Goal: Information Seeking & Learning: Learn about a topic

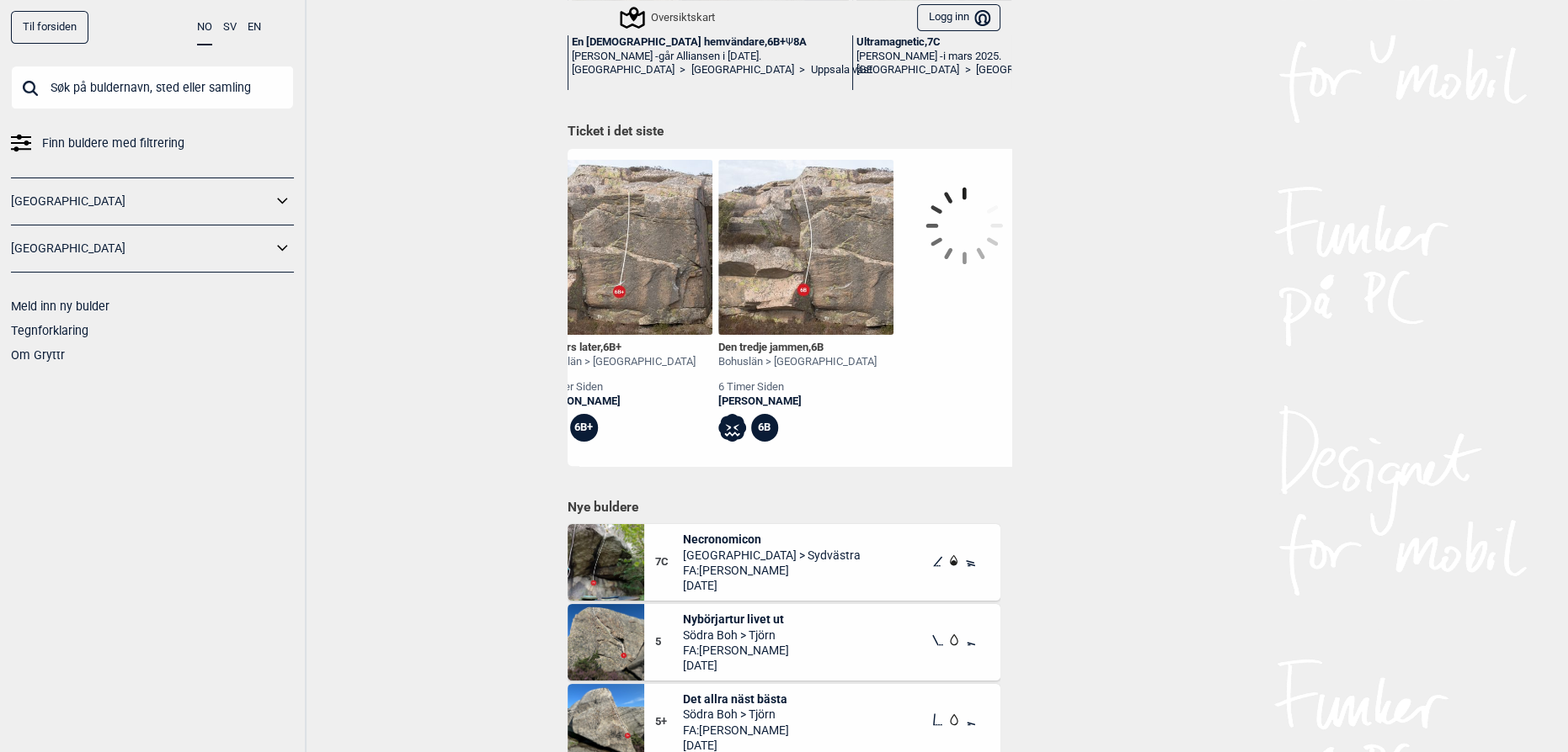
scroll to position [0, 1523]
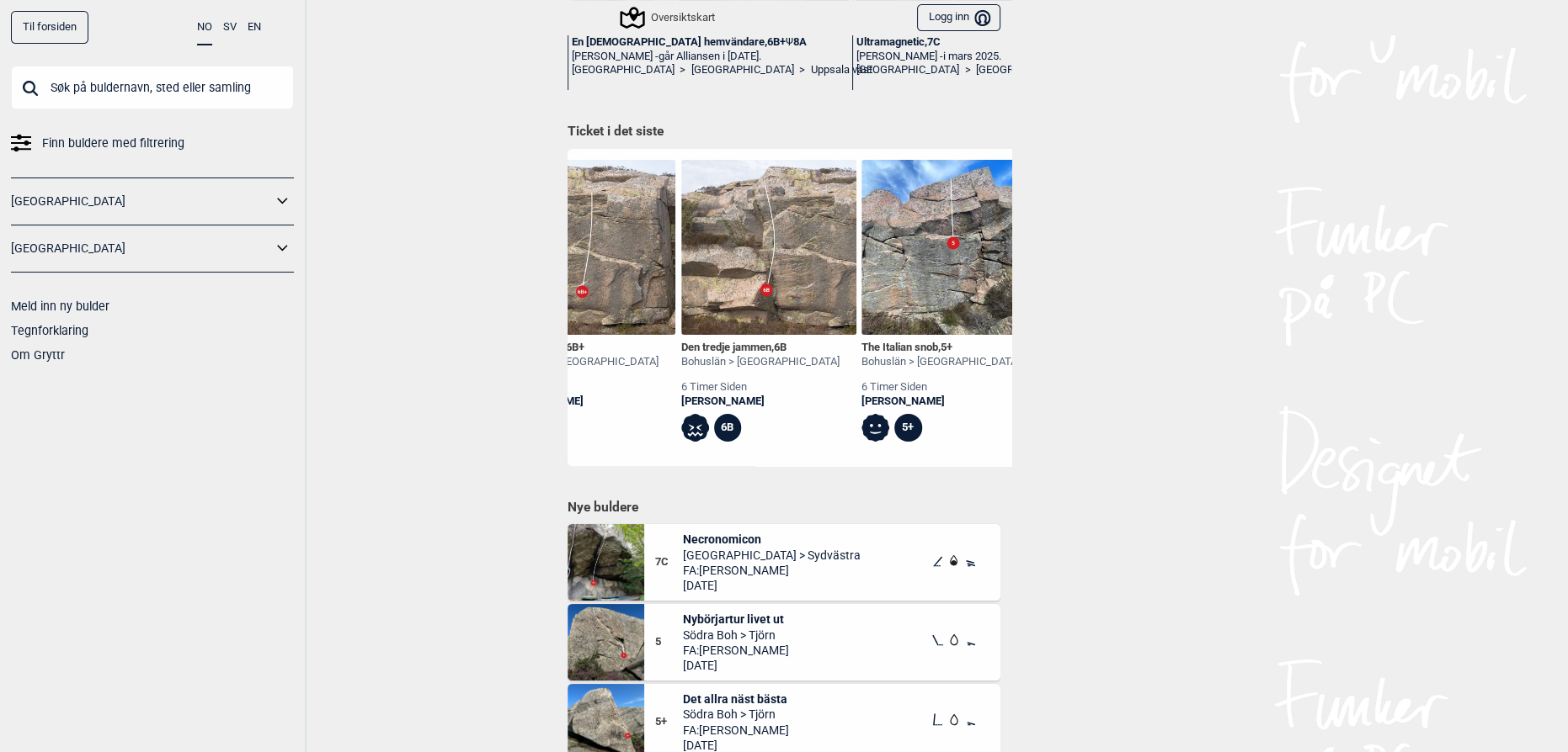
click at [1154, 417] on div "Til forsiden NO SV EN Finn buldere med filtrering [GEOGRAPHIC_DATA] [GEOGRAPHIC…" at bounding box center [784, 376] width 1568 height 752
click at [1048, 490] on div "Til forsiden NO SV EN Finn buldere med filtrering [GEOGRAPHIC_DATA] [GEOGRAPHIC…" at bounding box center [784, 376] width 1568 height 752
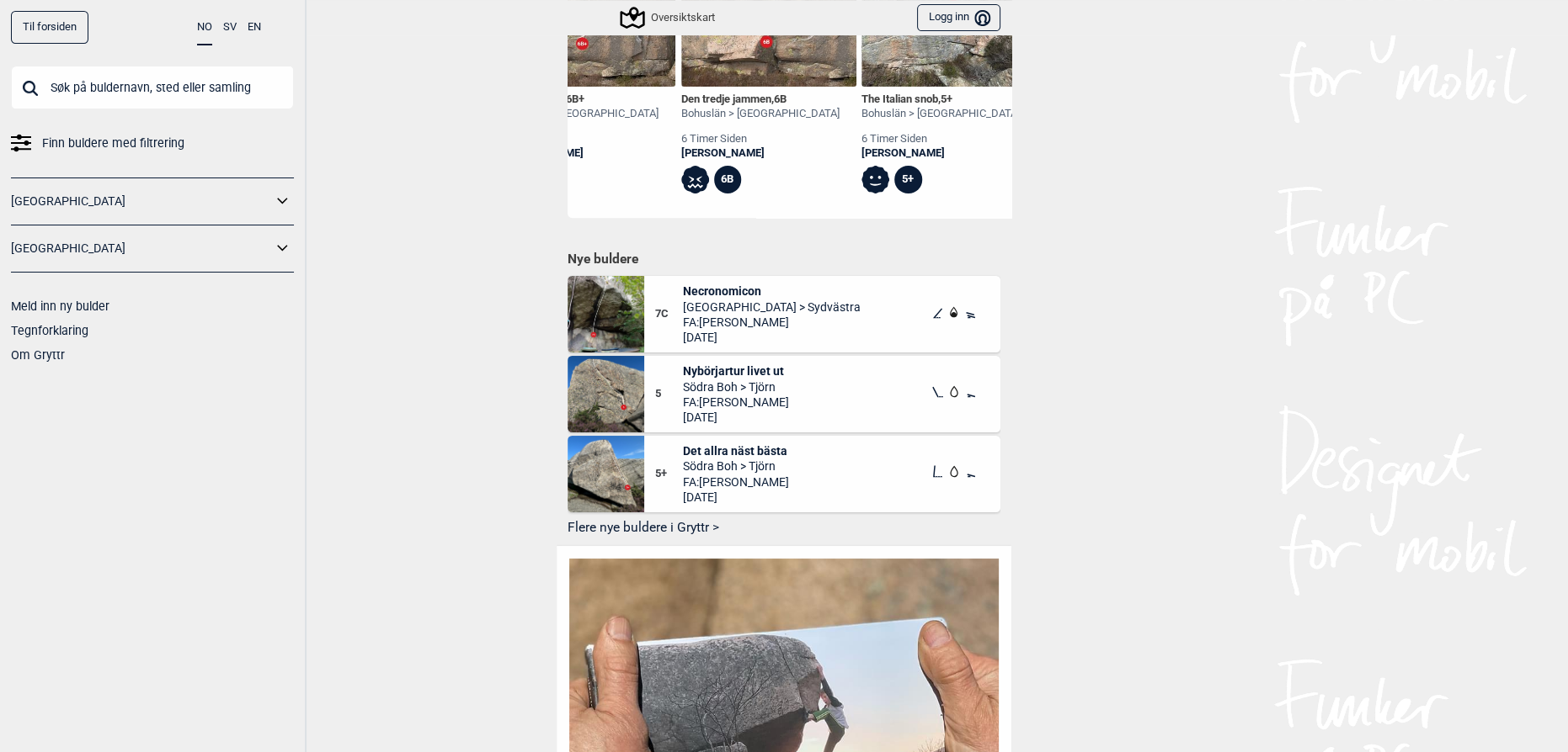
scroll to position [765, 0]
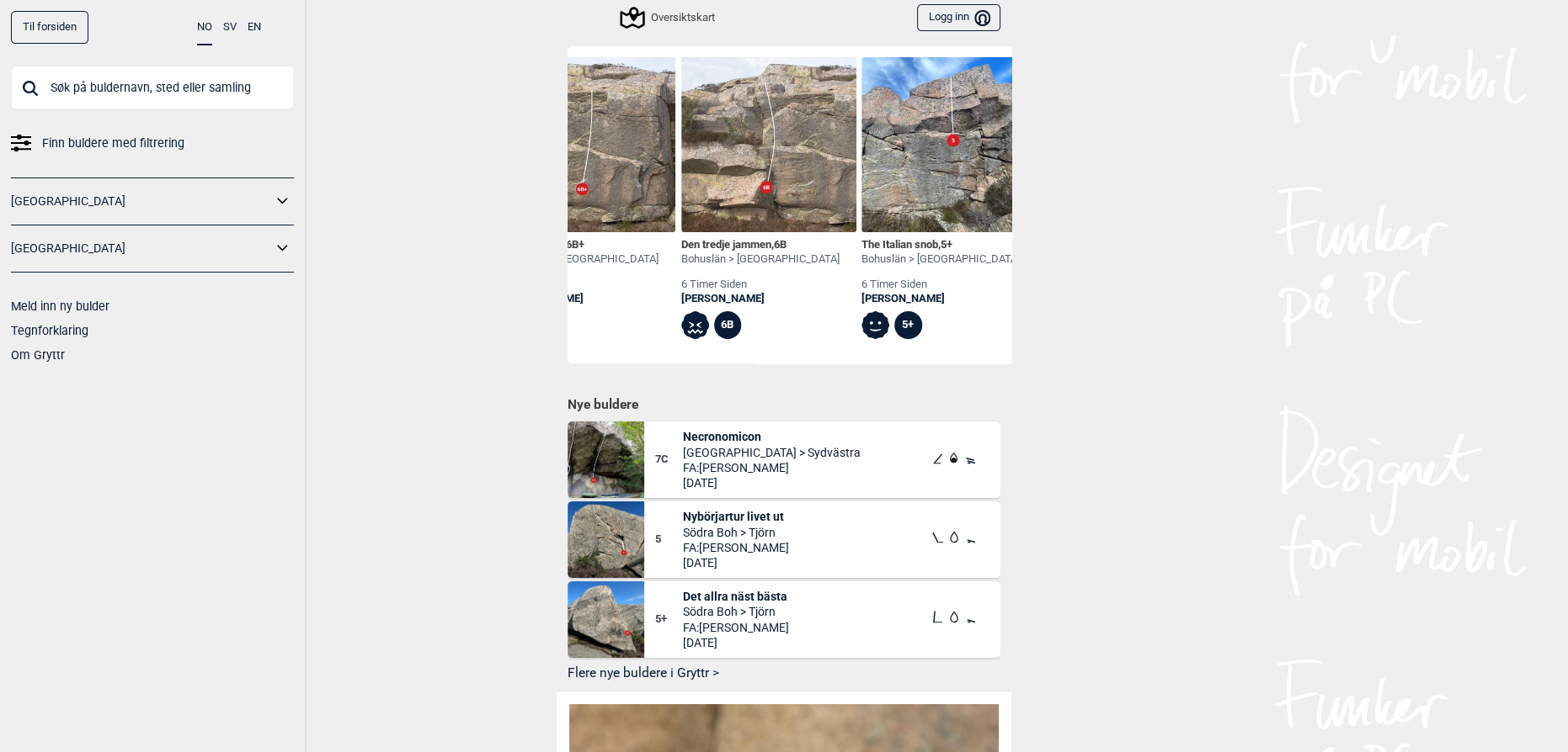
click at [287, 197] on icon at bounding box center [282, 202] width 22 height 25
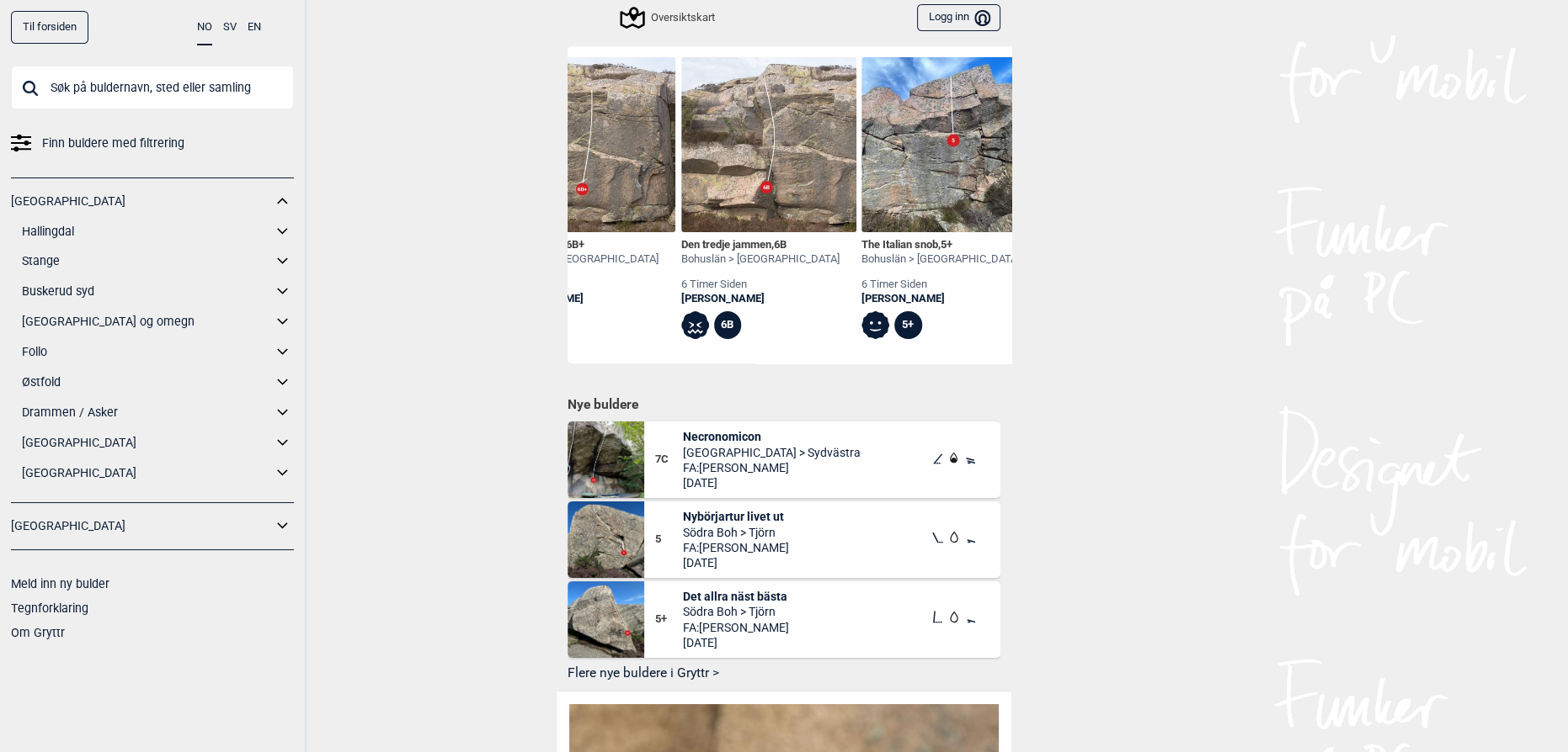
click at [278, 310] on icon at bounding box center [282, 322] width 22 height 25
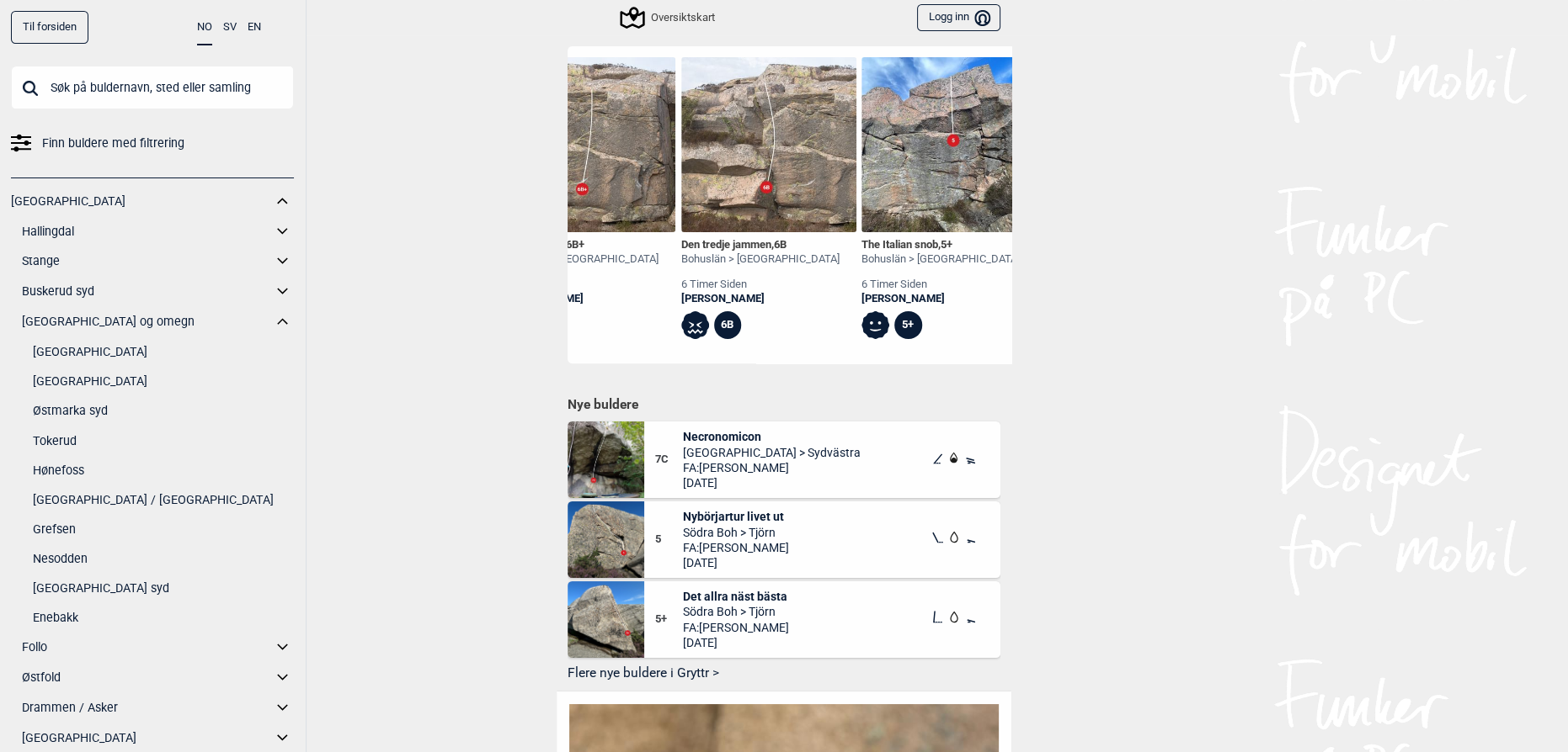
click at [91, 381] on link "[GEOGRAPHIC_DATA]" at bounding box center [163, 382] width 261 height 25
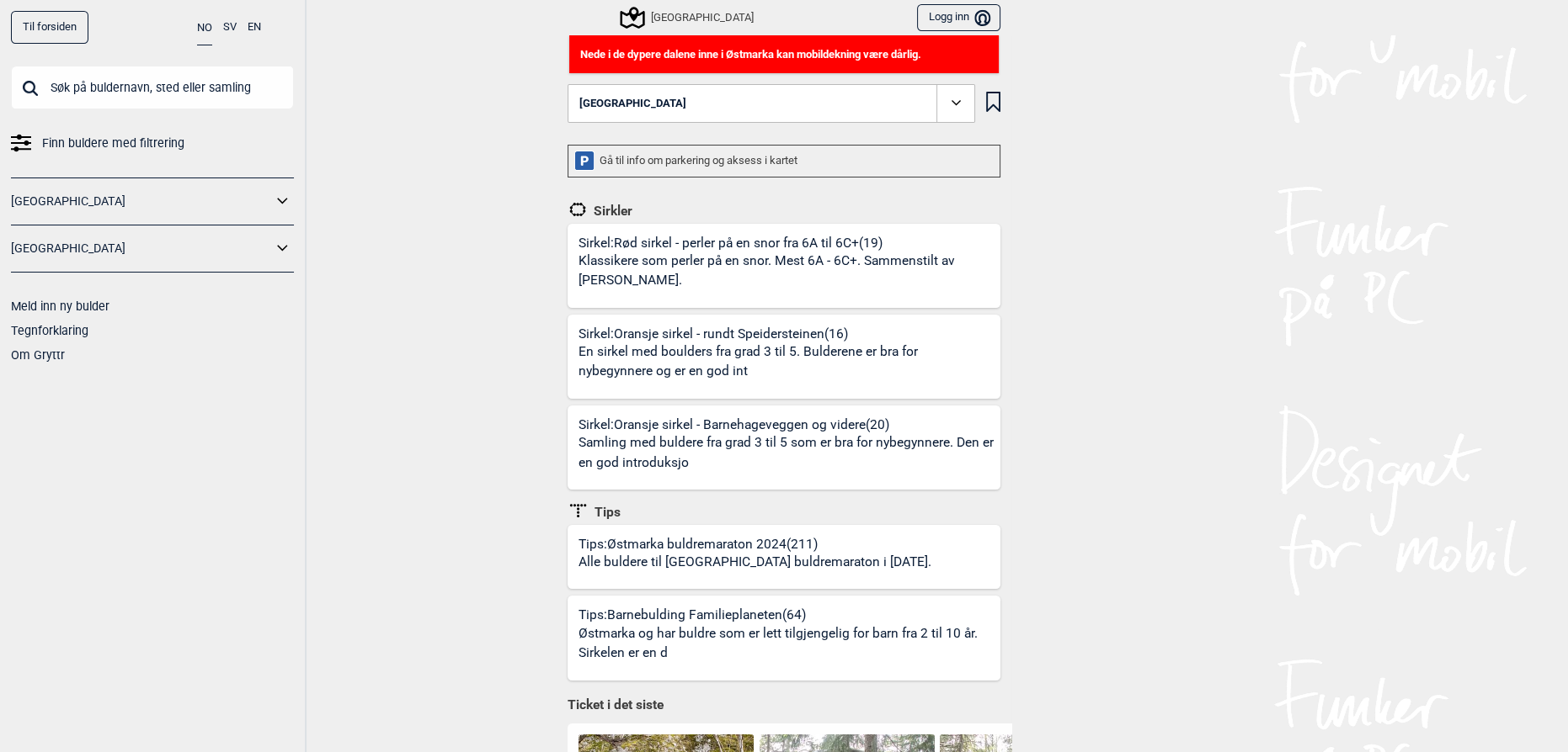
click at [272, 199] on icon at bounding box center [282, 202] width 22 height 25
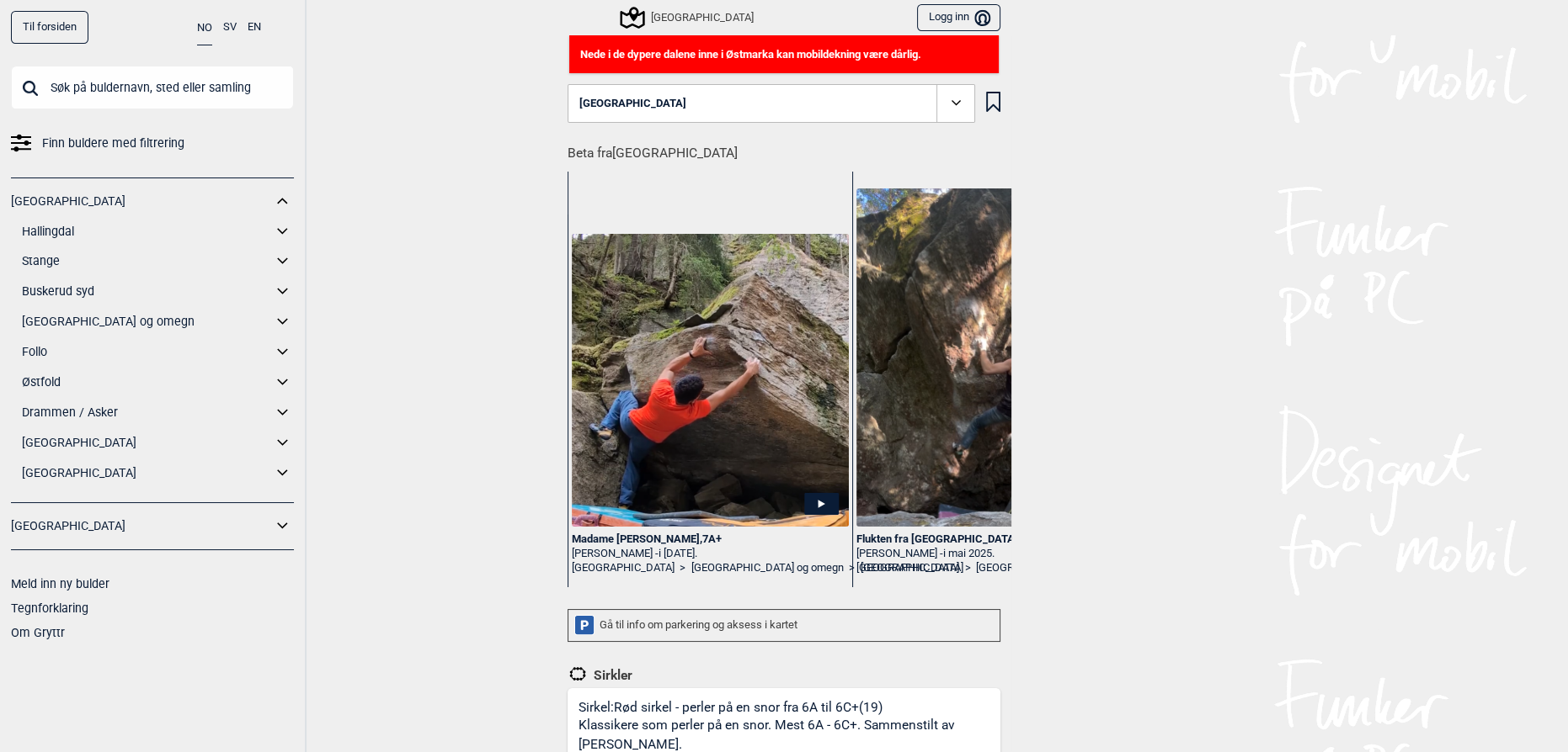
click at [282, 313] on icon at bounding box center [282, 322] width 22 height 25
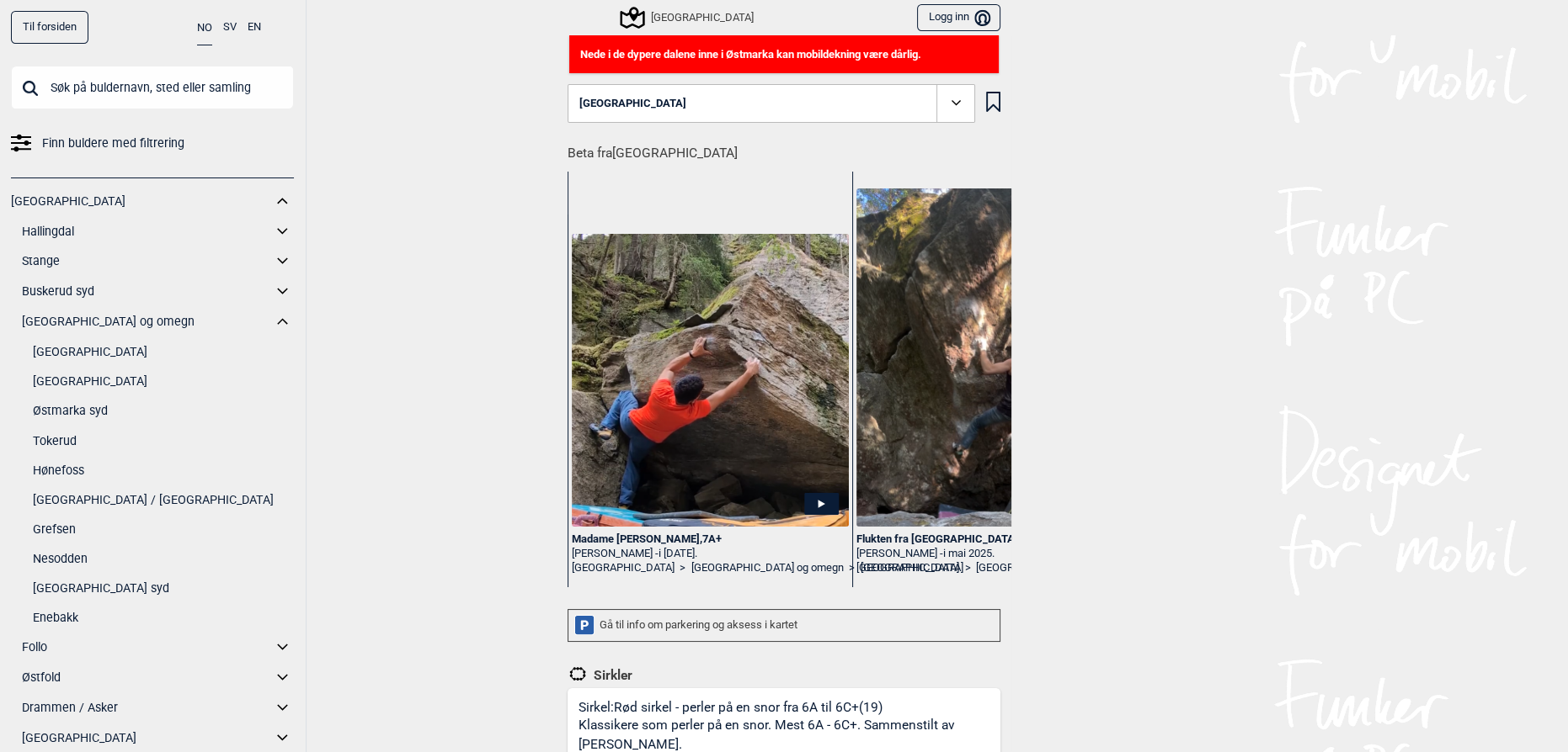
click at [90, 402] on link "Østmarka syd" at bounding box center [163, 411] width 261 height 25
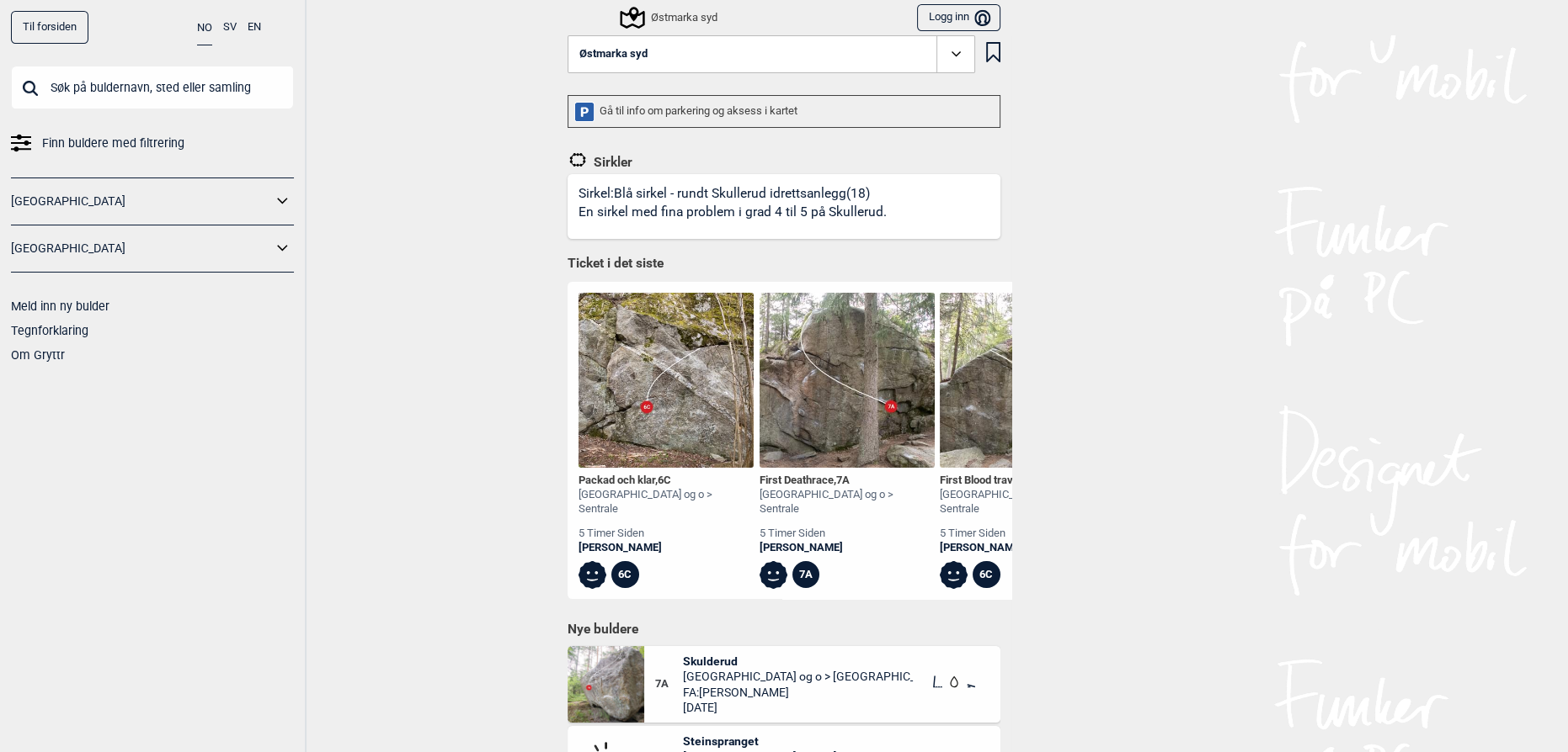
click at [754, 62] on button "Østmarka syd" at bounding box center [771, 55] width 407 height 39
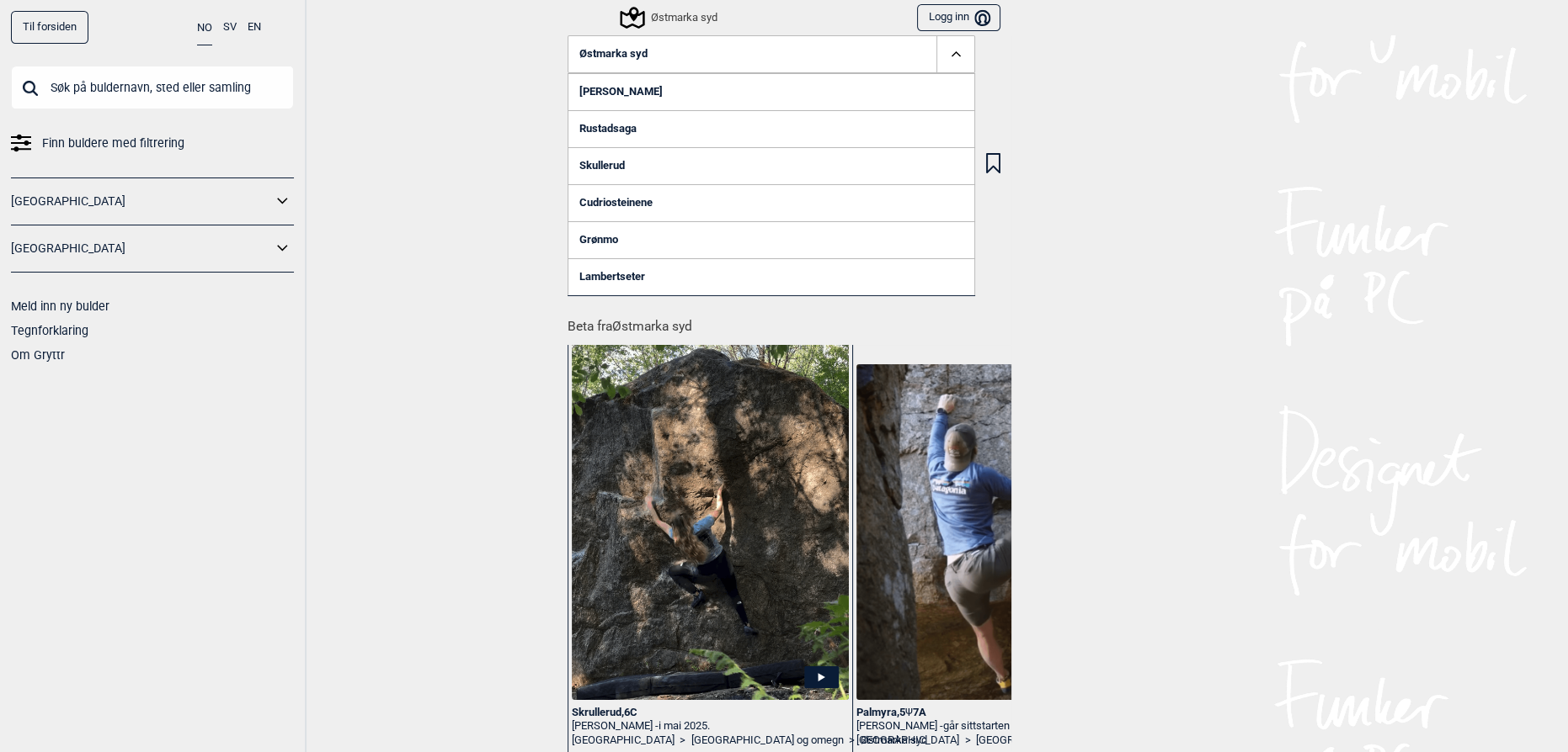
click at [664, 40] on button "Østmarka syd" at bounding box center [771, 55] width 407 height 39
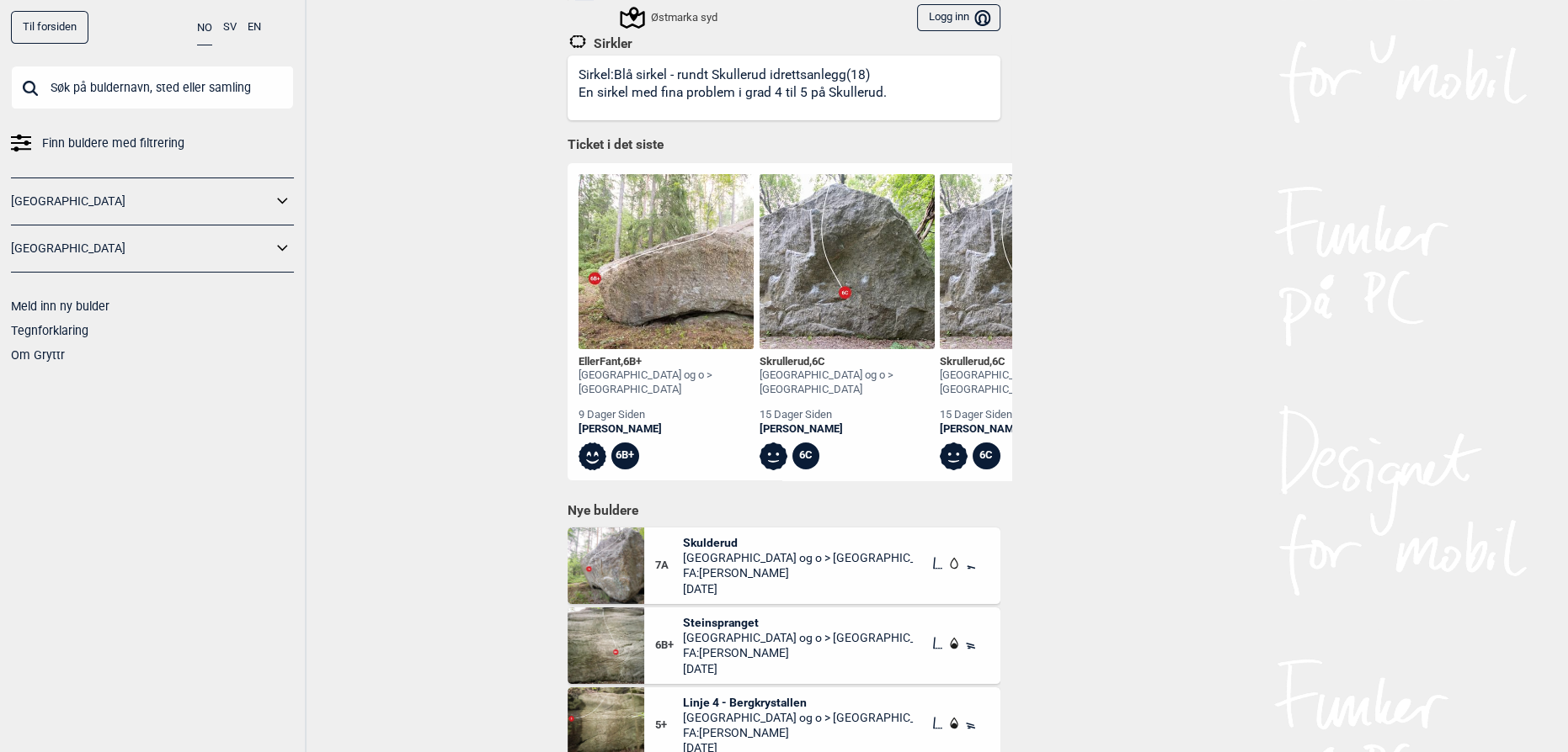
scroll to position [561, 0]
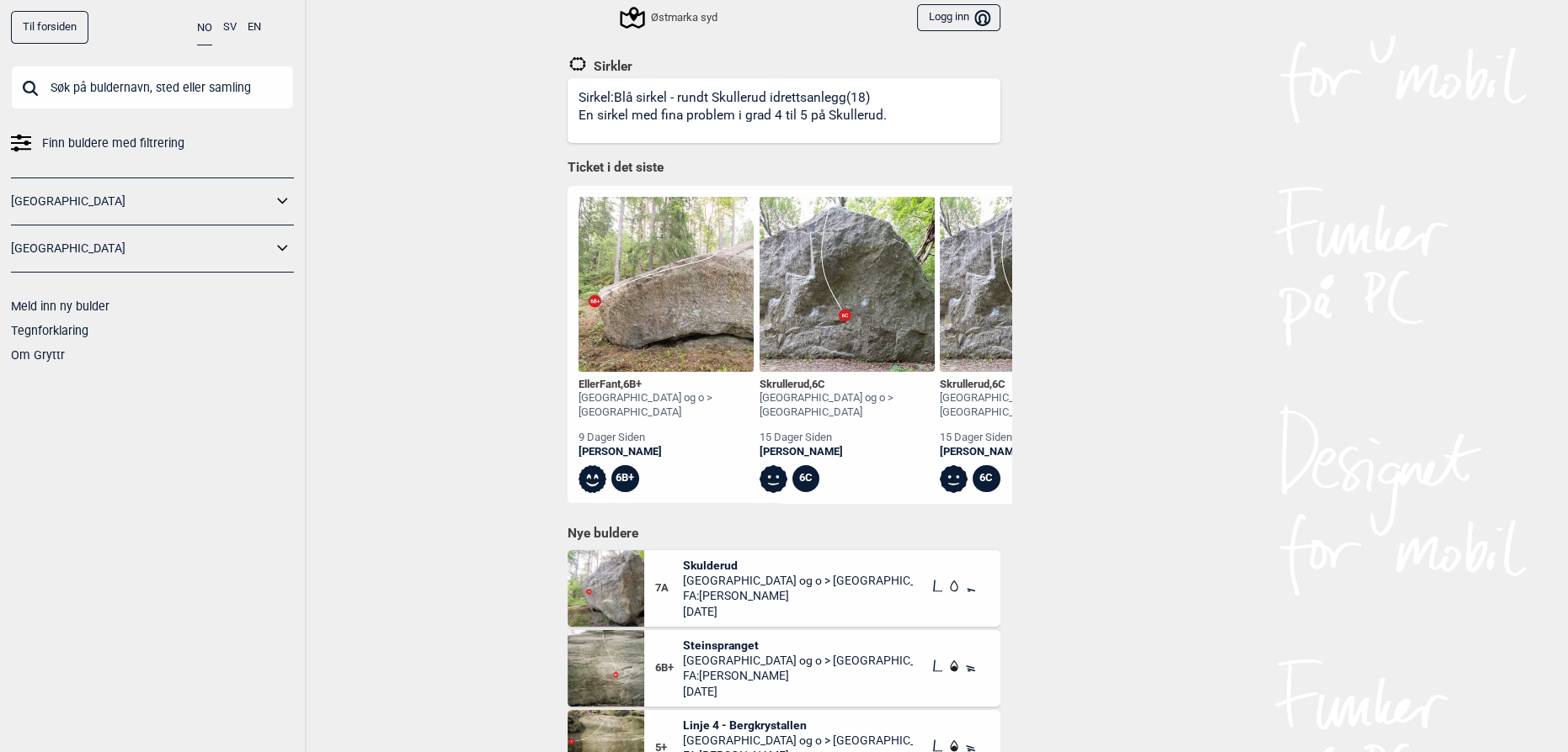
click at [1005, 491] on div "Til forsiden NO SV EN Finn buldere med filtrering [GEOGRAPHIC_DATA] [GEOGRAPHIC…" at bounding box center [784, 376] width 1568 height 752
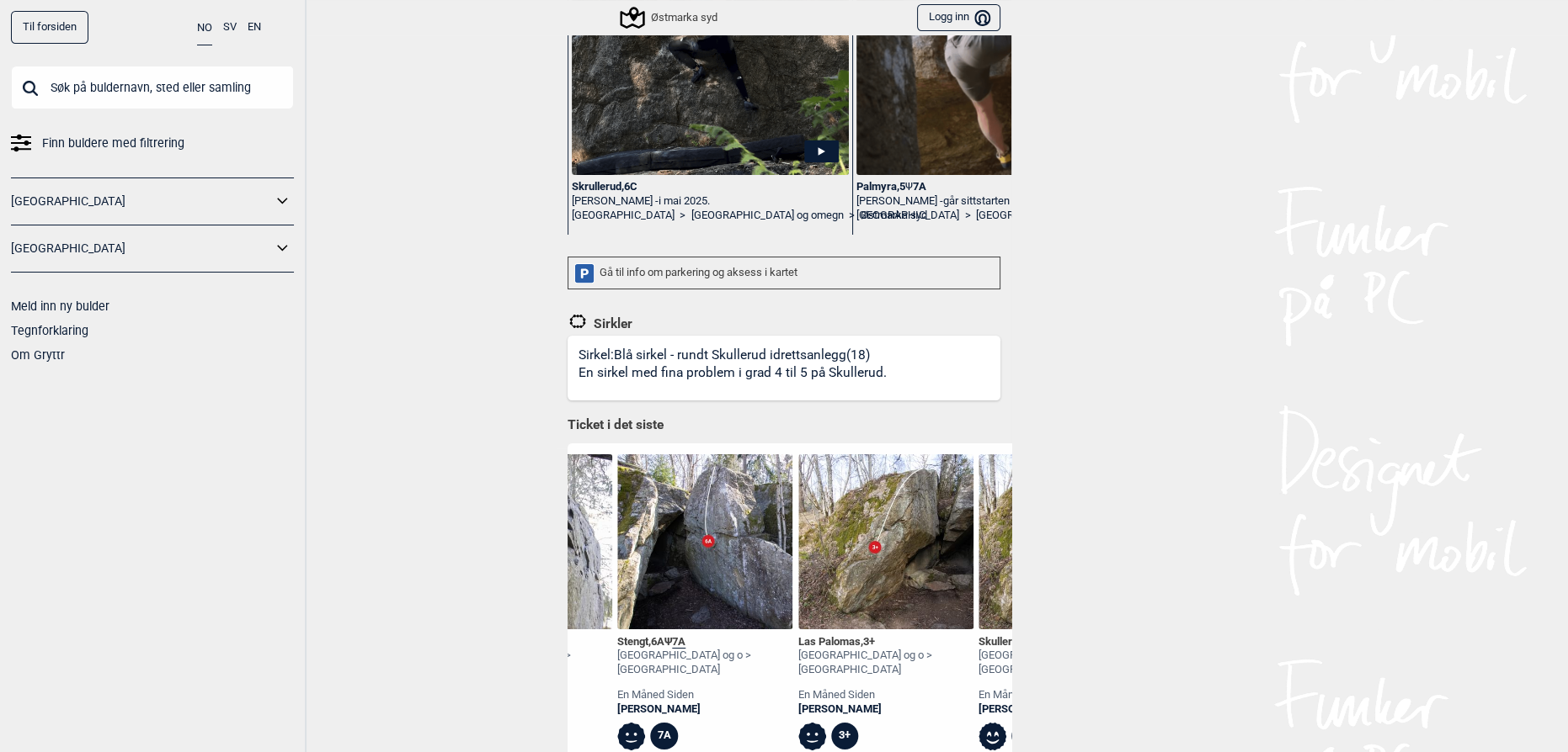
scroll to position [255, 0]
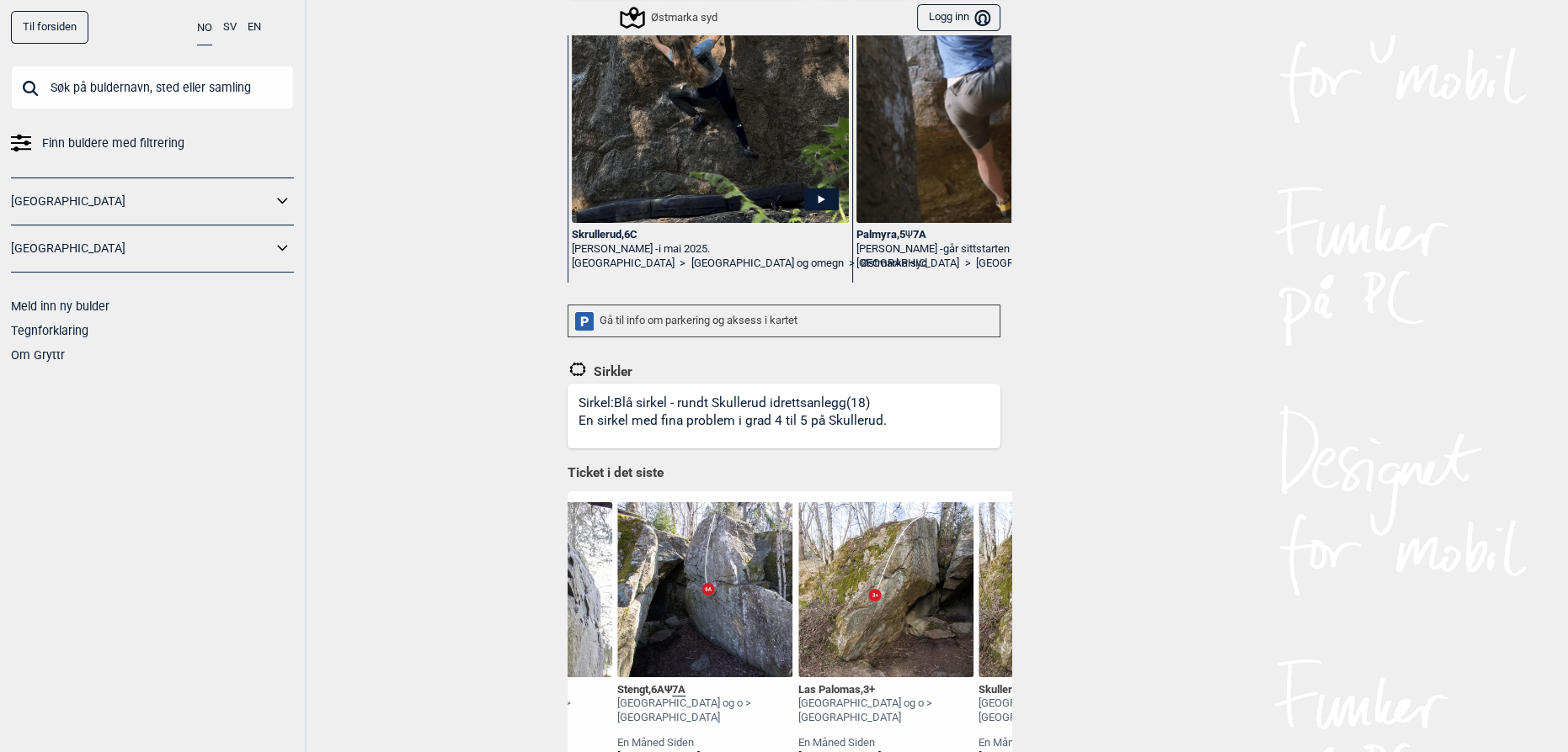
click at [678, 12] on div "Østmarka syd" at bounding box center [669, 17] width 95 height 20
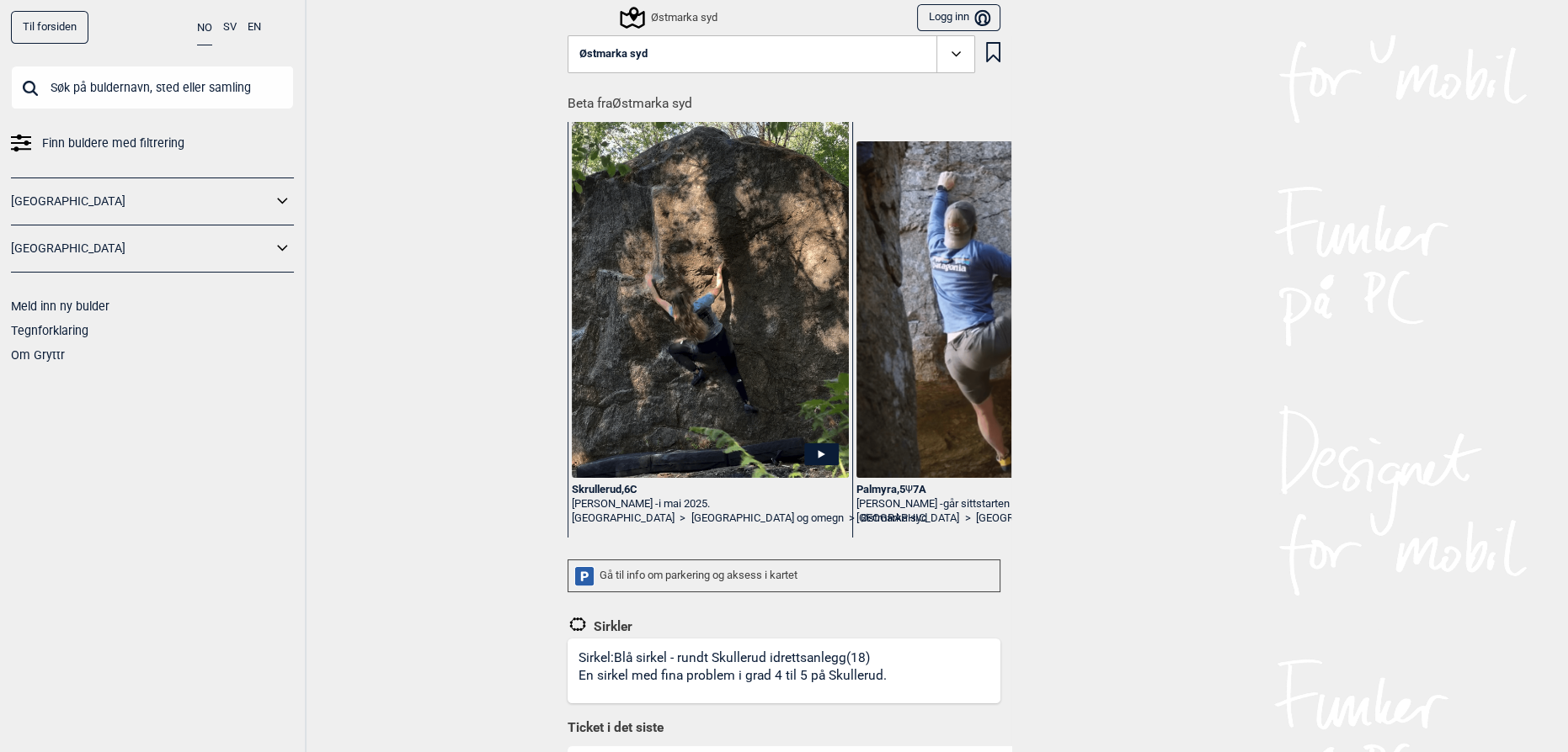
click at [687, 12] on div "Østmarka syd" at bounding box center [669, 17] width 95 height 20
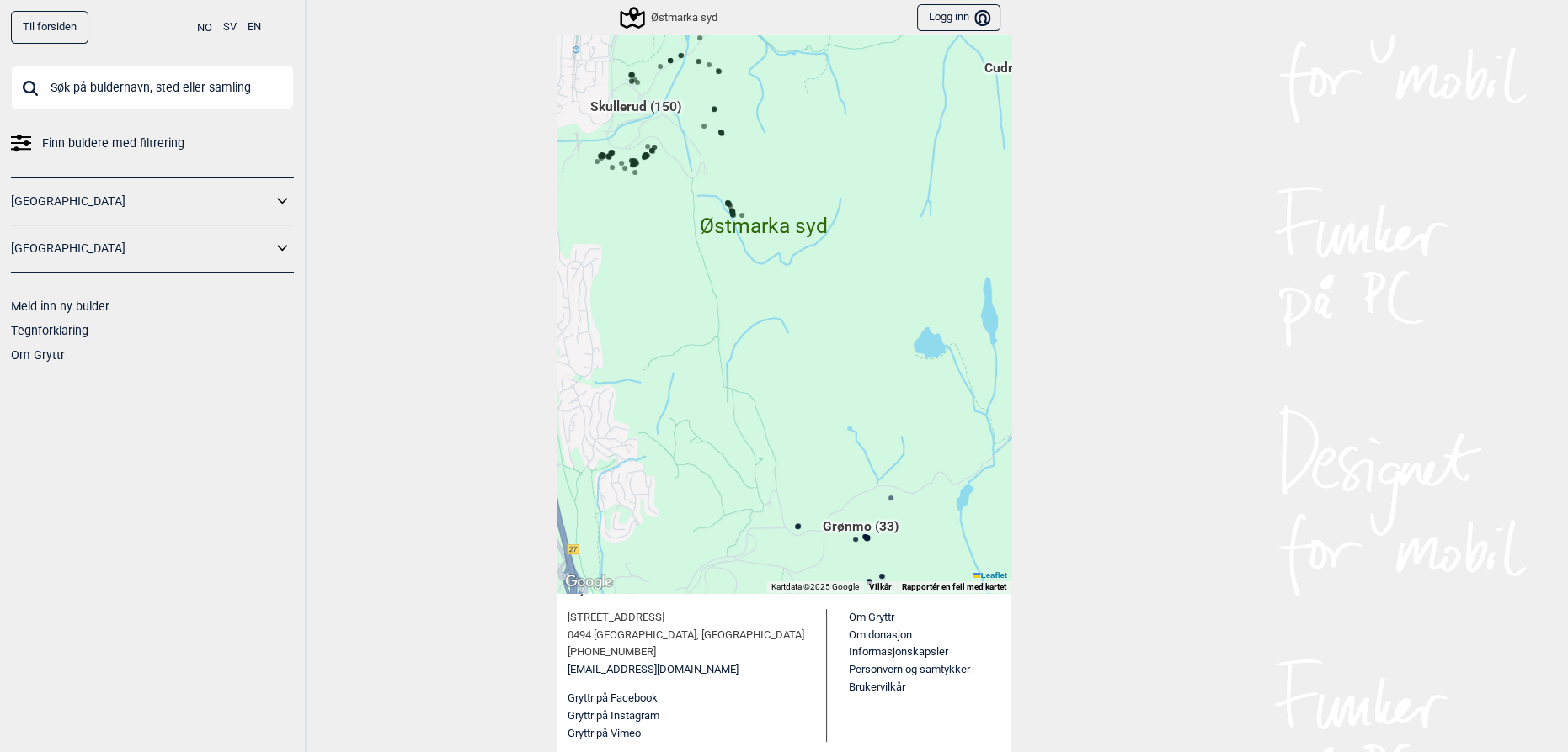
scroll to position [65, 0]
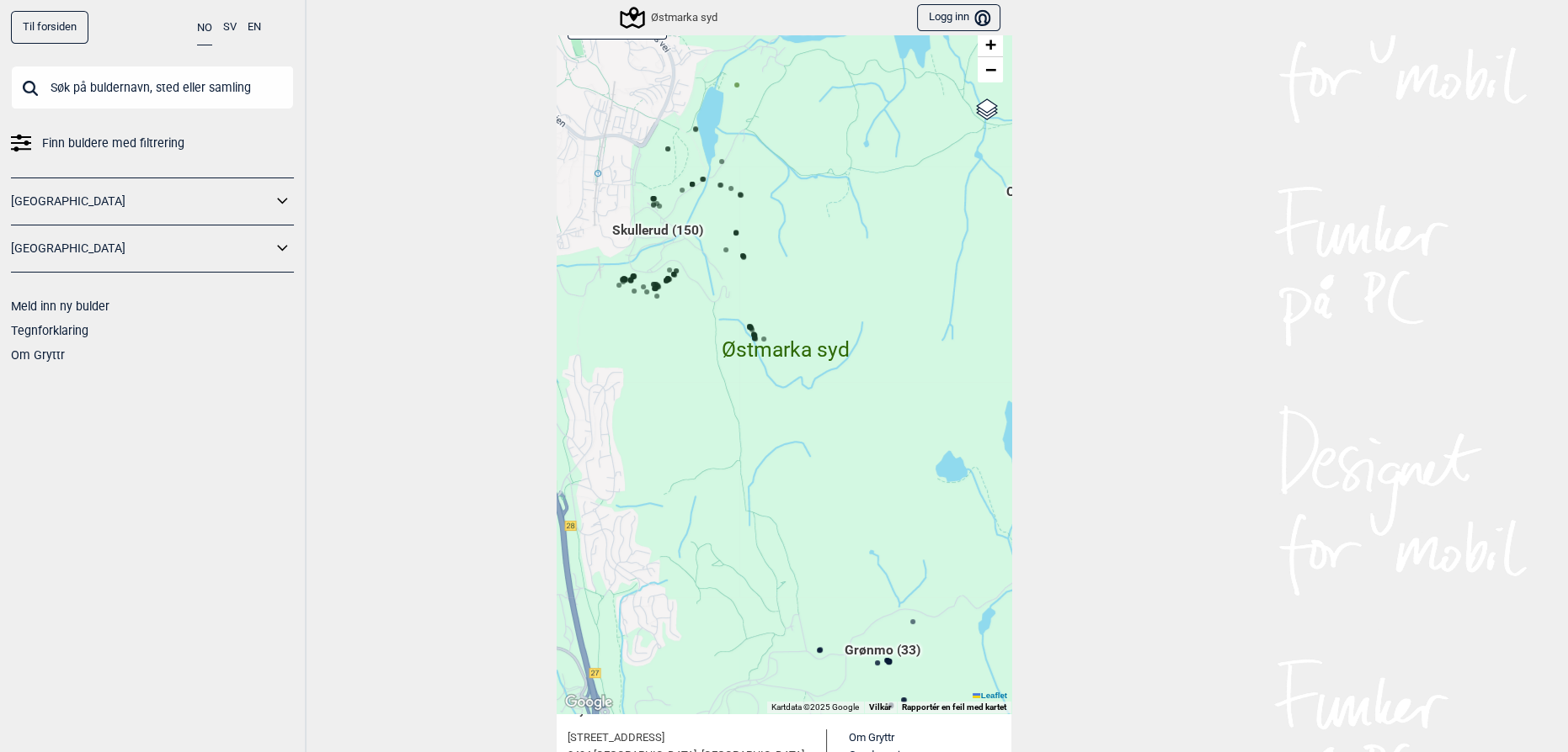
drag, startPoint x: 829, startPoint y: 177, endPoint x: 916, endPoint y: 197, distance: 89.3
click at [916, 194] on div "Hallingdal Gol Ål Stange Kolomoen [GEOGRAPHIC_DATA] [GEOGRAPHIC_DATA][PERSON_NA…" at bounding box center [784, 357] width 454 height 711
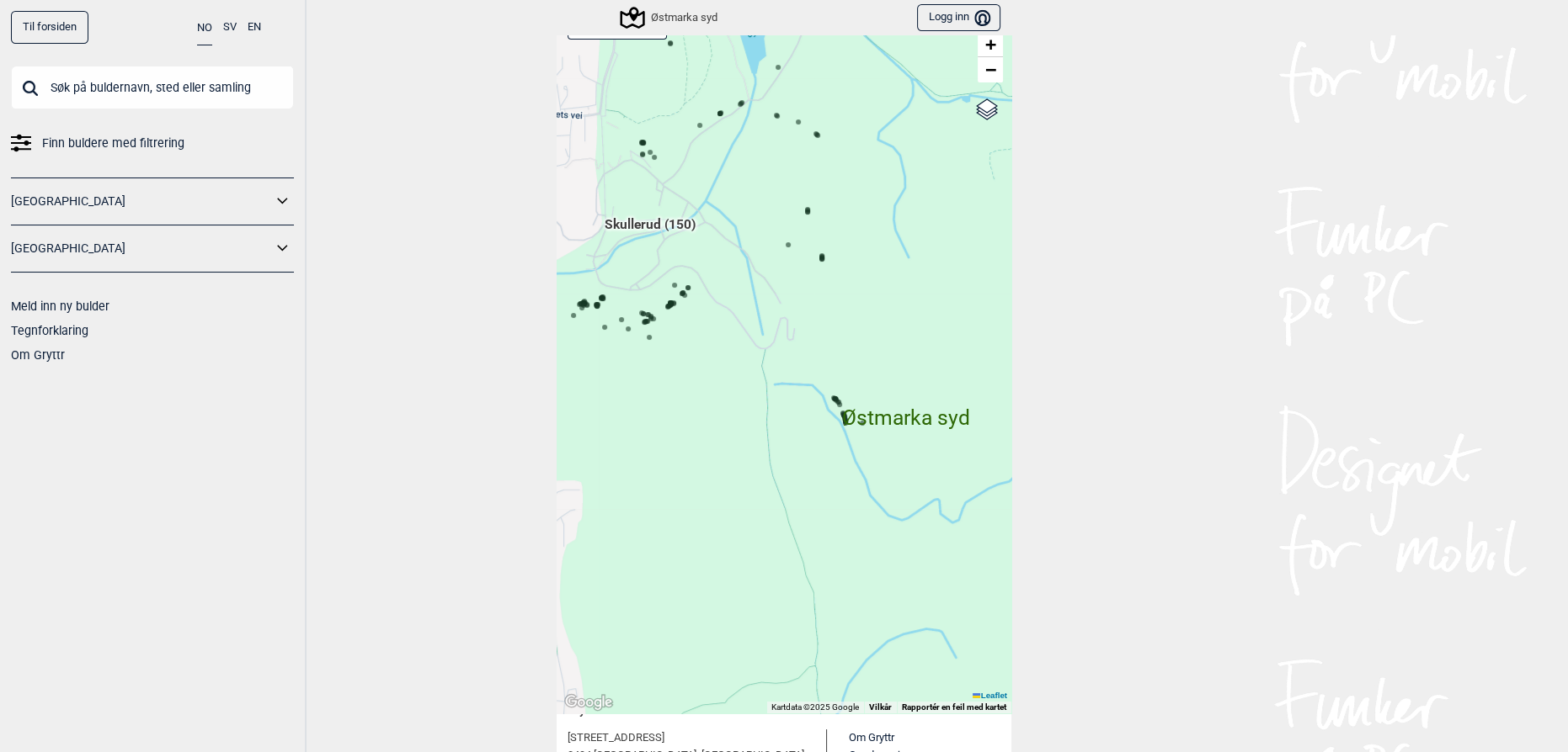
drag, startPoint x: 826, startPoint y: 311, endPoint x: 836, endPoint y: 288, distance: 25.1
click at [836, 288] on div "Hallingdal Gol Ål Stange Kolomoen [GEOGRAPHIC_DATA] [GEOGRAPHIC_DATA][PERSON_NA…" at bounding box center [784, 357] width 454 height 711
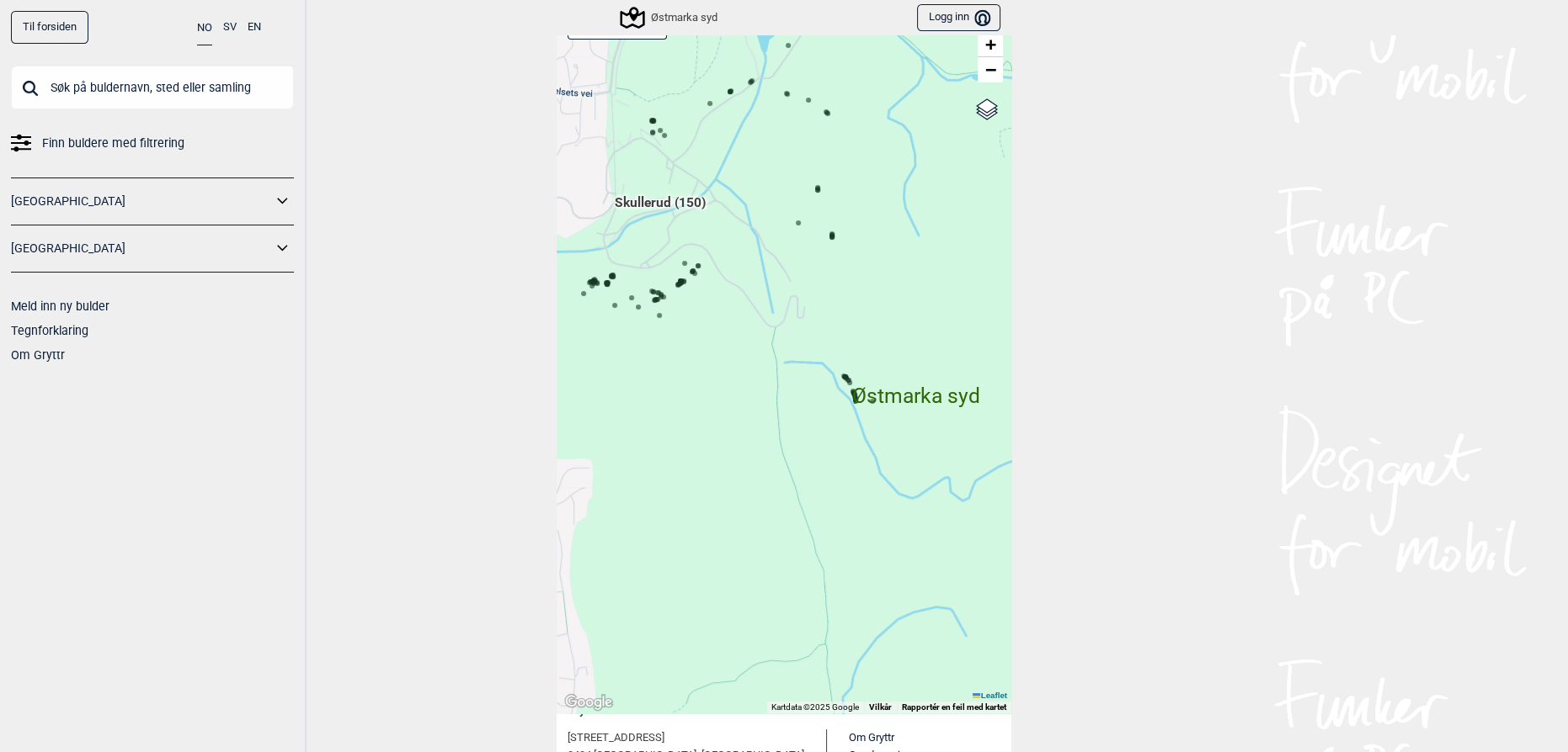
click at [667, 28] on div "Østmarka syd" at bounding box center [642, 18] width 150 height 28
click at [676, 12] on div "Østmarka syd" at bounding box center [669, 17] width 95 height 20
click at [59, 24] on link "Til forsiden" at bounding box center [50, 27] width 77 height 33
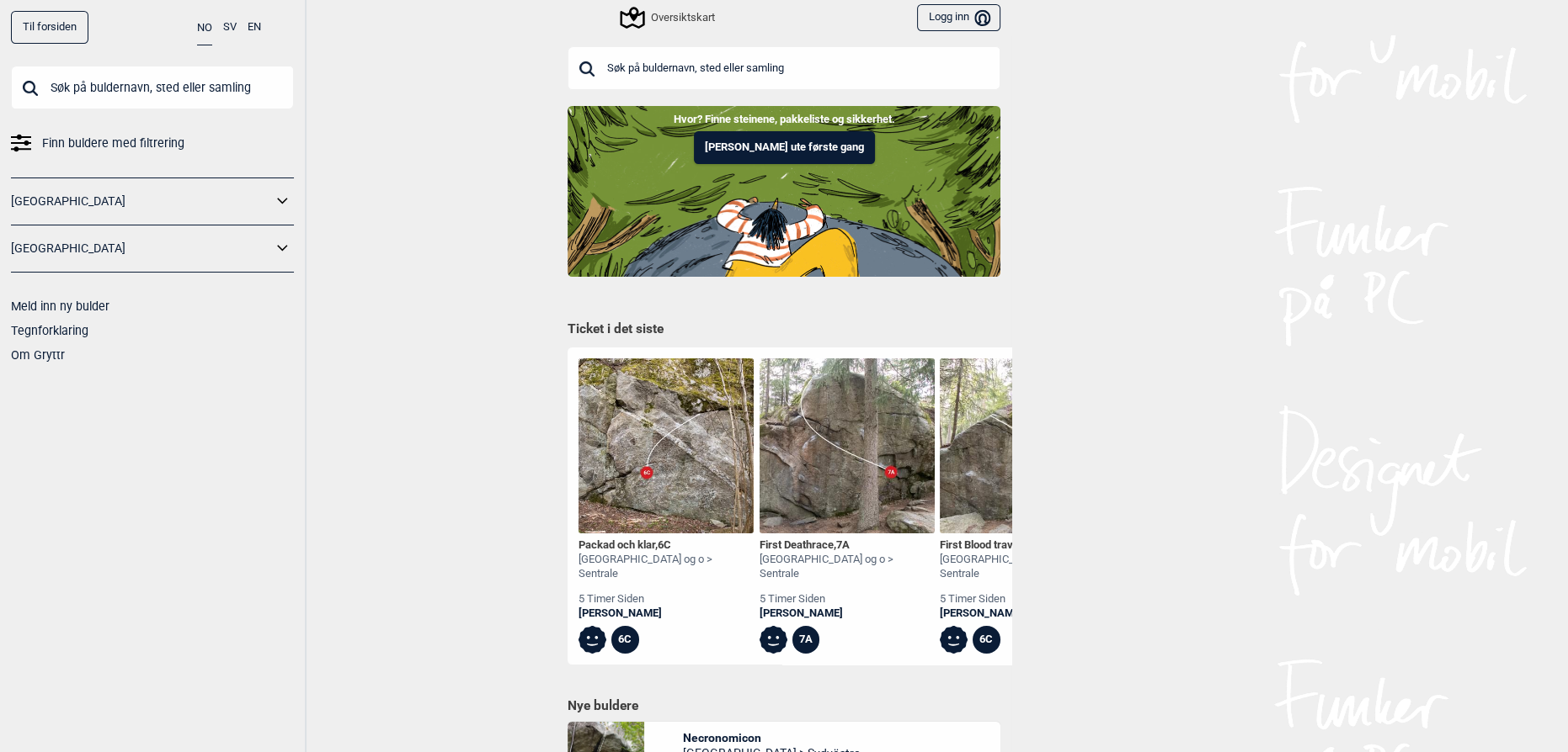
click at [444, 228] on div "Til forsiden NO SV EN Finn buldere med filtrering [GEOGRAPHIC_DATA] [GEOGRAPHIC…" at bounding box center [784, 376] width 1568 height 752
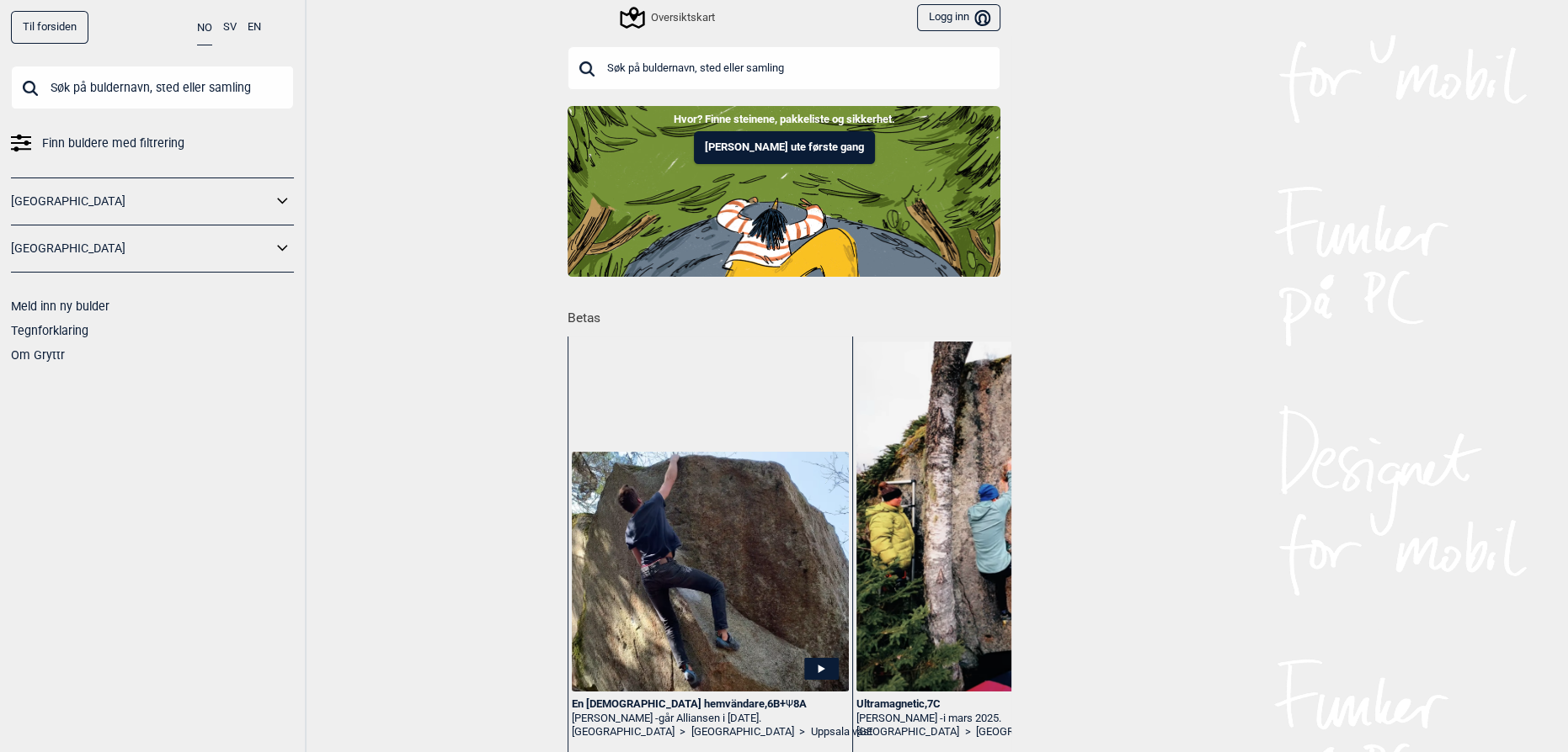
click at [98, 142] on span "Finn buldere med filtrering" at bounding box center [113, 143] width 142 height 25
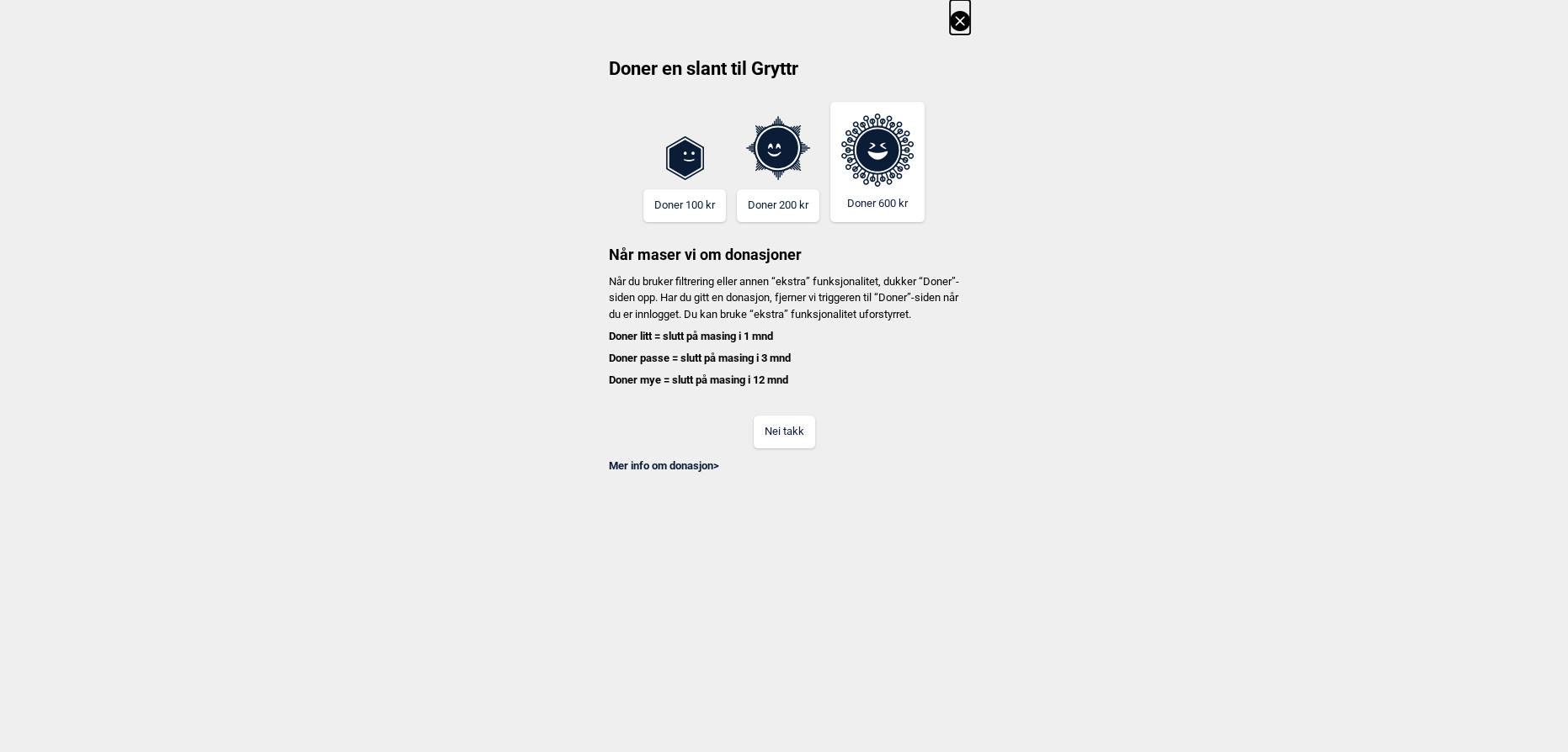
click at [794, 449] on button "Nei takk" at bounding box center [784, 432] width 61 height 33
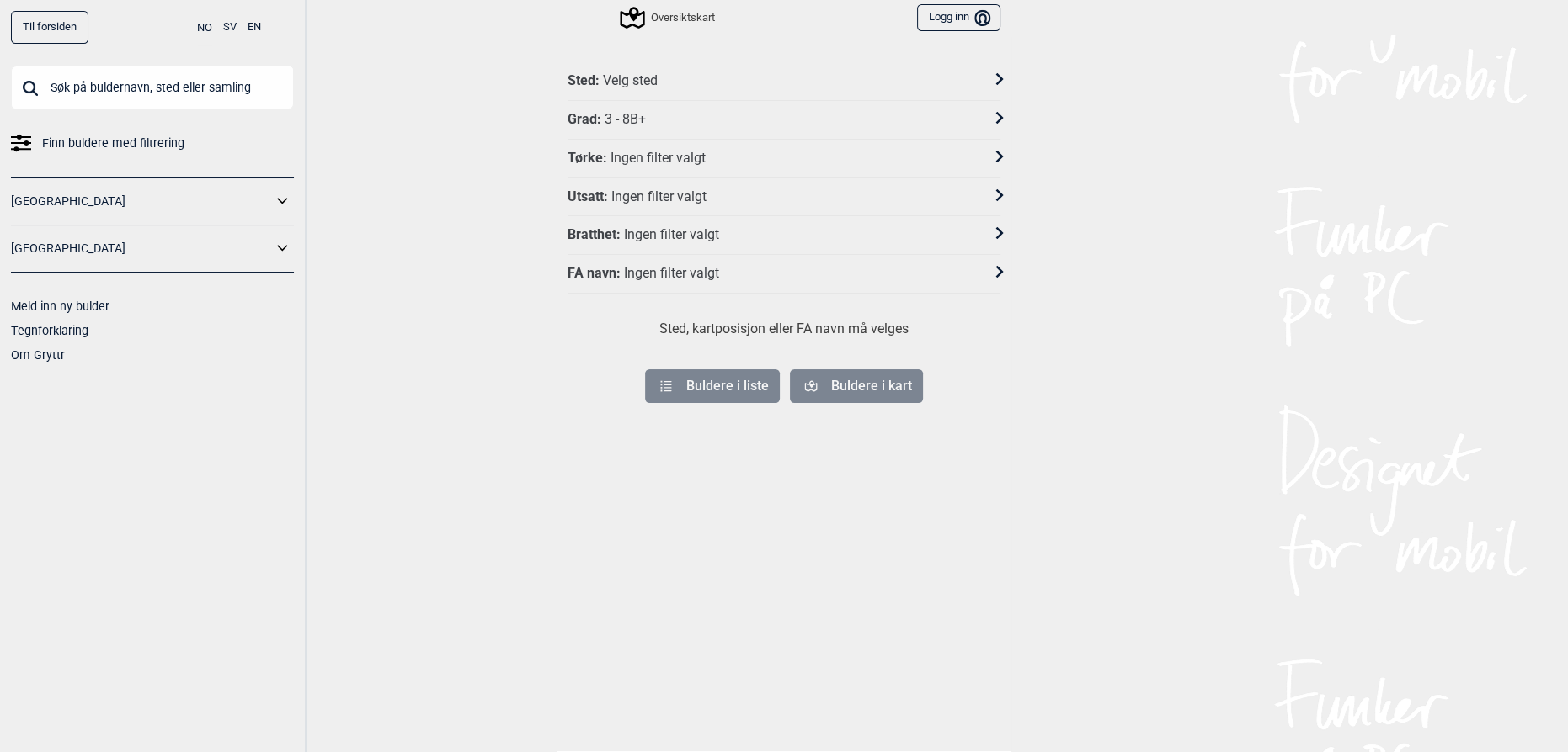
click at [707, 63] on div "Sted : Velg sted" at bounding box center [784, 81] width 433 height 39
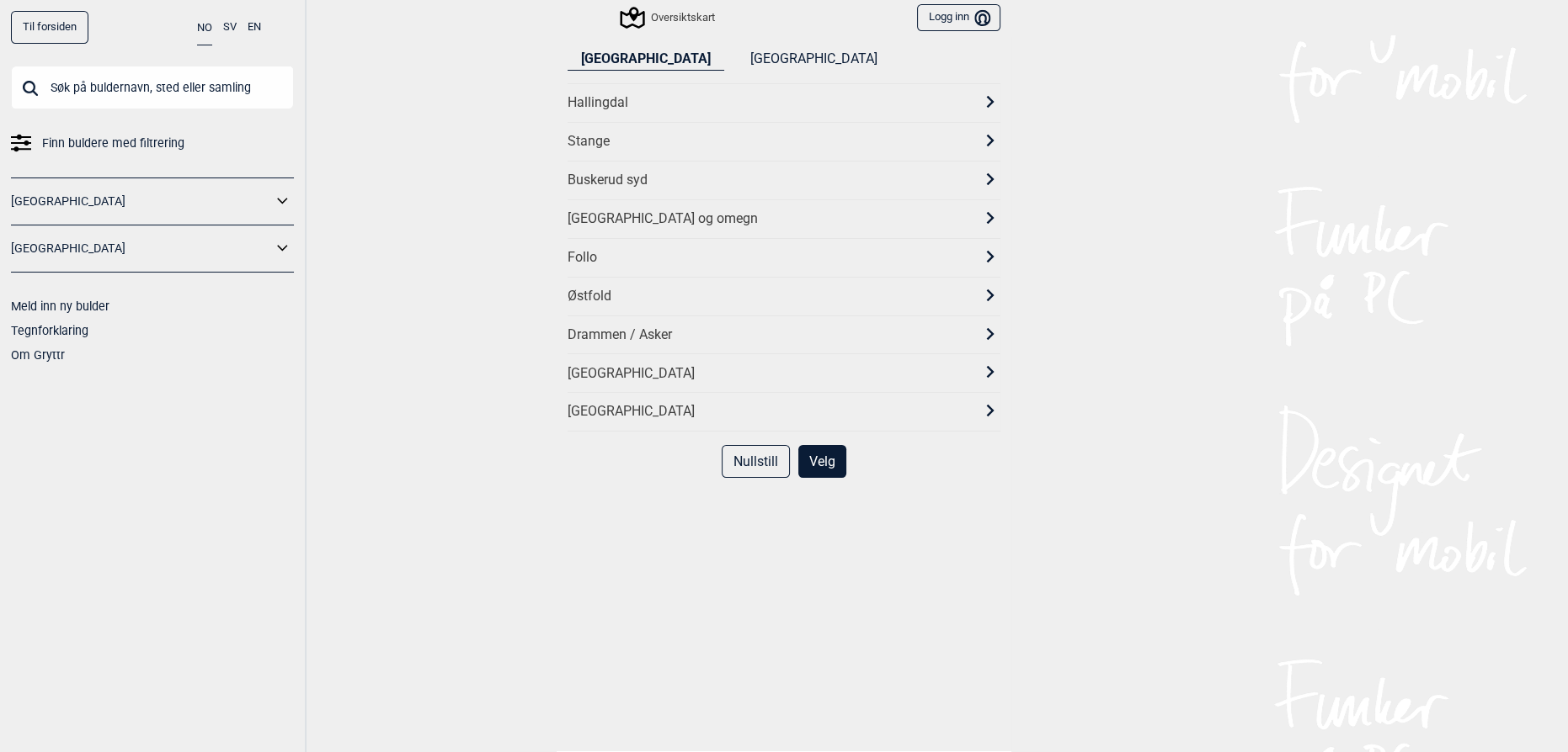
click at [860, 210] on div "[GEOGRAPHIC_DATA] og omegn" at bounding box center [768, 219] width 403 height 18
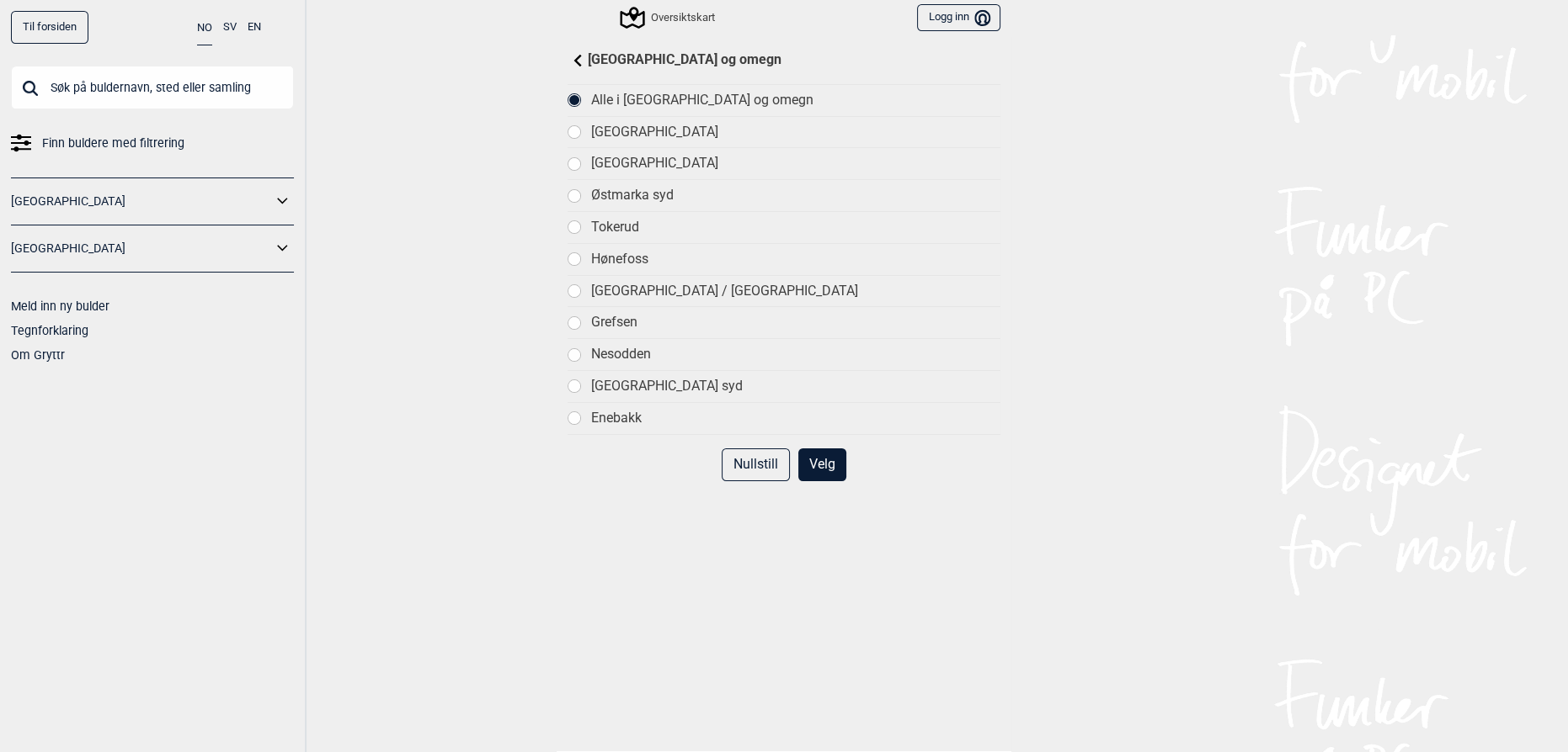
click at [606, 199] on div "Østmarka syd" at bounding box center [796, 195] width 409 height 18
click at [806, 457] on button "Velg" at bounding box center [822, 465] width 48 height 33
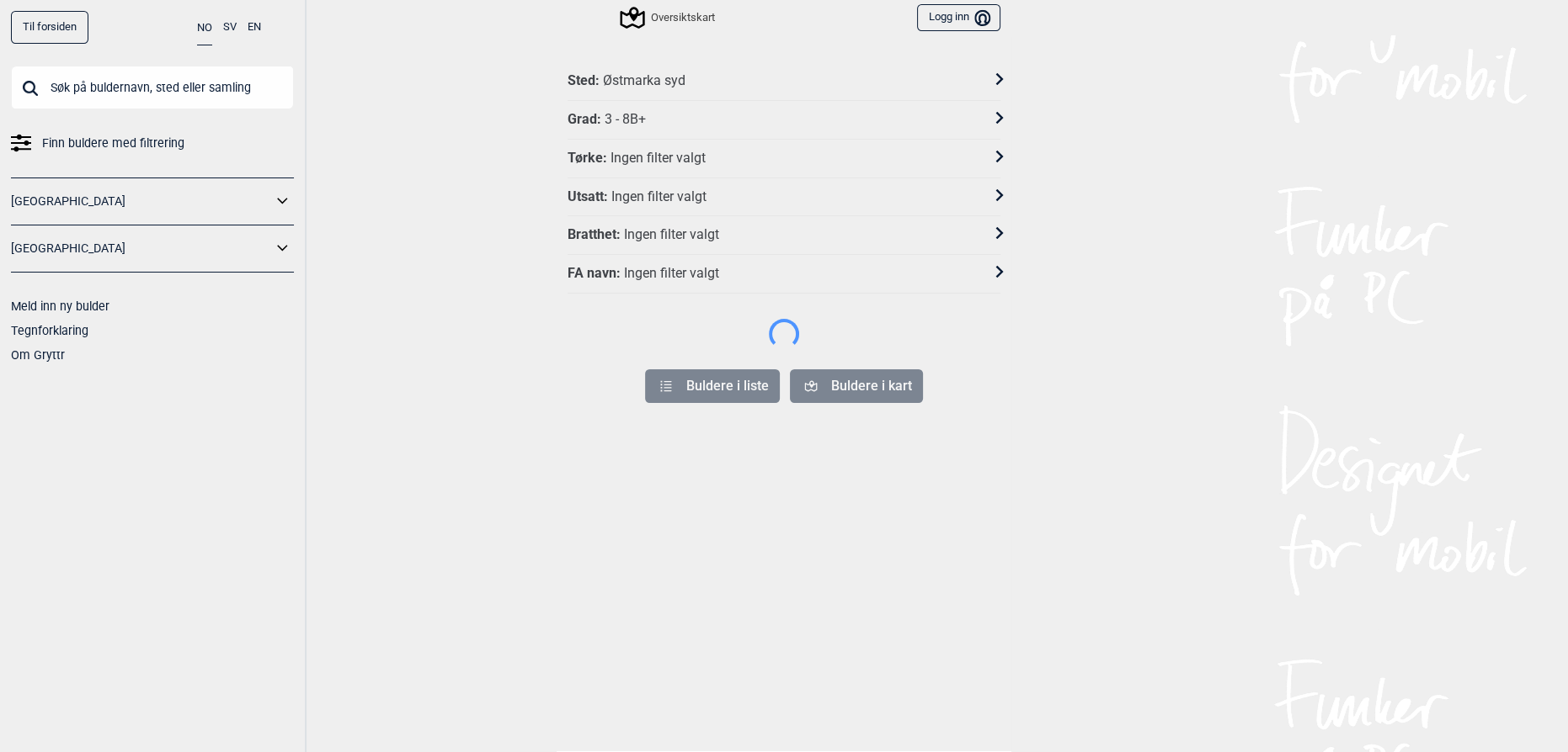
click at [994, 121] on icon at bounding box center [999, 118] width 12 height 12
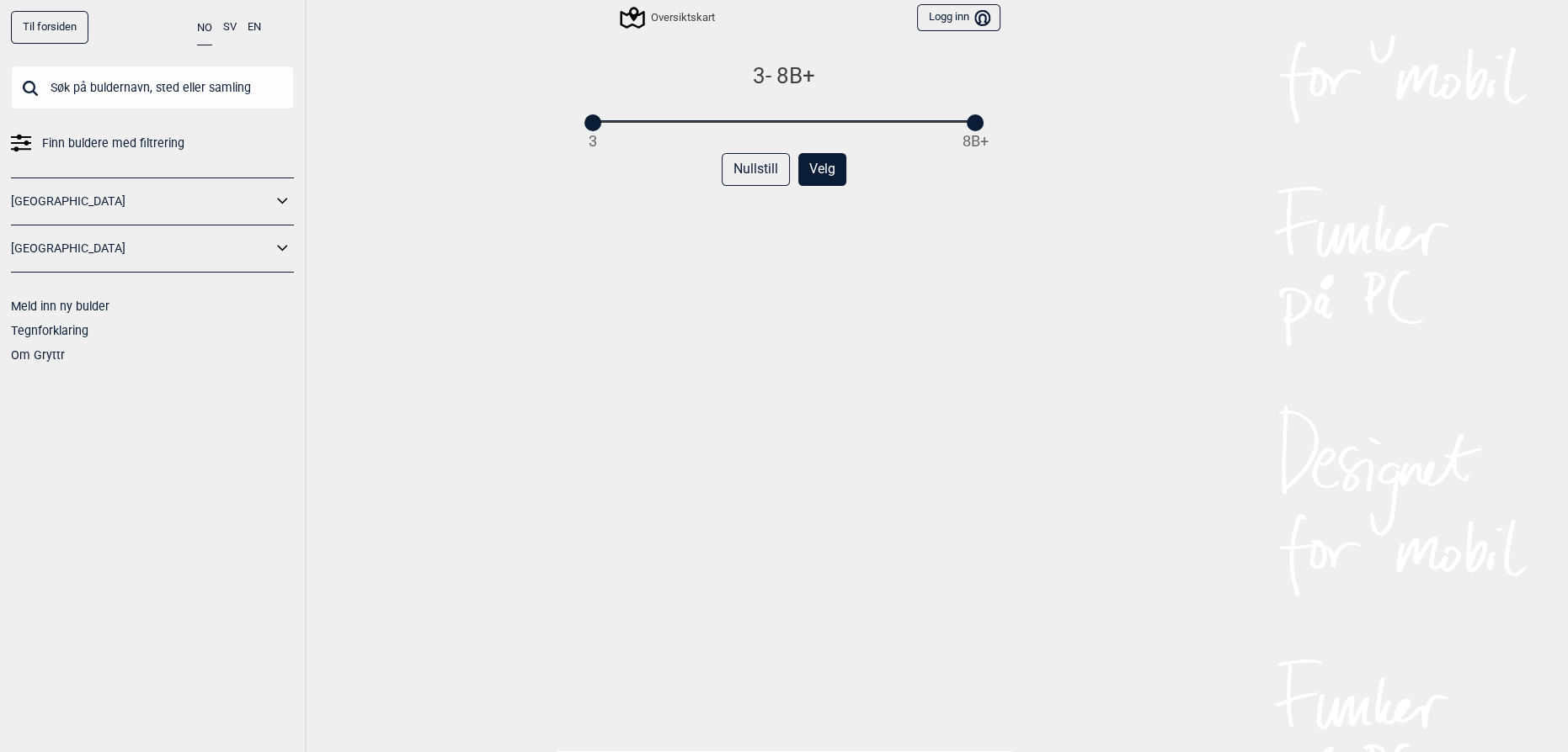
click at [752, 121] on div "3 8B+" at bounding box center [784, 122] width 382 height 12
drag, startPoint x: 970, startPoint y: 120, endPoint x: 1105, endPoint y: 122, distance: 135.0
click at [916, 137] on div "6B+ - 8A 3 8B+ Nullstill Velg" at bounding box center [784, 419] width 433 height 714
click at [1260, 122] on div "Til forsiden NO SV EN Finn buldere med filtrering [GEOGRAPHIC_DATA] [GEOGRAPHIC…" at bounding box center [784, 376] width 1568 height 752
click at [823, 160] on button "Velg" at bounding box center [822, 170] width 48 height 33
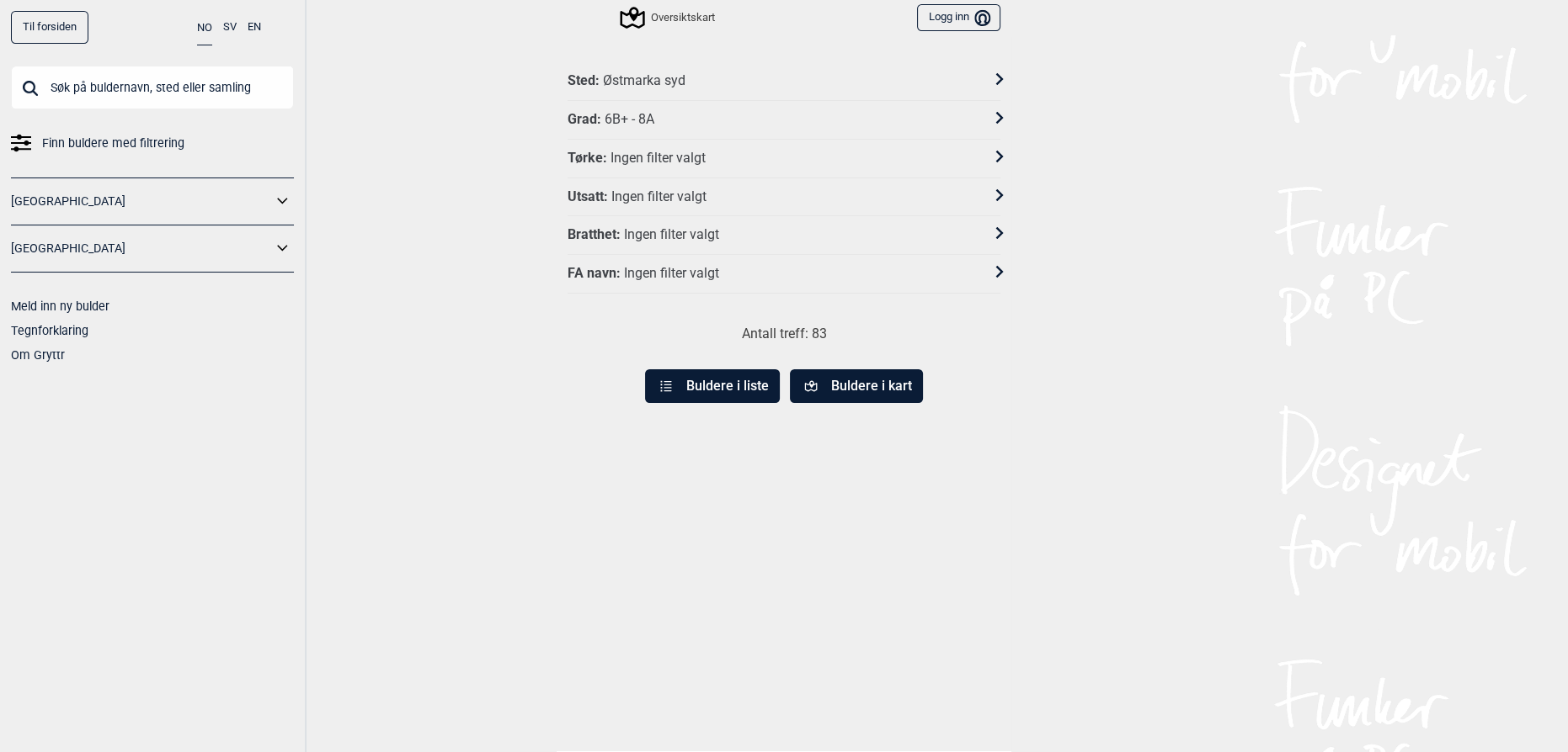
click at [709, 371] on button "Buldere i liste" at bounding box center [712, 386] width 135 height 34
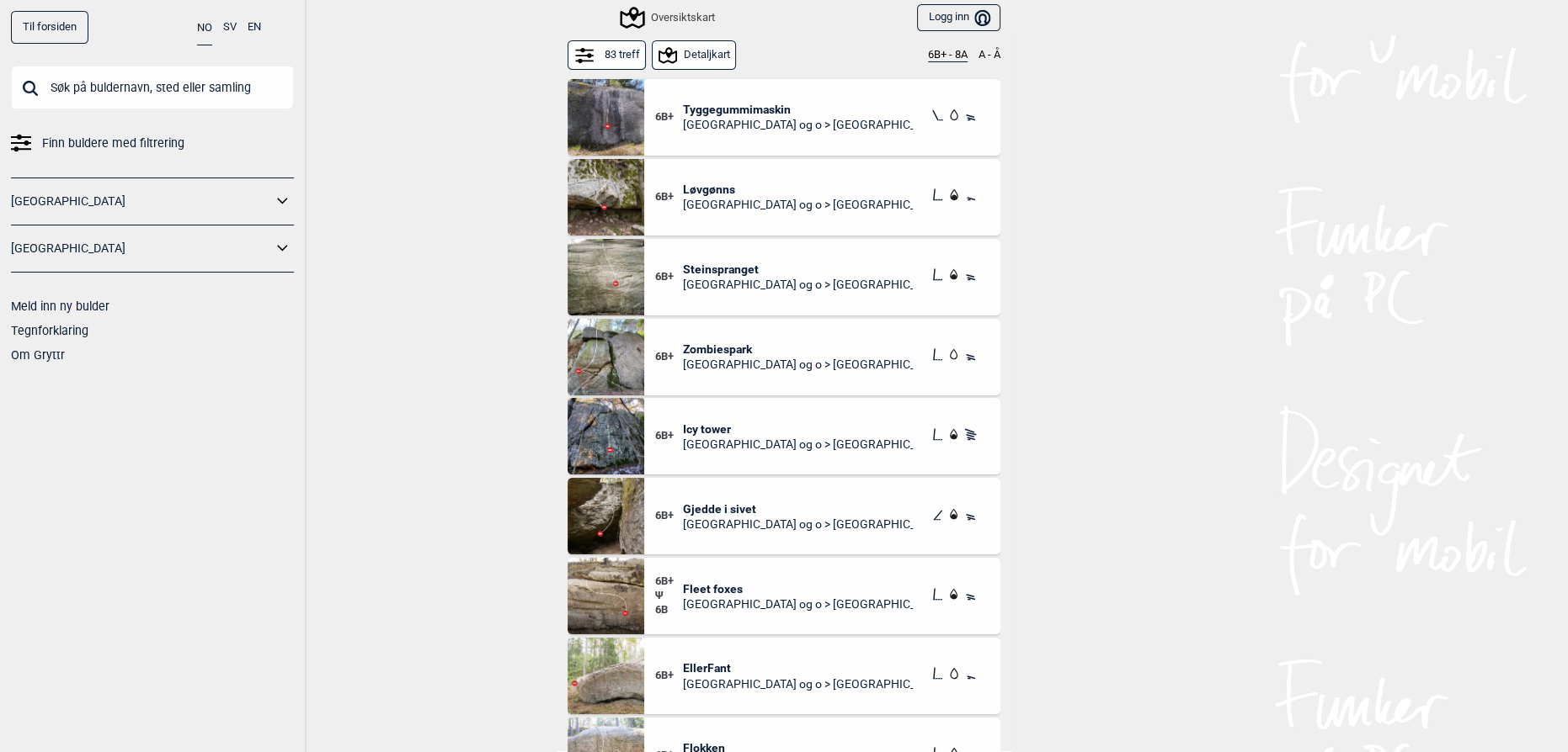
click at [698, 53] on button "Detaljkart" at bounding box center [694, 55] width 85 height 29
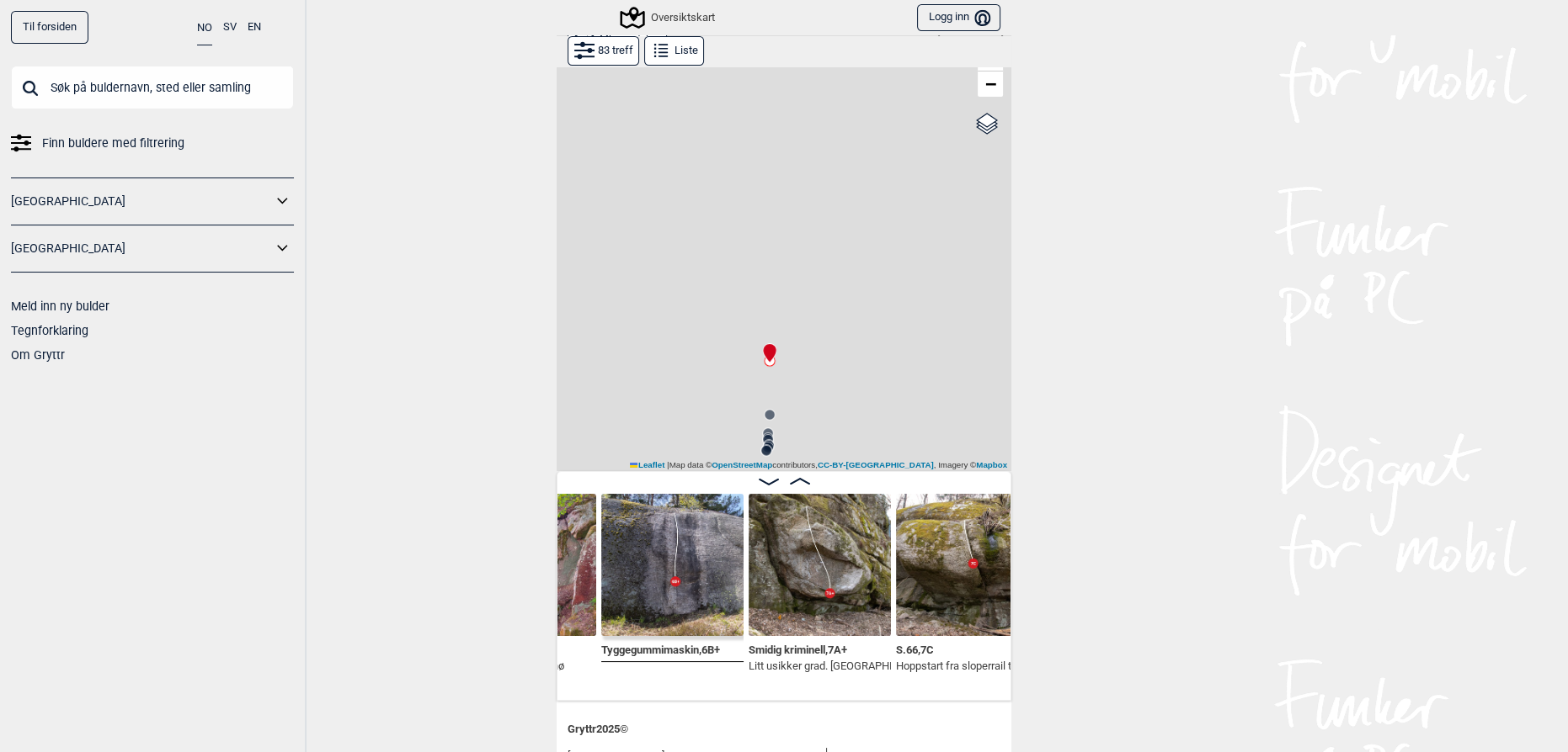
scroll to position [0, 404]
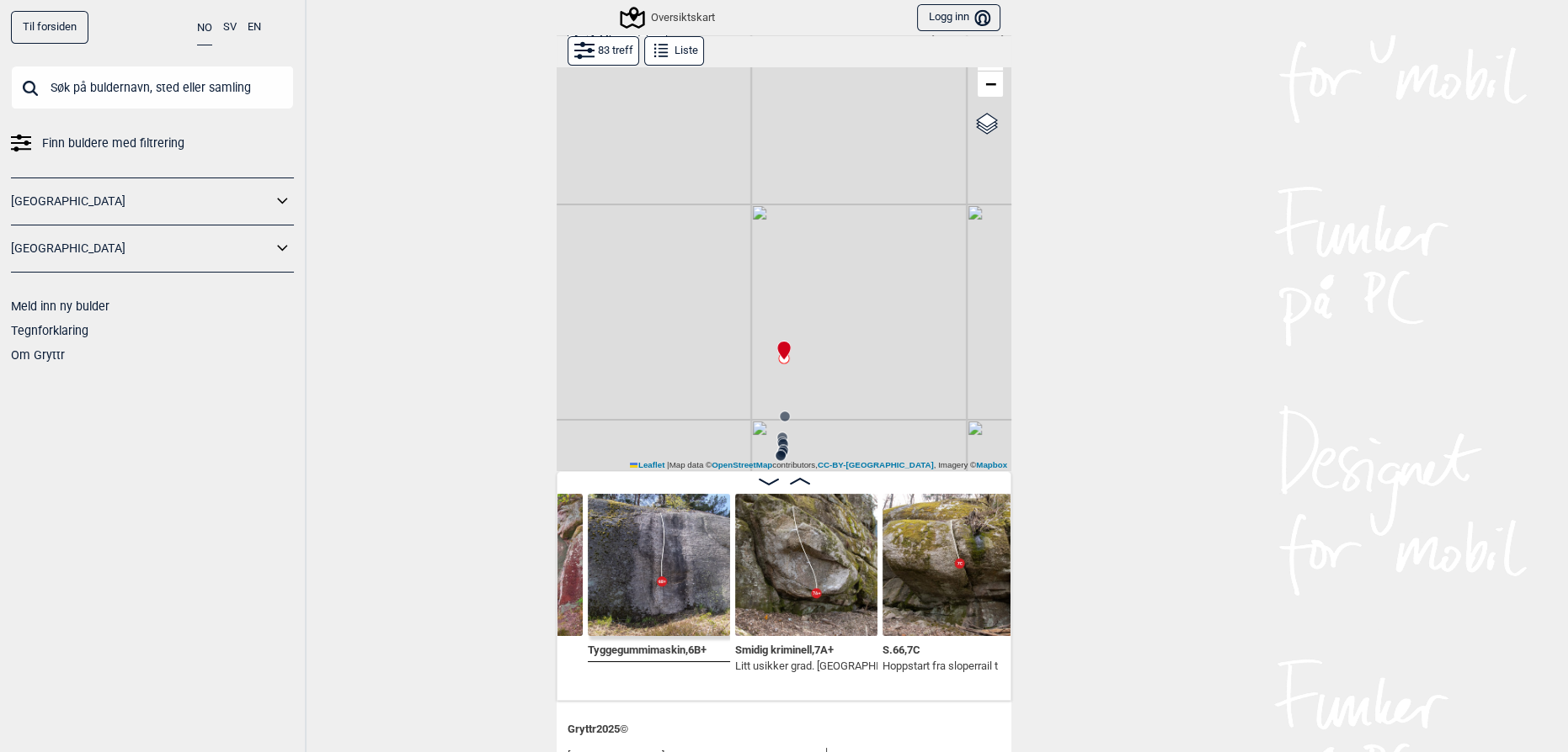
click at [767, 555] on img at bounding box center [806, 564] width 142 height 142
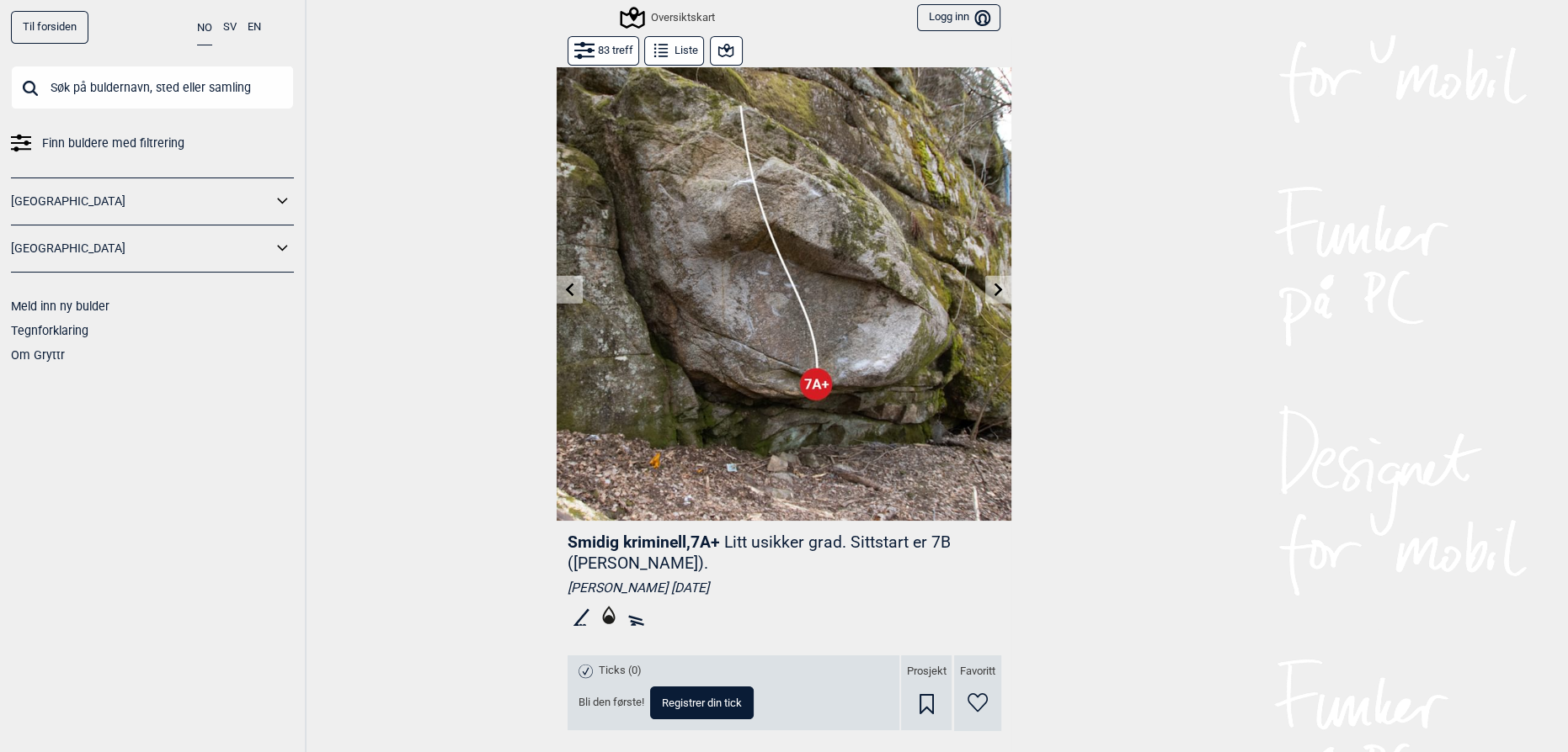
drag, startPoint x: 1420, startPoint y: 419, endPoint x: 1411, endPoint y: 422, distance: 9.5
click at [1419, 419] on div "Til forsiden NO SV EN Finn buldere med filtrering [GEOGRAPHIC_DATA] [GEOGRAPHIC…" at bounding box center [784, 376] width 1568 height 752
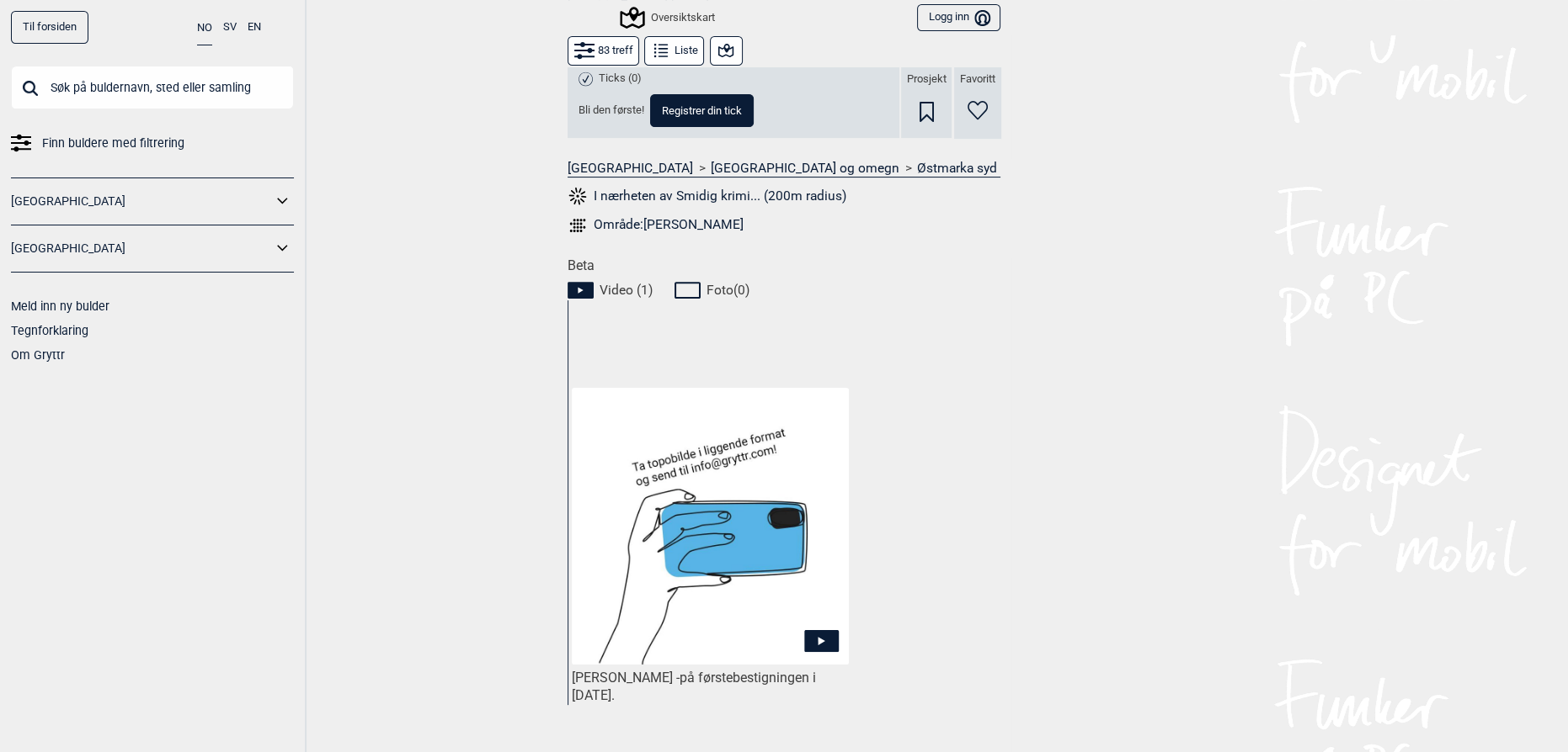
scroll to position [612, 0]
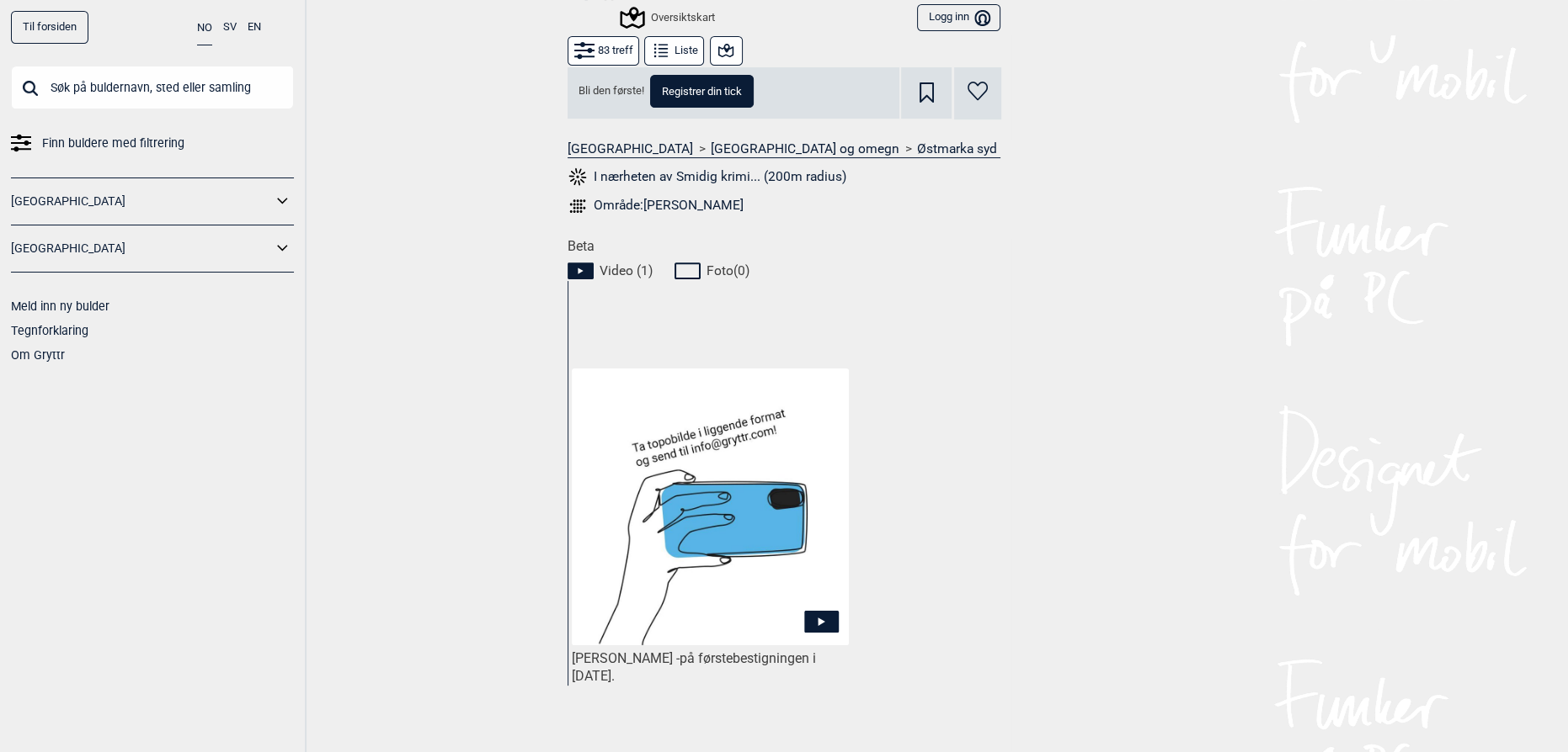
click at [665, 468] on img at bounding box center [710, 507] width 277 height 277
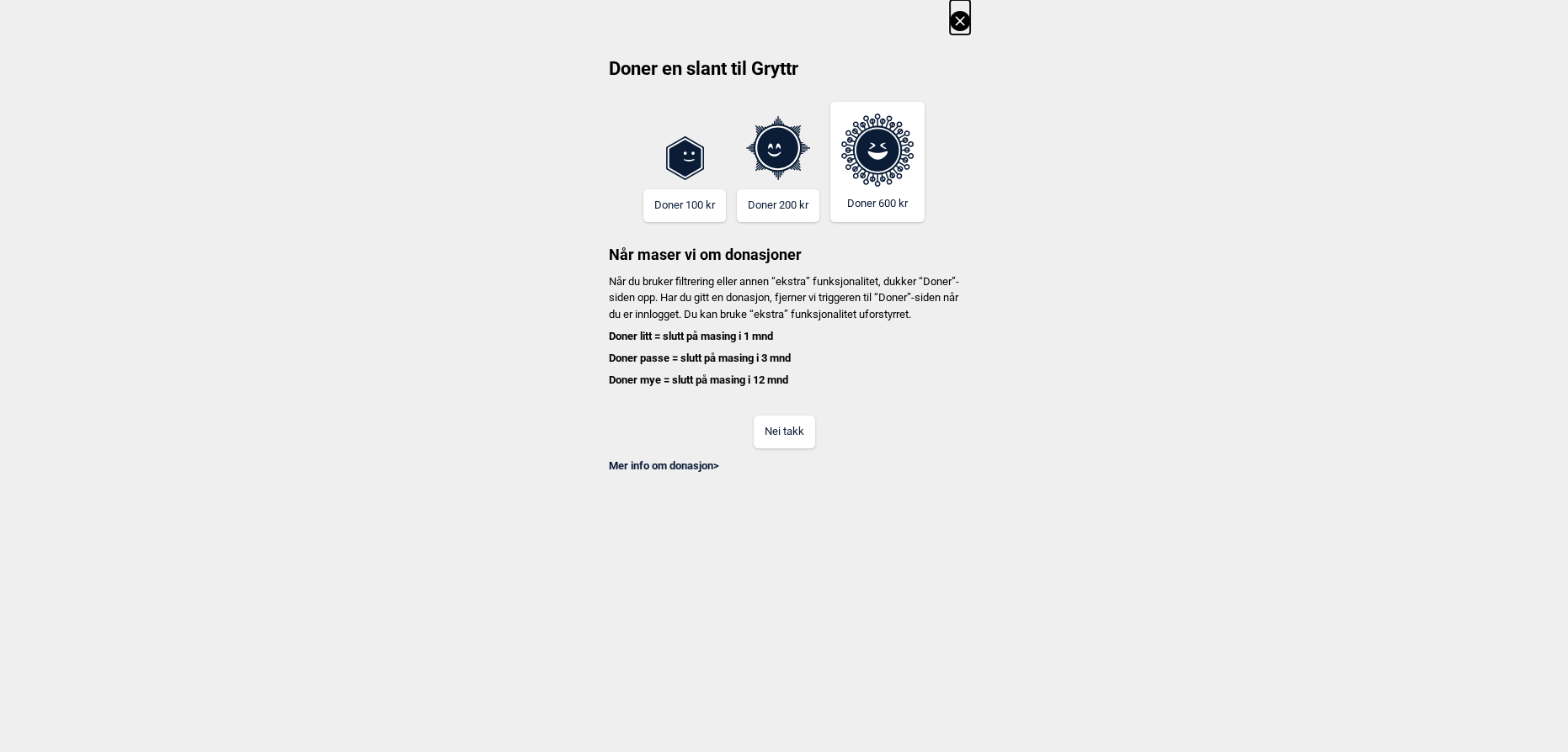
click at [776, 449] on button "Nei takk" at bounding box center [784, 432] width 61 height 33
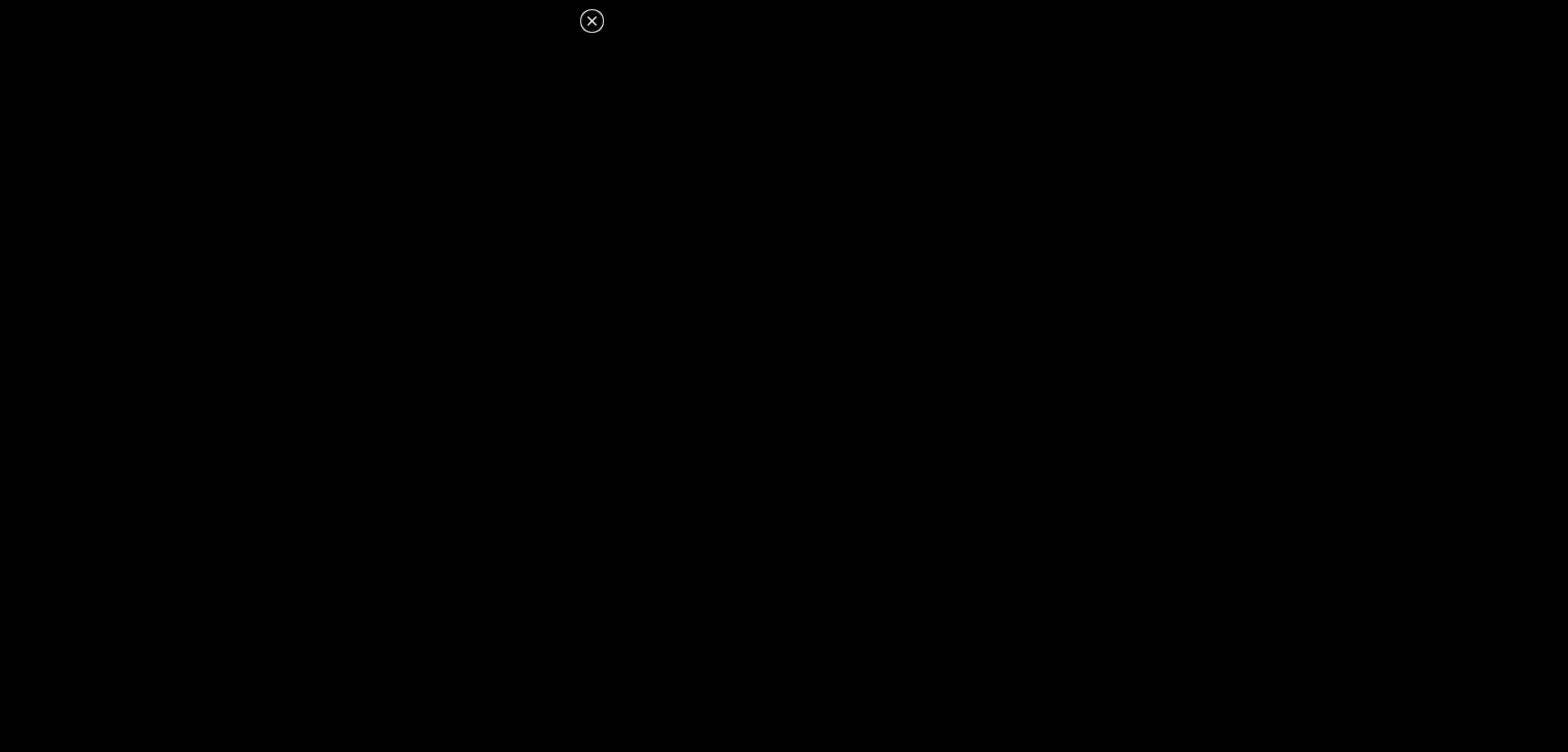
click at [598, 6] on header at bounding box center [306, 15] width 613 height 31
click at [596, 11] on icon at bounding box center [591, 21] width 20 height 20
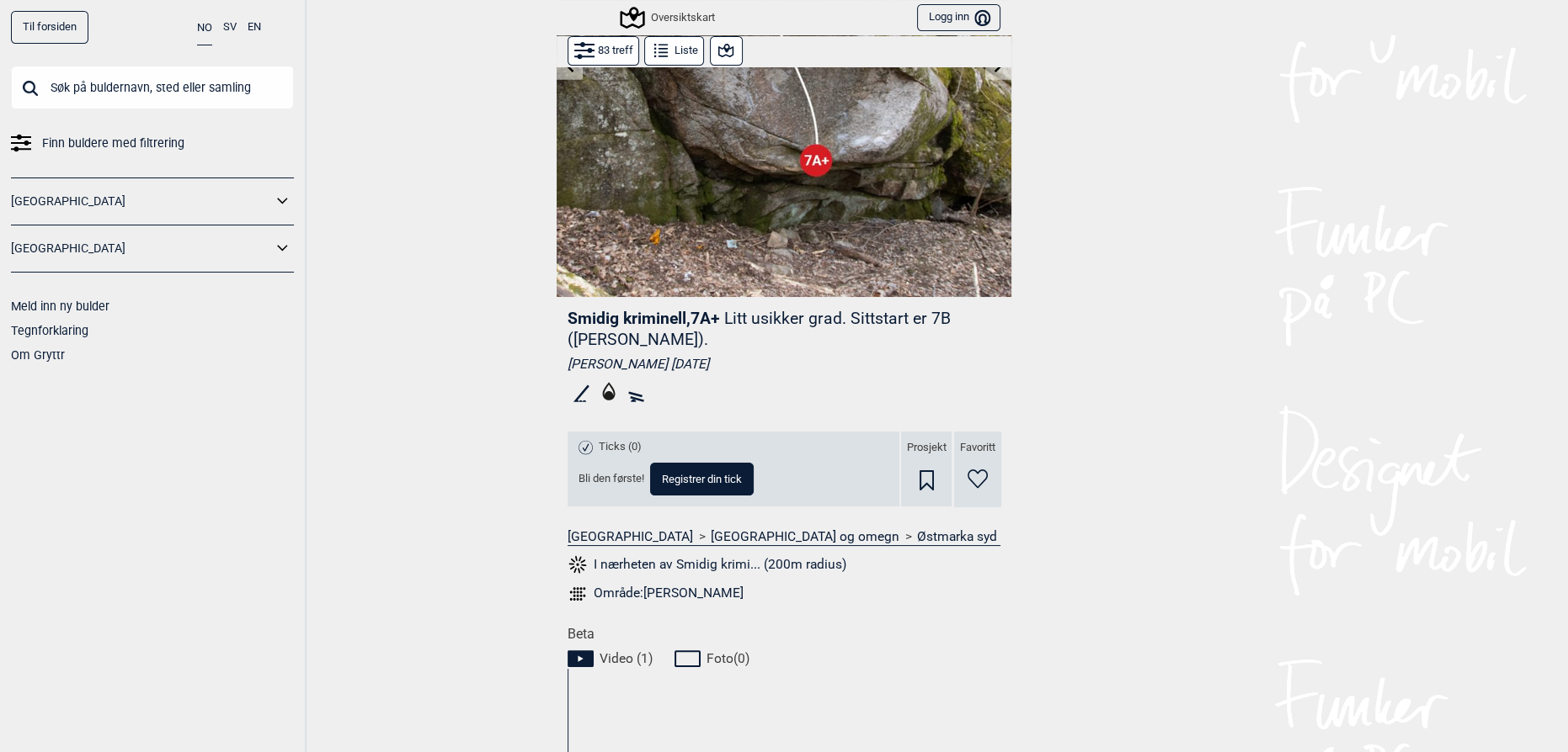
scroll to position [51, 0]
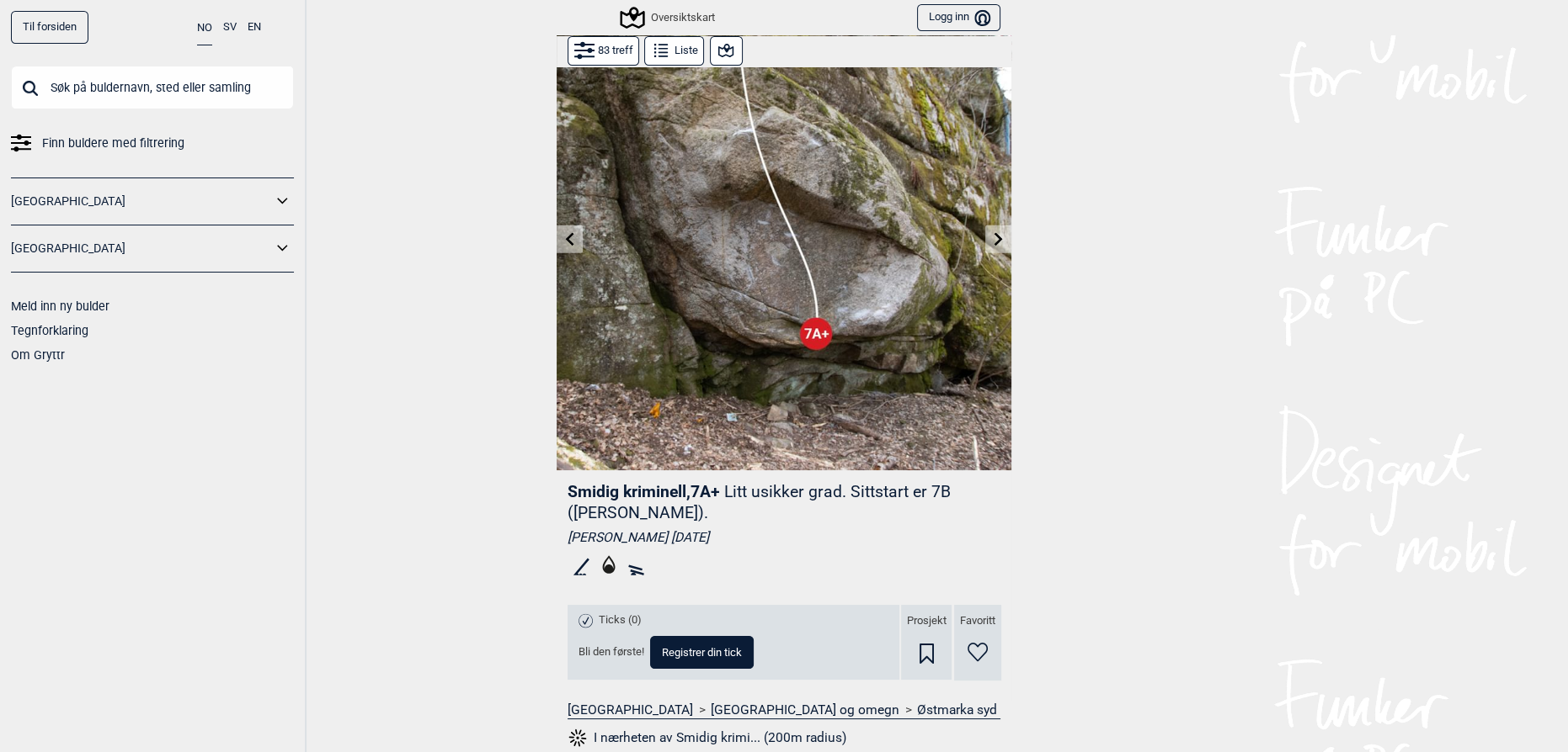
click at [606, 50] on button "83 treff" at bounding box center [603, 50] width 72 height 29
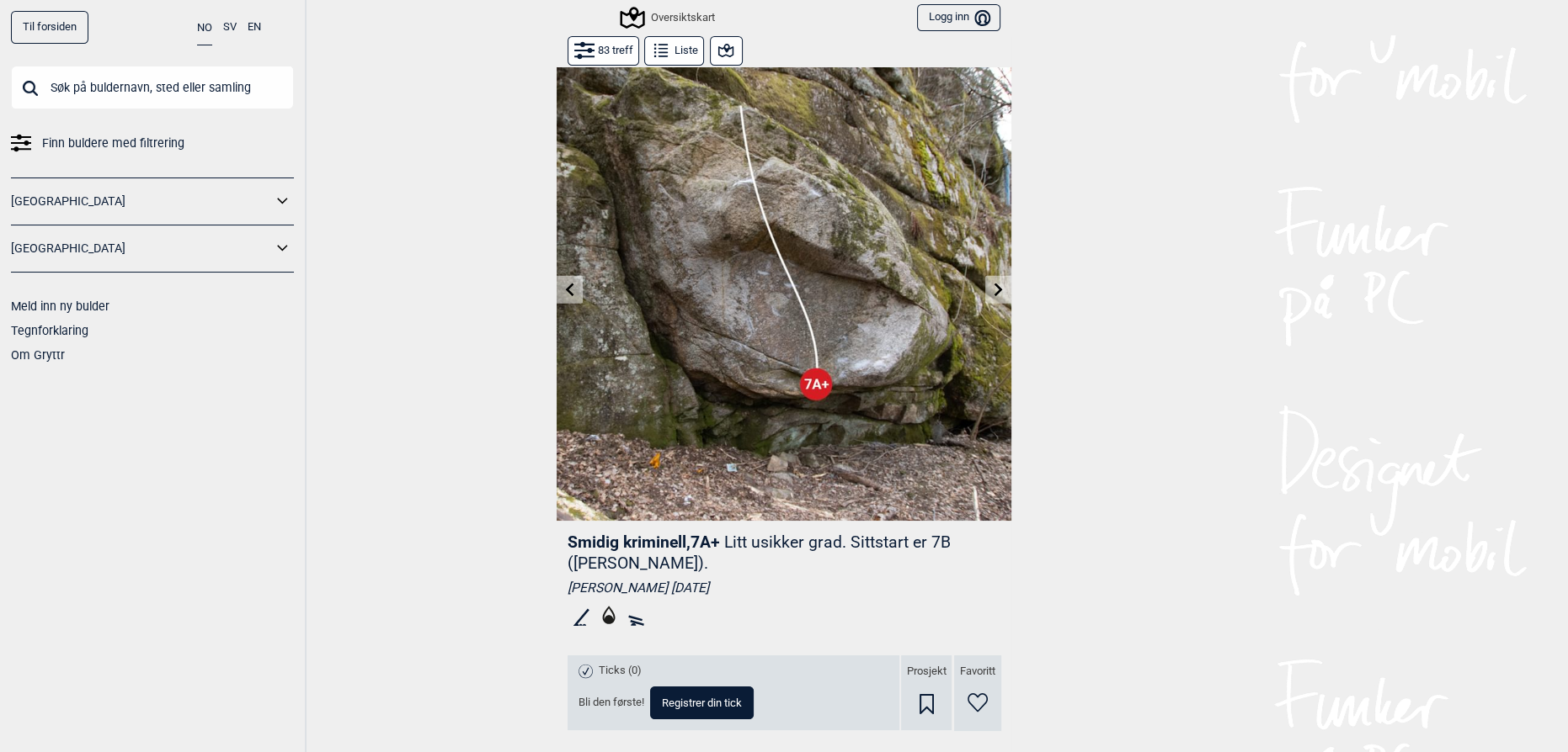
click at [724, 45] on icon at bounding box center [725, 50] width 20 height 20
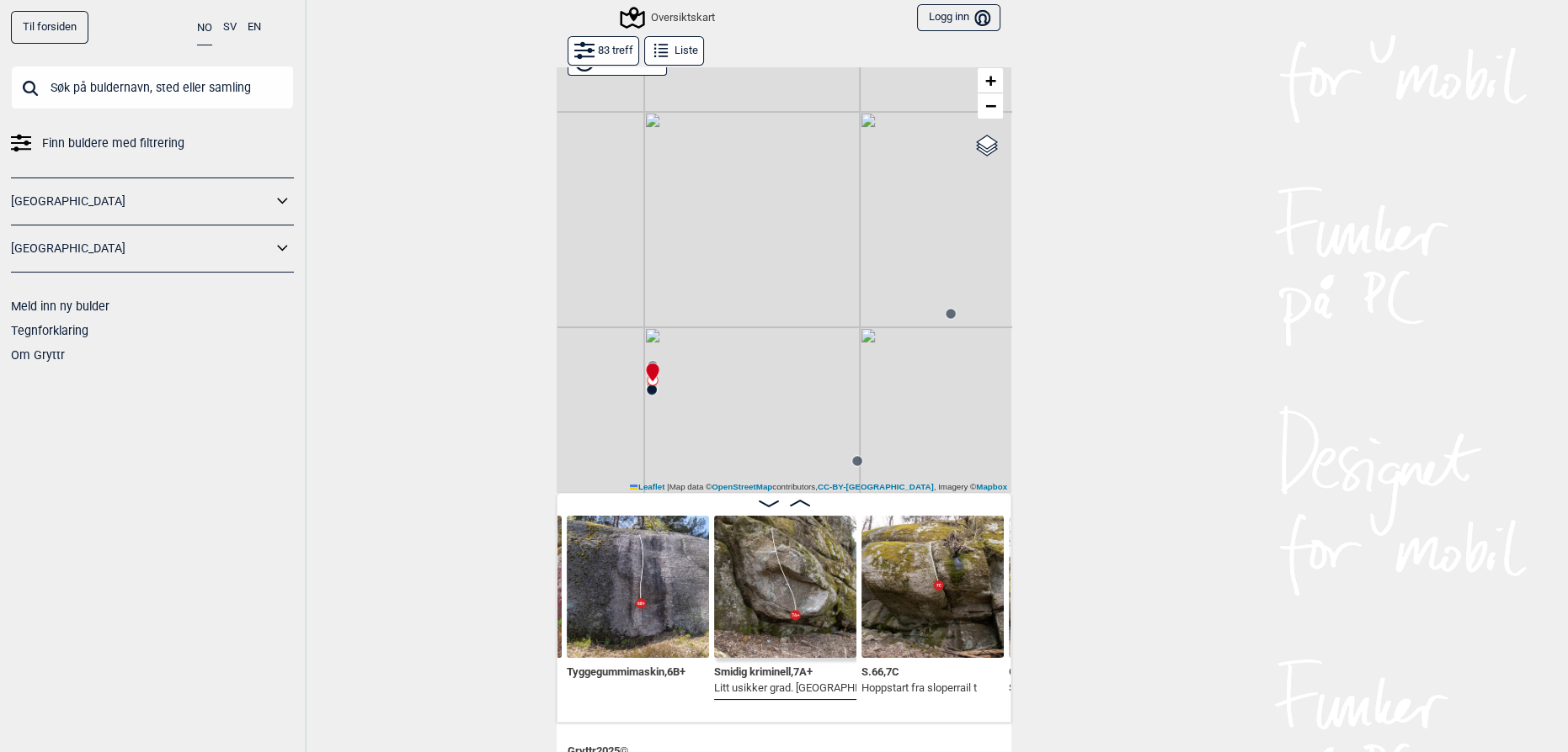
scroll to position [51, 0]
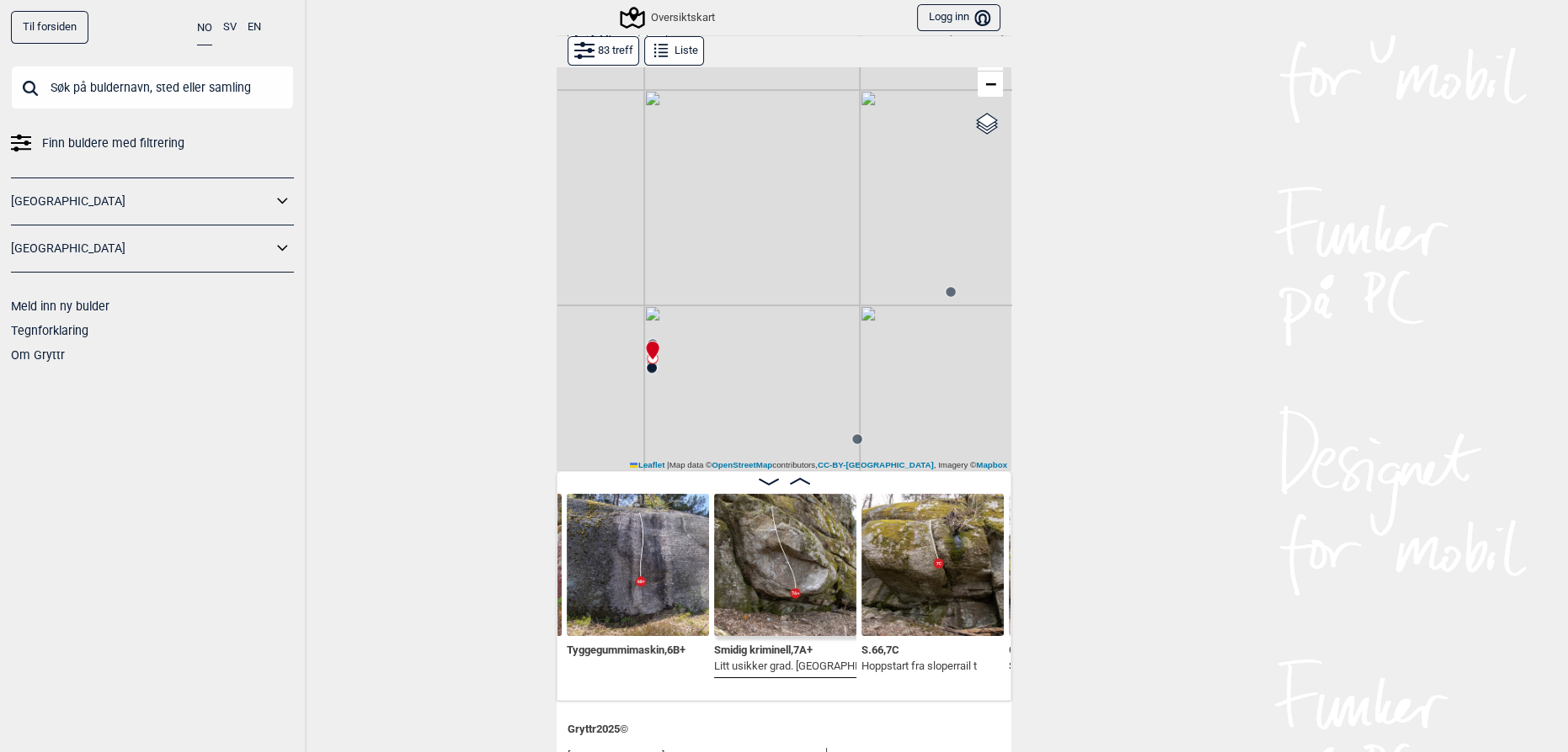
click at [983, 580] on img at bounding box center [933, 564] width 142 height 142
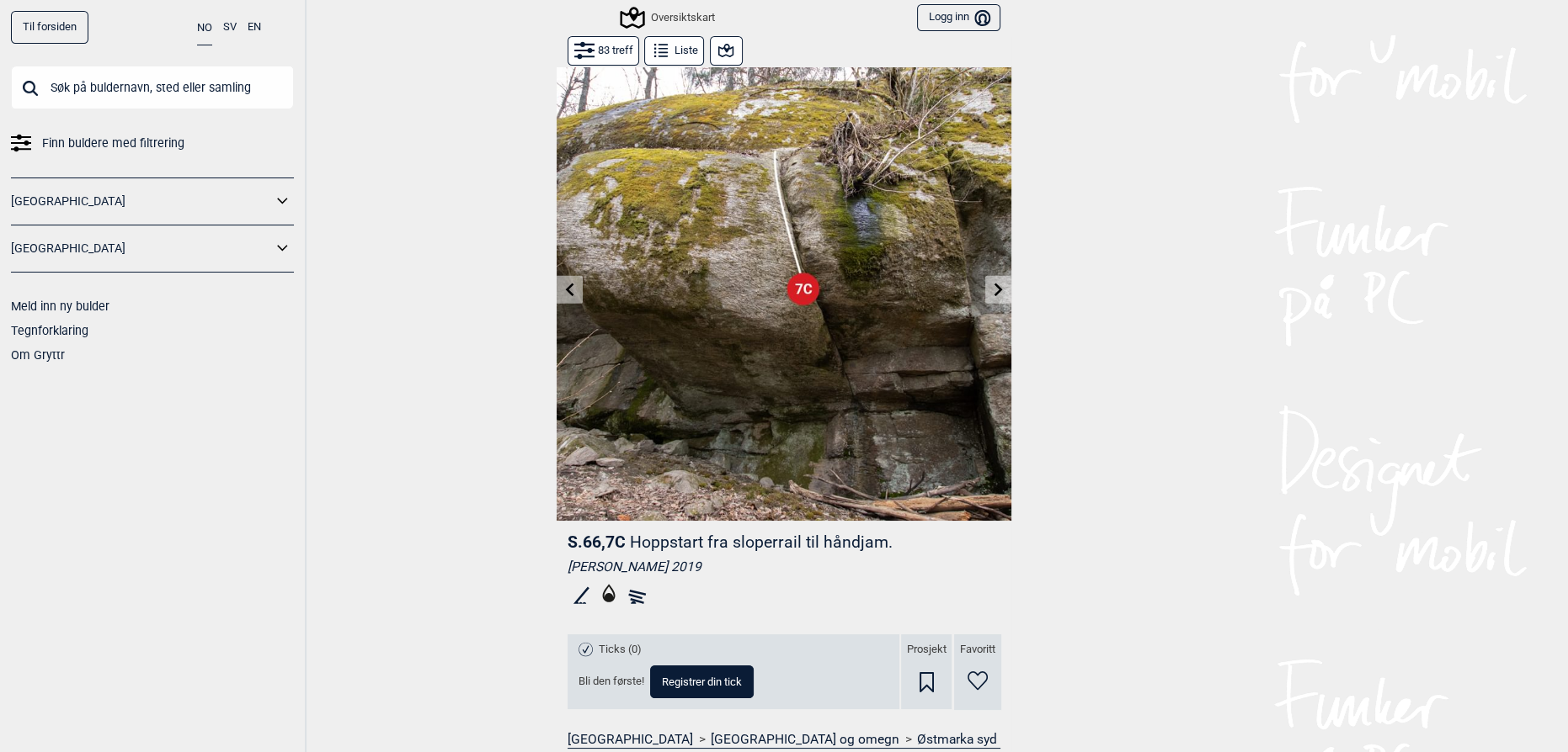
click at [716, 45] on icon at bounding box center [725, 50] width 20 height 20
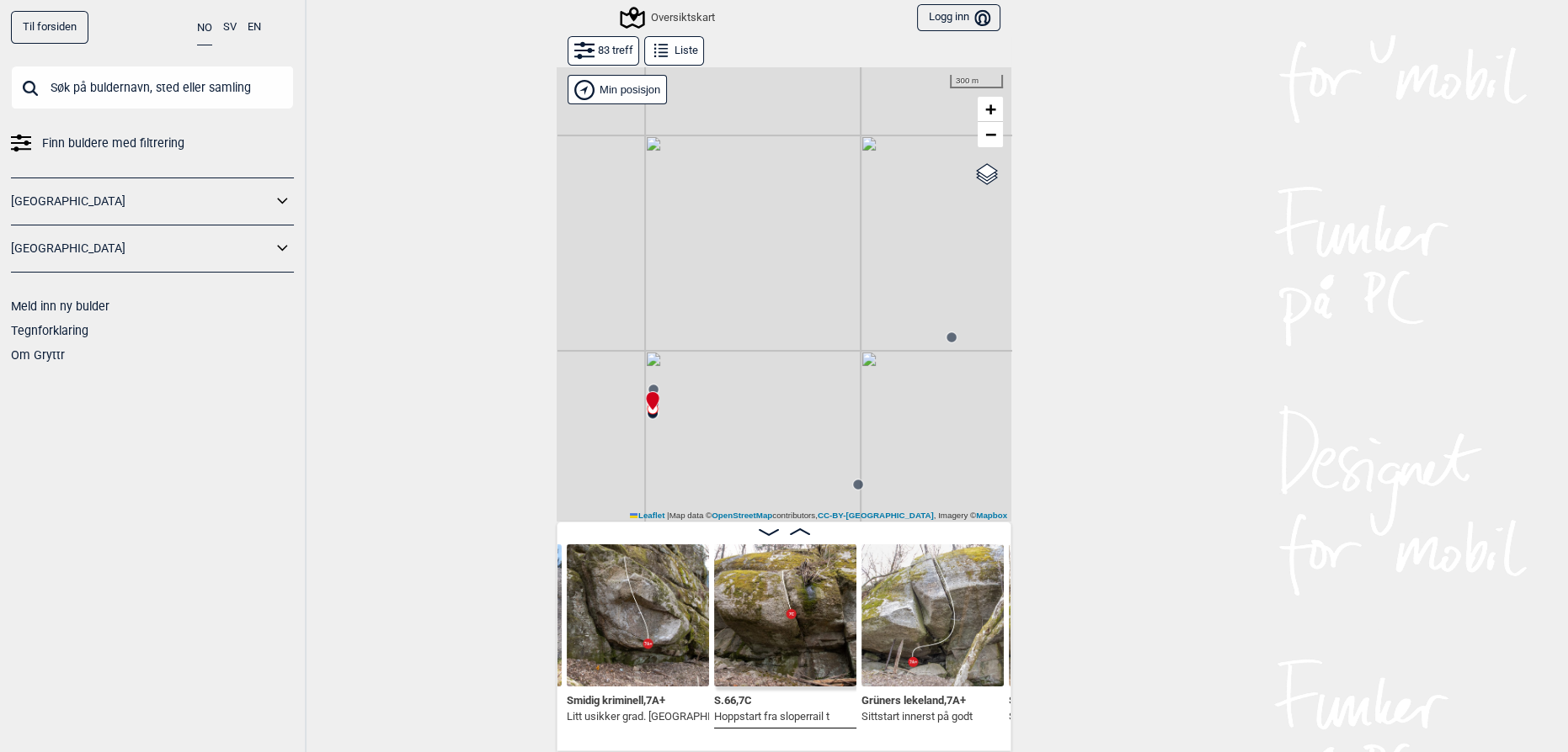
scroll to position [51, 0]
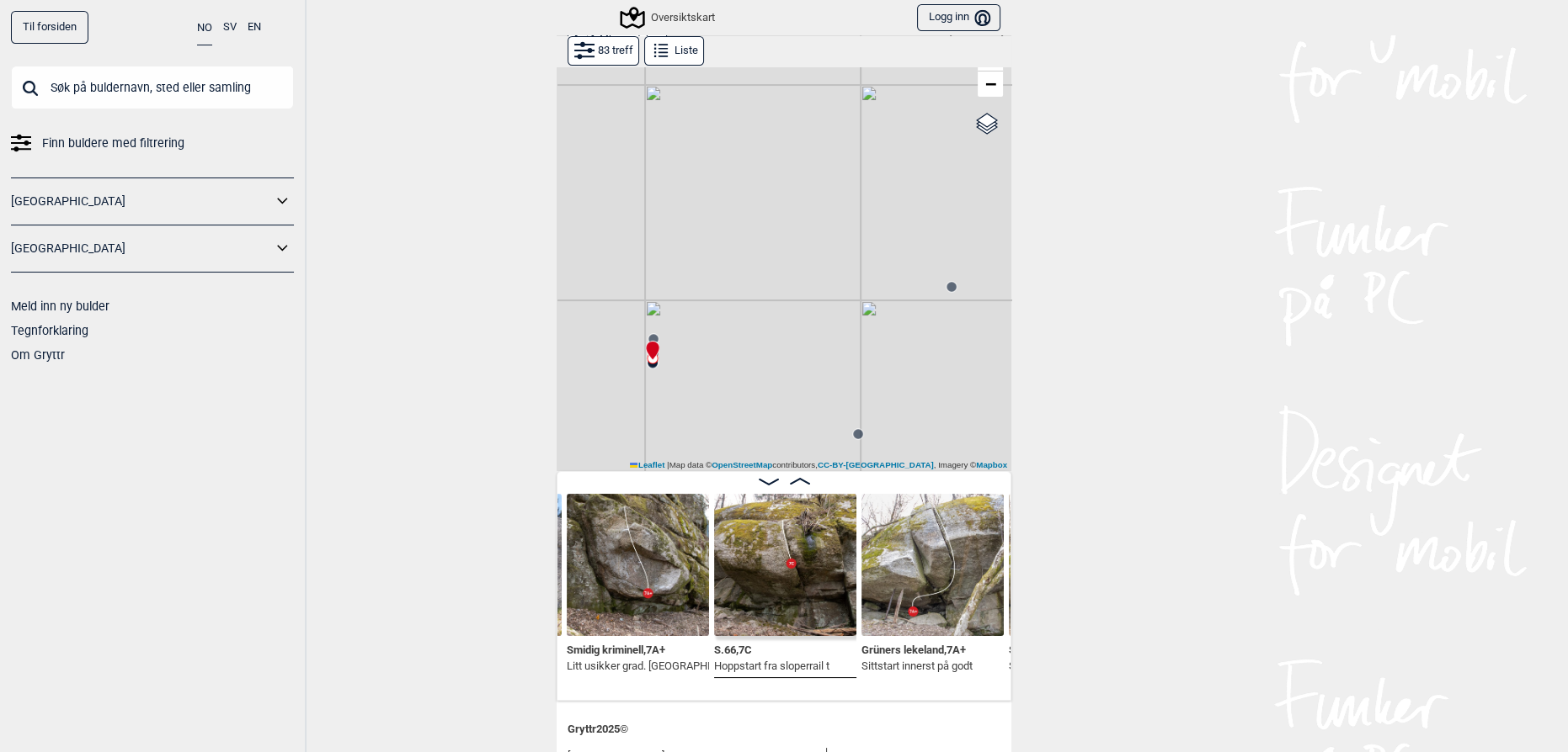
click at [884, 556] on img at bounding box center [933, 564] width 142 height 142
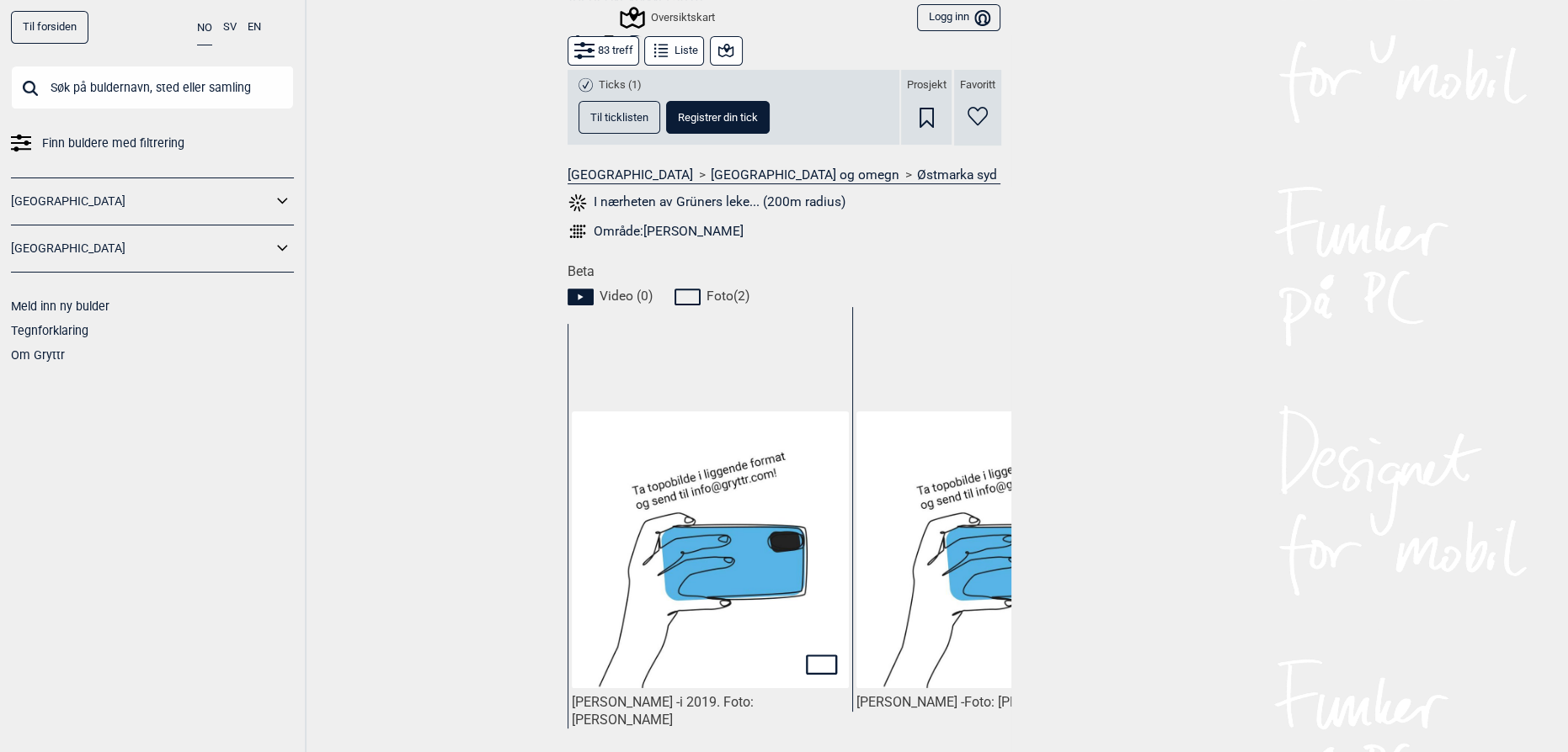
scroll to position [765, 0]
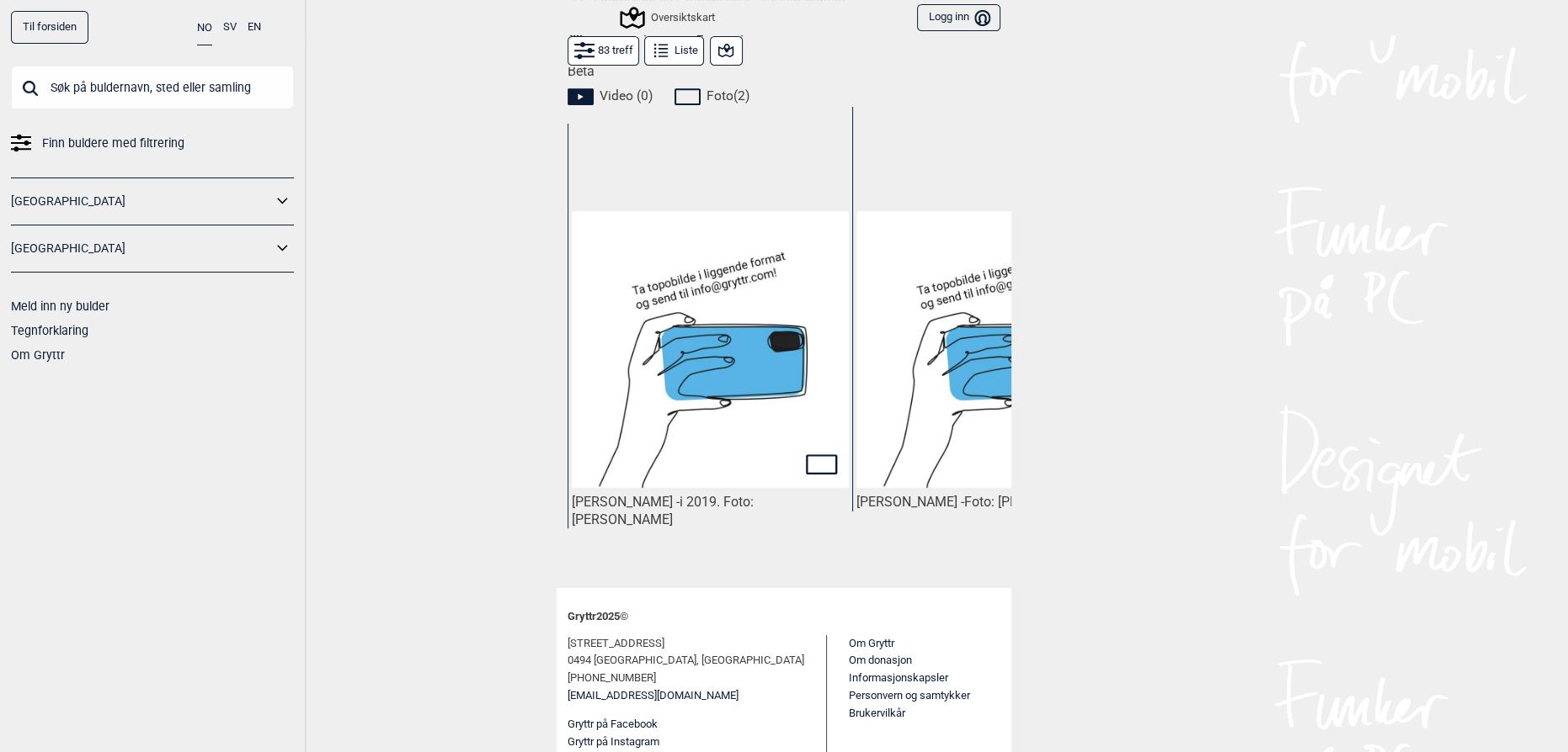
click at [612, 359] on img at bounding box center [710, 350] width 277 height 277
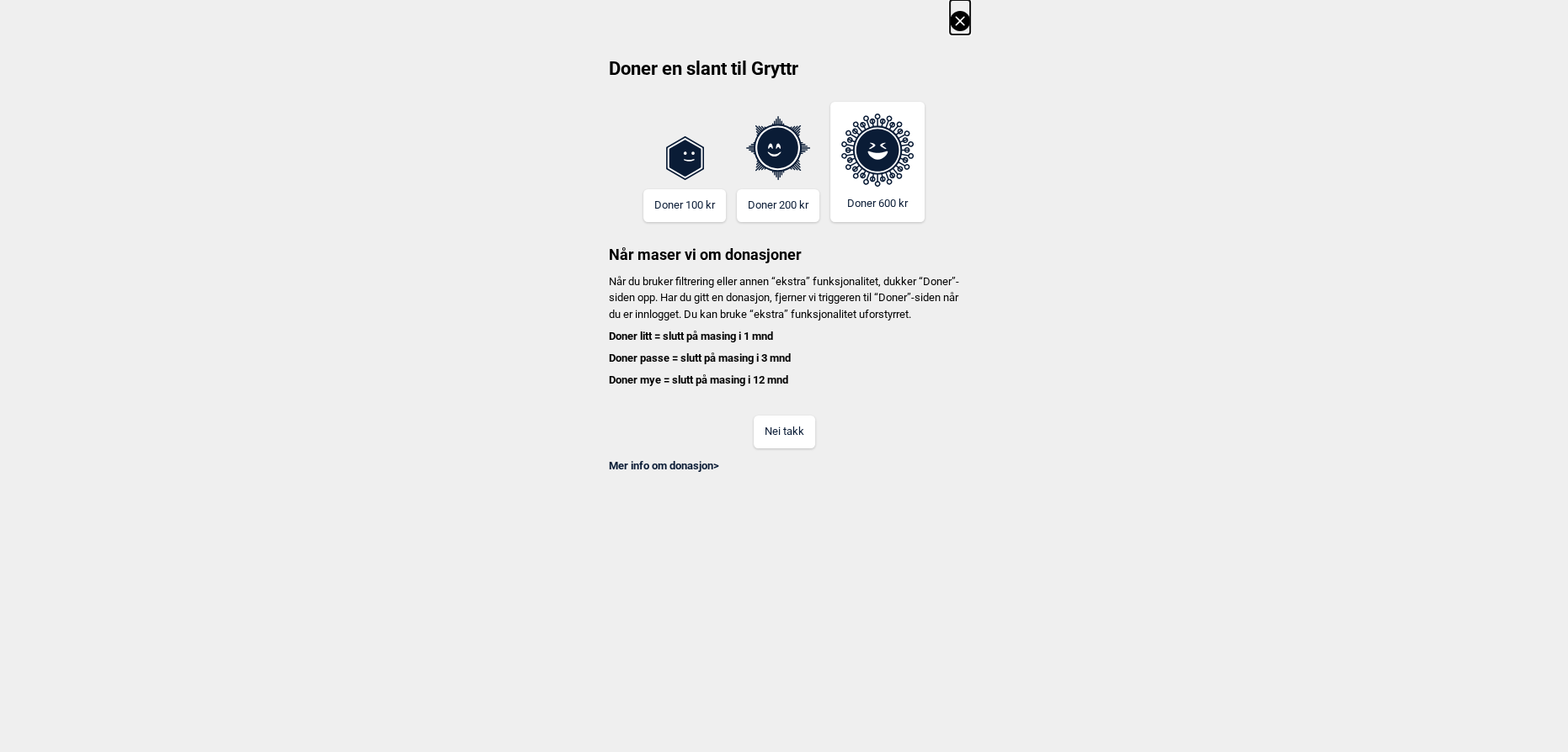
click at [819, 466] on div "Mer info om donasjon >" at bounding box center [784, 461] width 372 height 25
click at [782, 443] on button "Nei takk" at bounding box center [784, 432] width 61 height 33
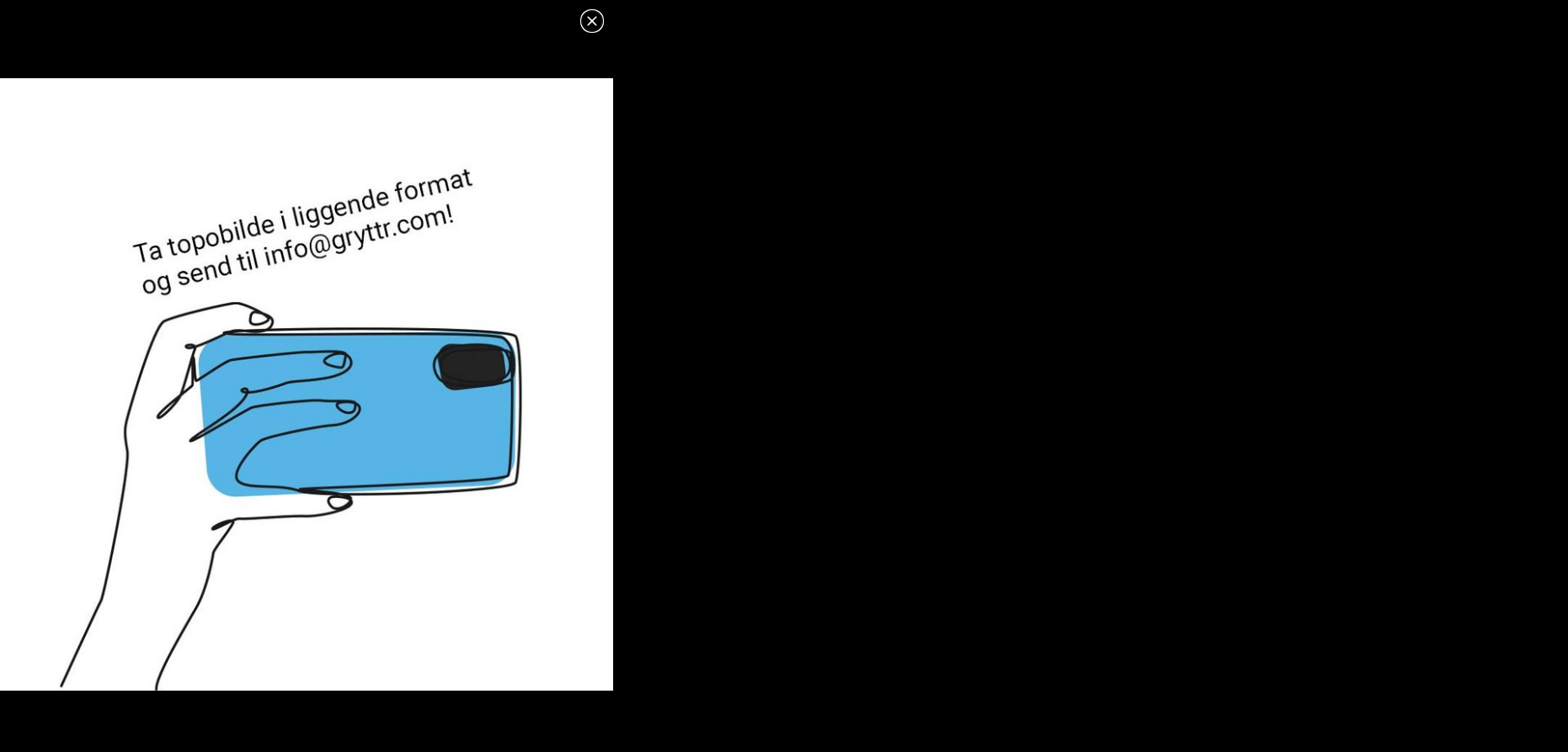
drag, startPoint x: 581, startPoint y: 12, endPoint x: 592, endPoint y: 23, distance: 15.6
click at [582, 12] on icon at bounding box center [591, 21] width 20 height 20
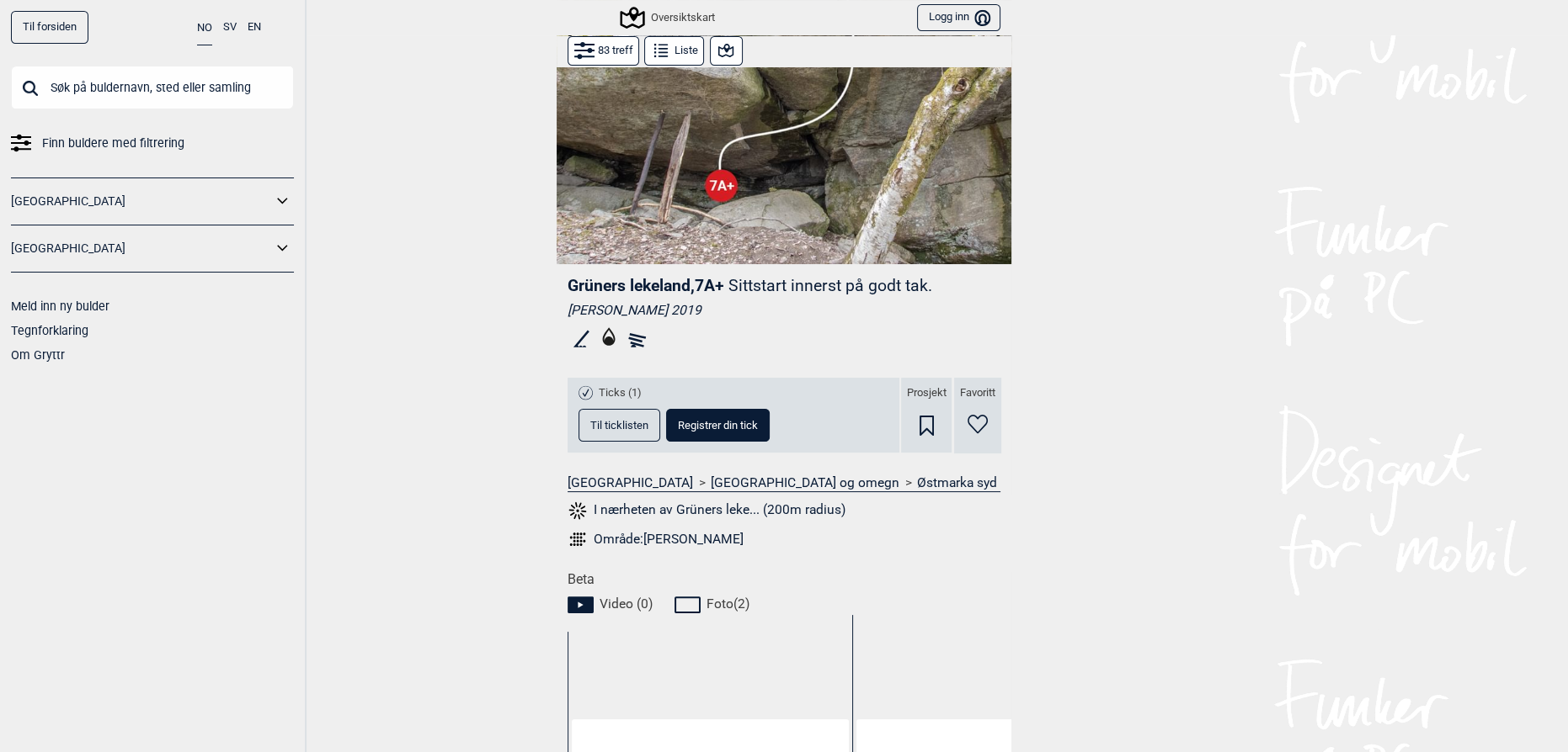
scroll to position [255, 0]
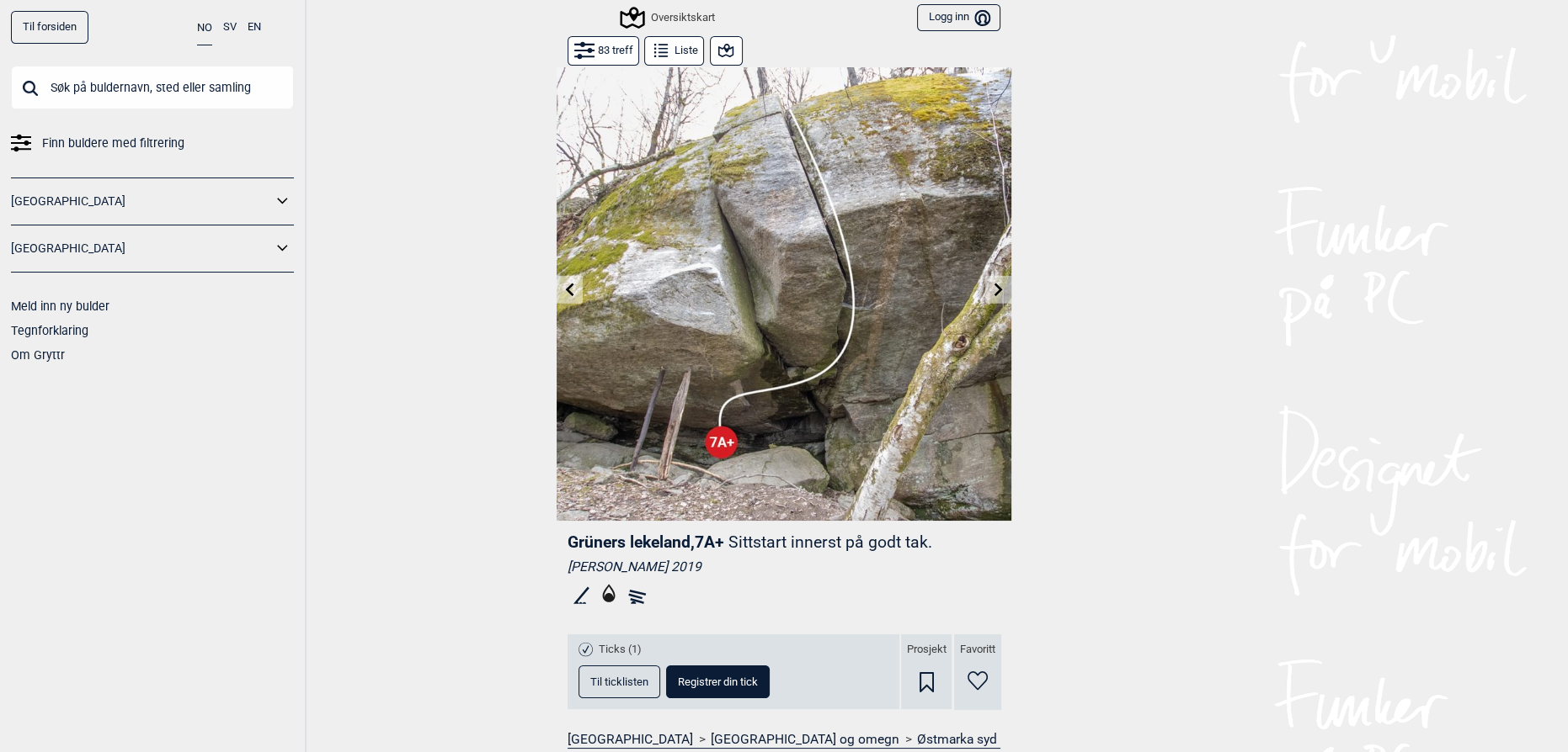
scroll to position [255, 0]
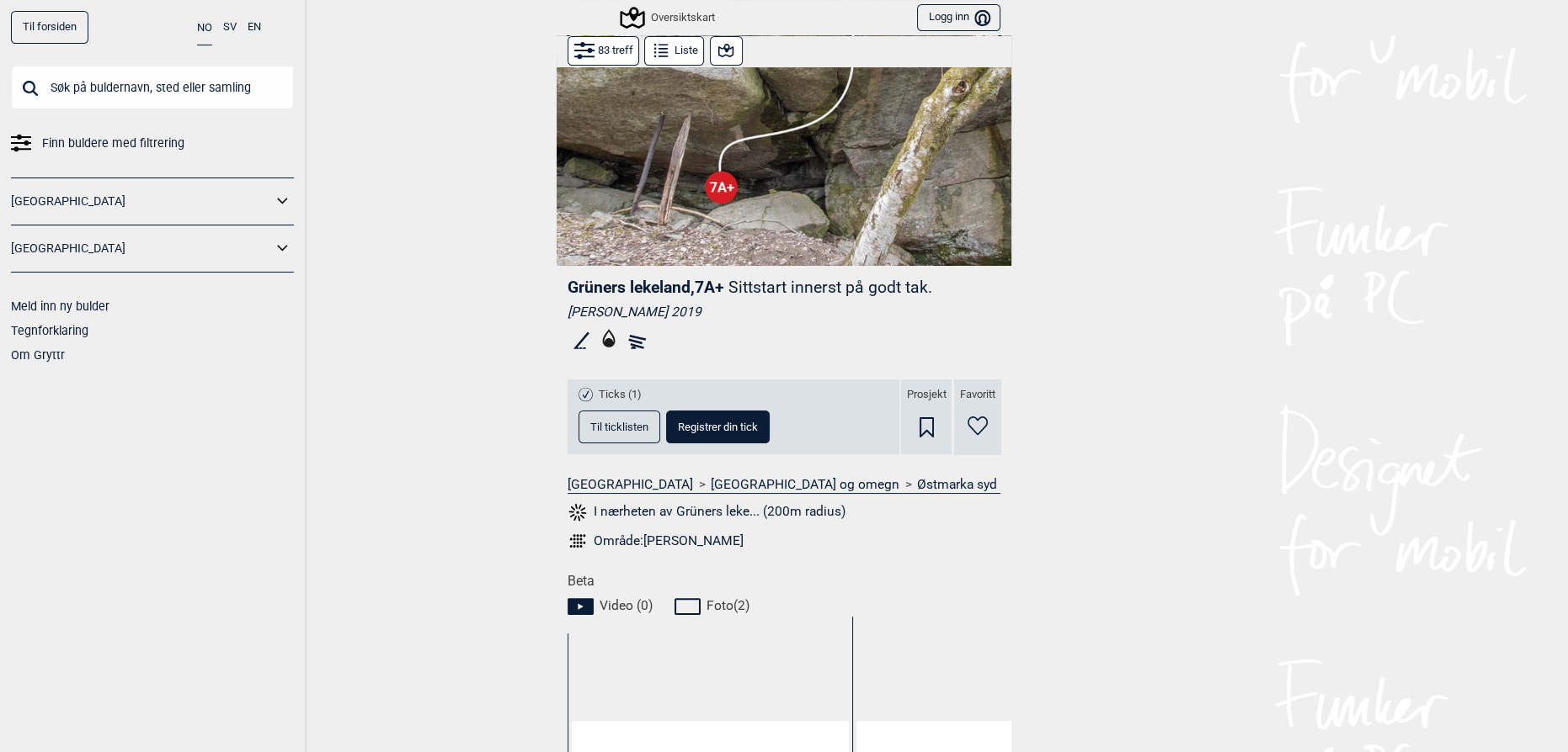
click at [1241, 320] on div "Til forsiden NO SV EN Finn buldere med filtrering Norge Sverige Meld inn ny bul…" at bounding box center [784, 376] width 1568 height 752
click at [602, 413] on button "Til ticklisten" at bounding box center [619, 427] width 82 height 33
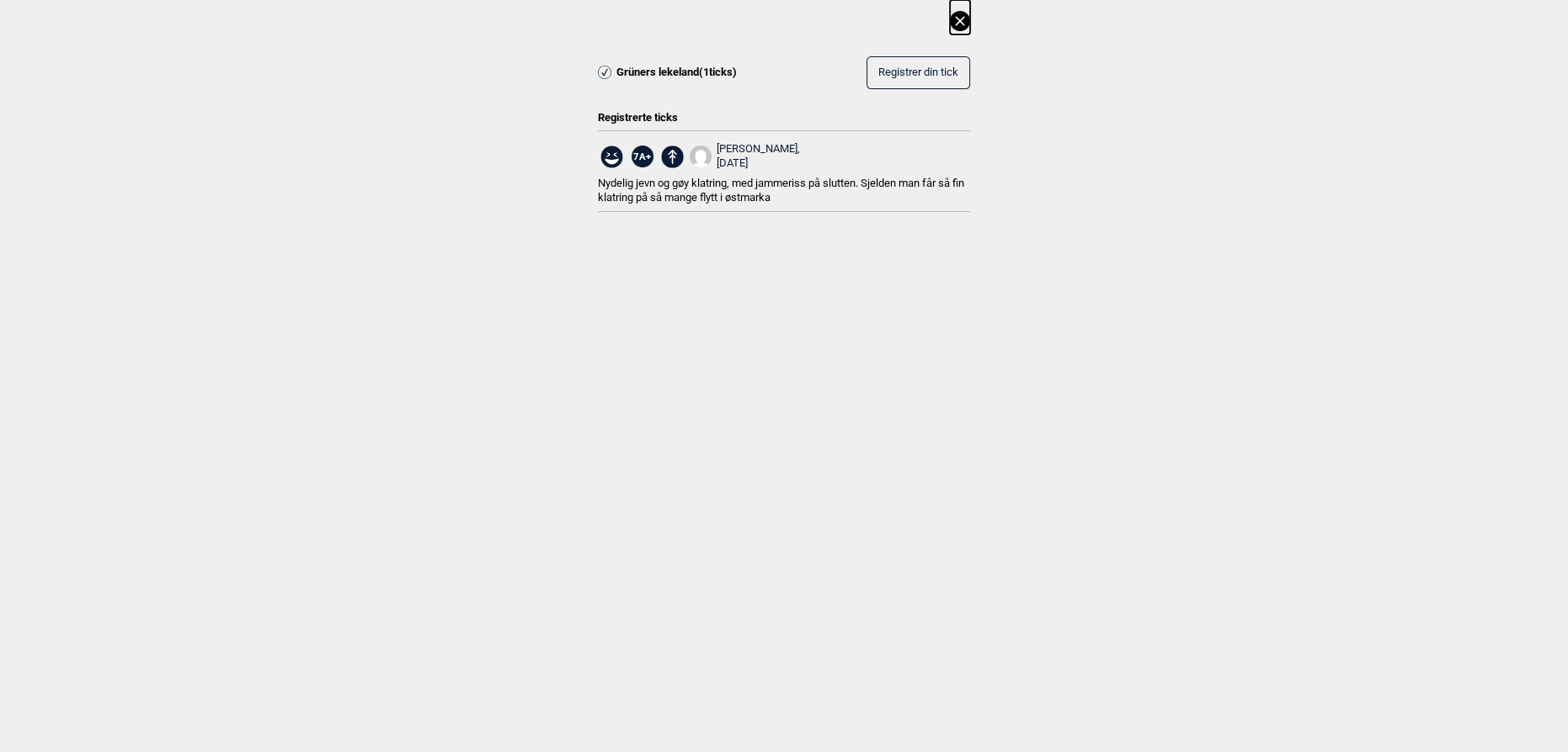
click at [1347, 136] on div "Grüners lekeland ( 1 ticks) Registrer din tick Registrerte ticks 7A+ Birk Ness,…" at bounding box center [784, 120] width 1568 height 239
click at [961, 22] on icon at bounding box center [960, 21] width 9 height 9
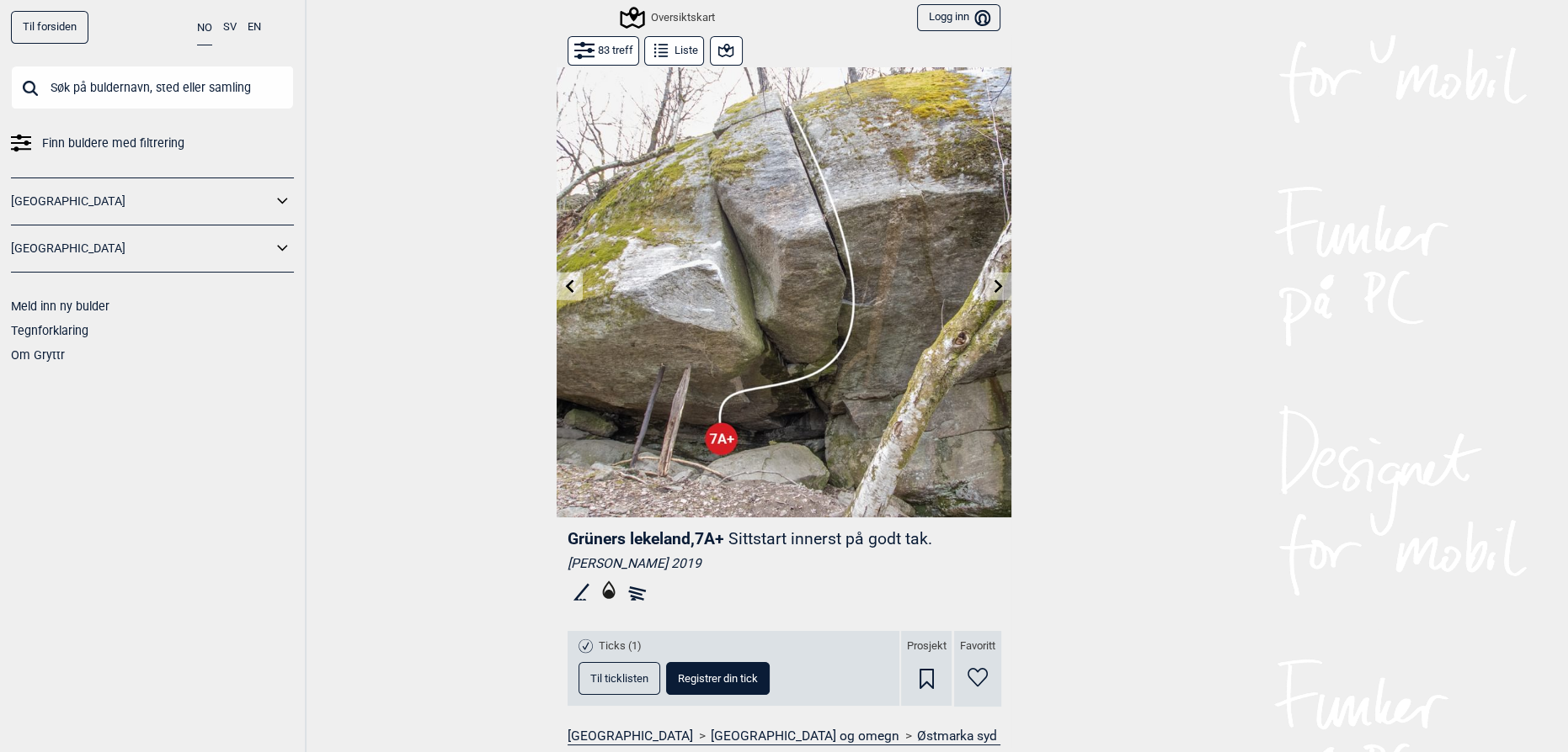
scroll to position [0, 0]
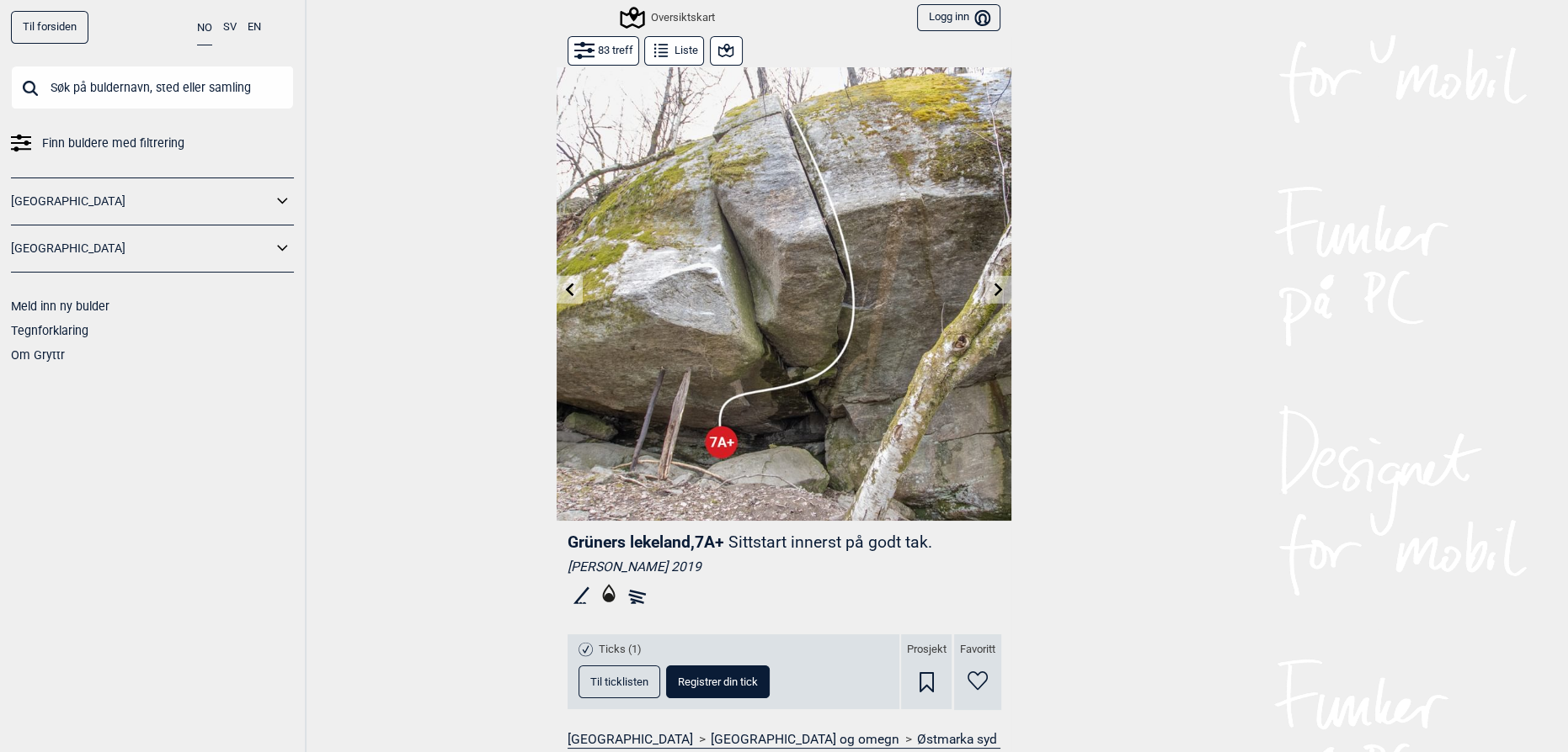
click at [722, 30] on div "Oversiktskart Logg inn Bruker" at bounding box center [784, 18] width 454 height 36
click at [729, 51] on button at bounding box center [726, 50] width 33 height 29
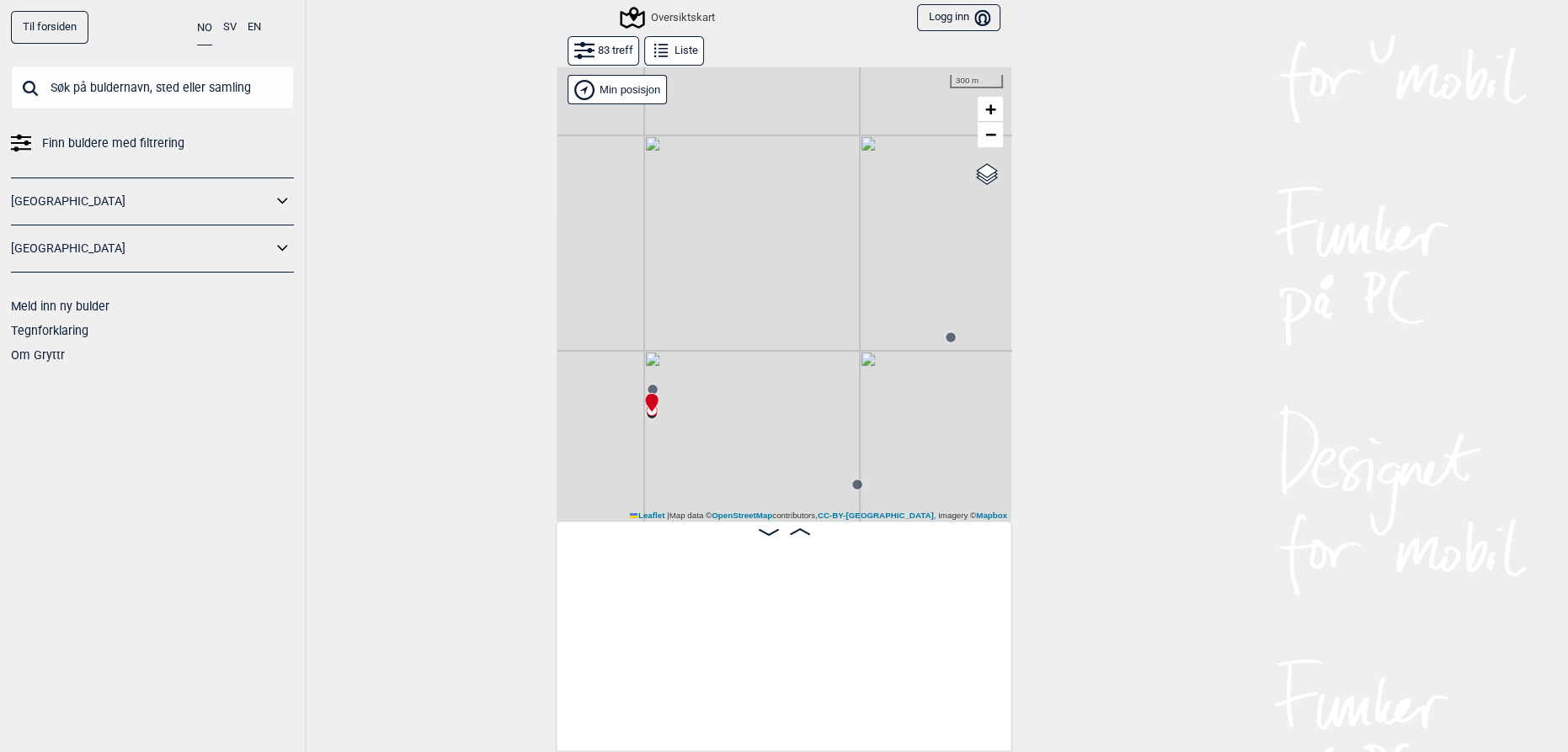
scroll to position [0, 710]
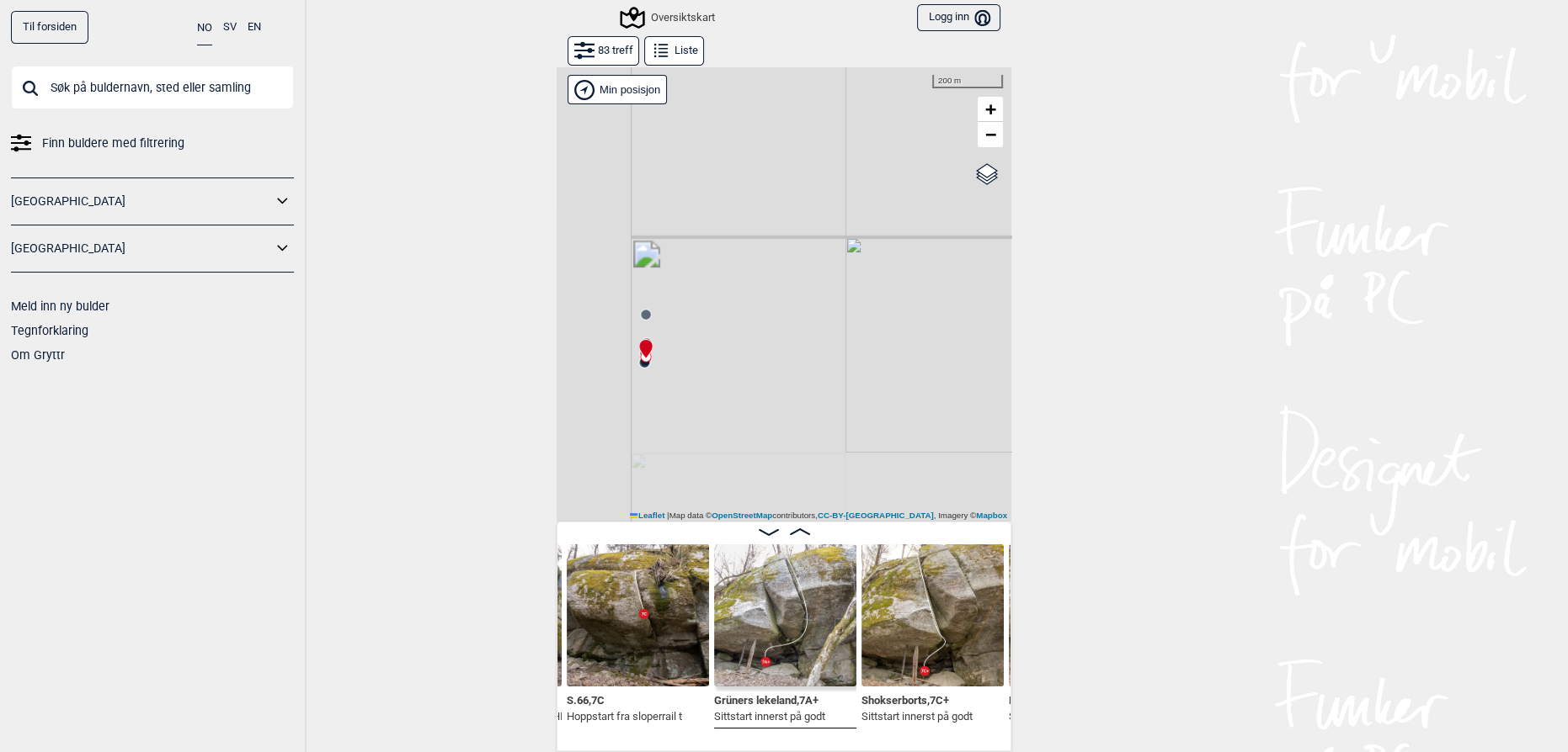
drag, startPoint x: 691, startPoint y: 444, endPoint x: 855, endPoint y: 387, distance: 173.6
click at [843, 378] on div "Gol Ål Kolomoen Vallset Tangen Sørli Åsbygda Kongsberg Efteløt Østmarka nord Se…" at bounding box center [784, 294] width 454 height 455
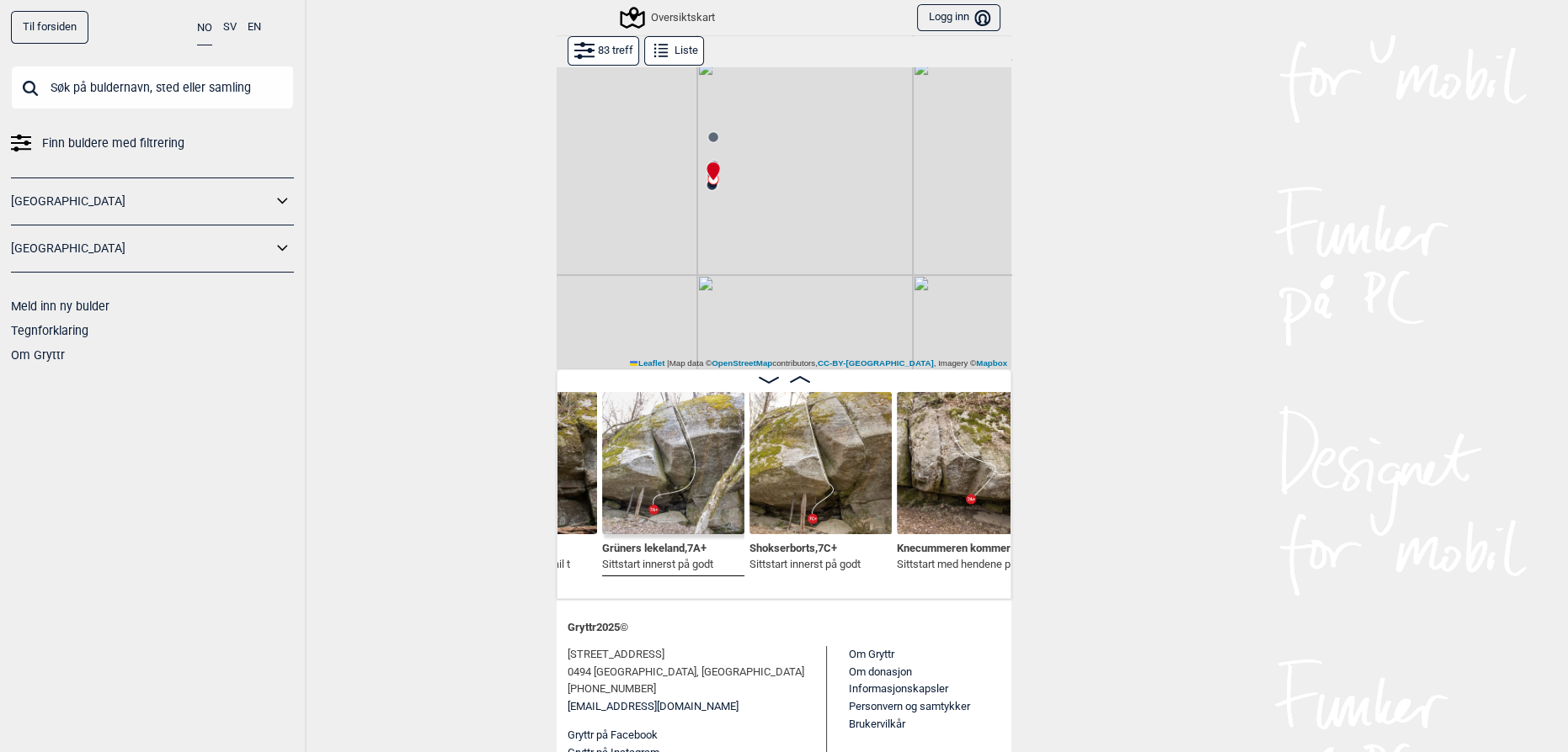
scroll to position [0, 833]
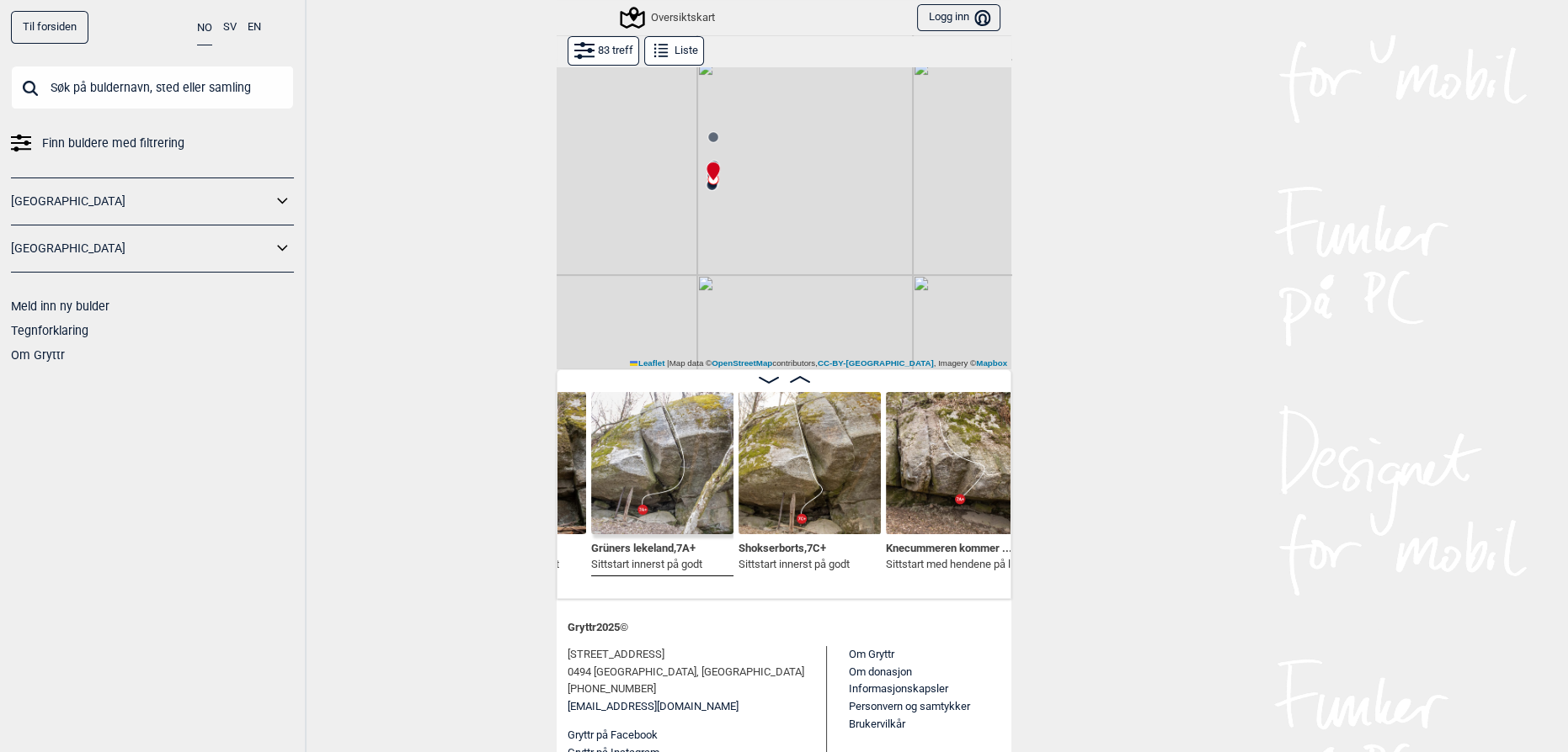
click at [822, 517] on img at bounding box center [809, 463] width 142 height 142
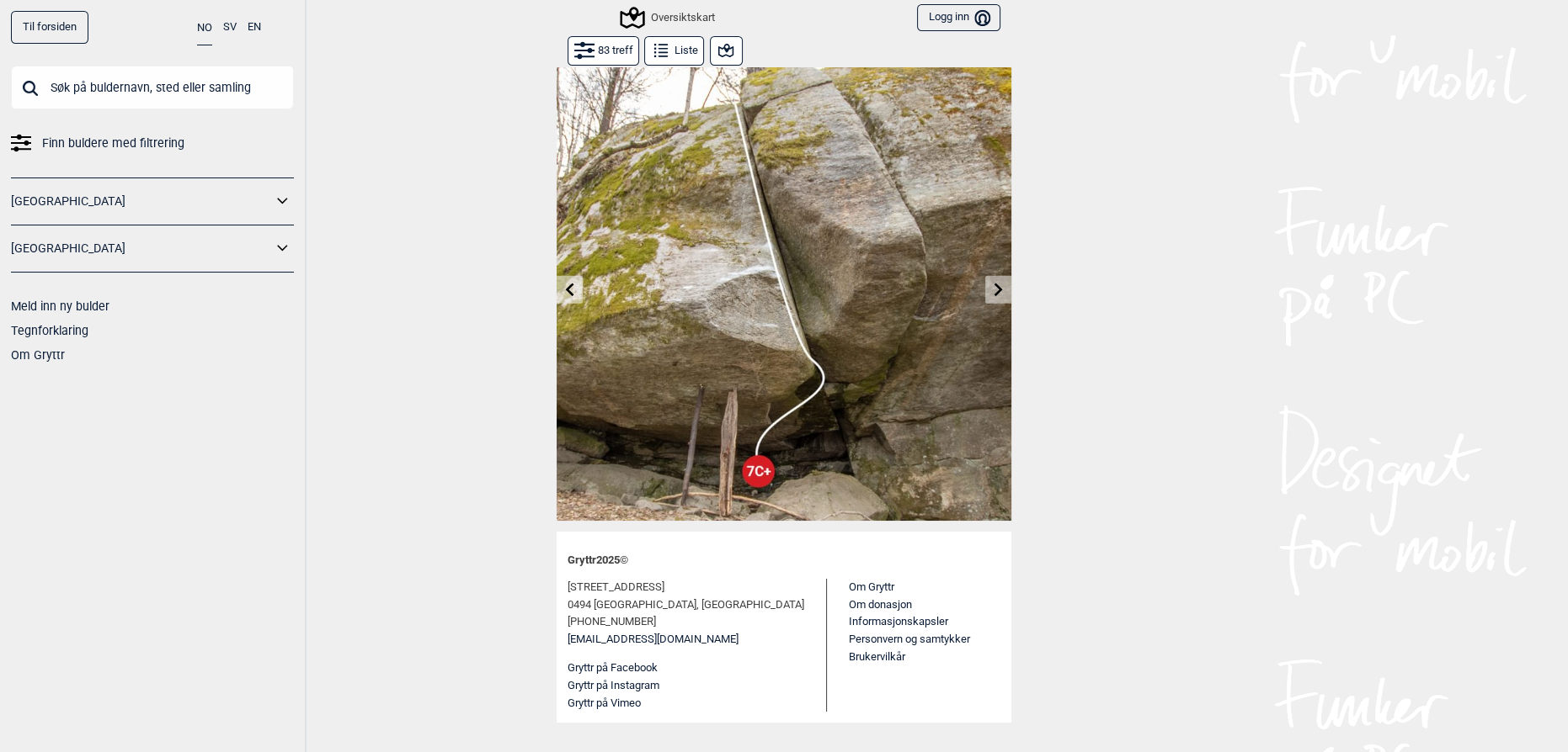
click at [1218, 538] on div "Til forsiden NO SV EN Finn buldere med filtrering Norge Sverige Meld inn ny bul…" at bounding box center [784, 376] width 1568 height 752
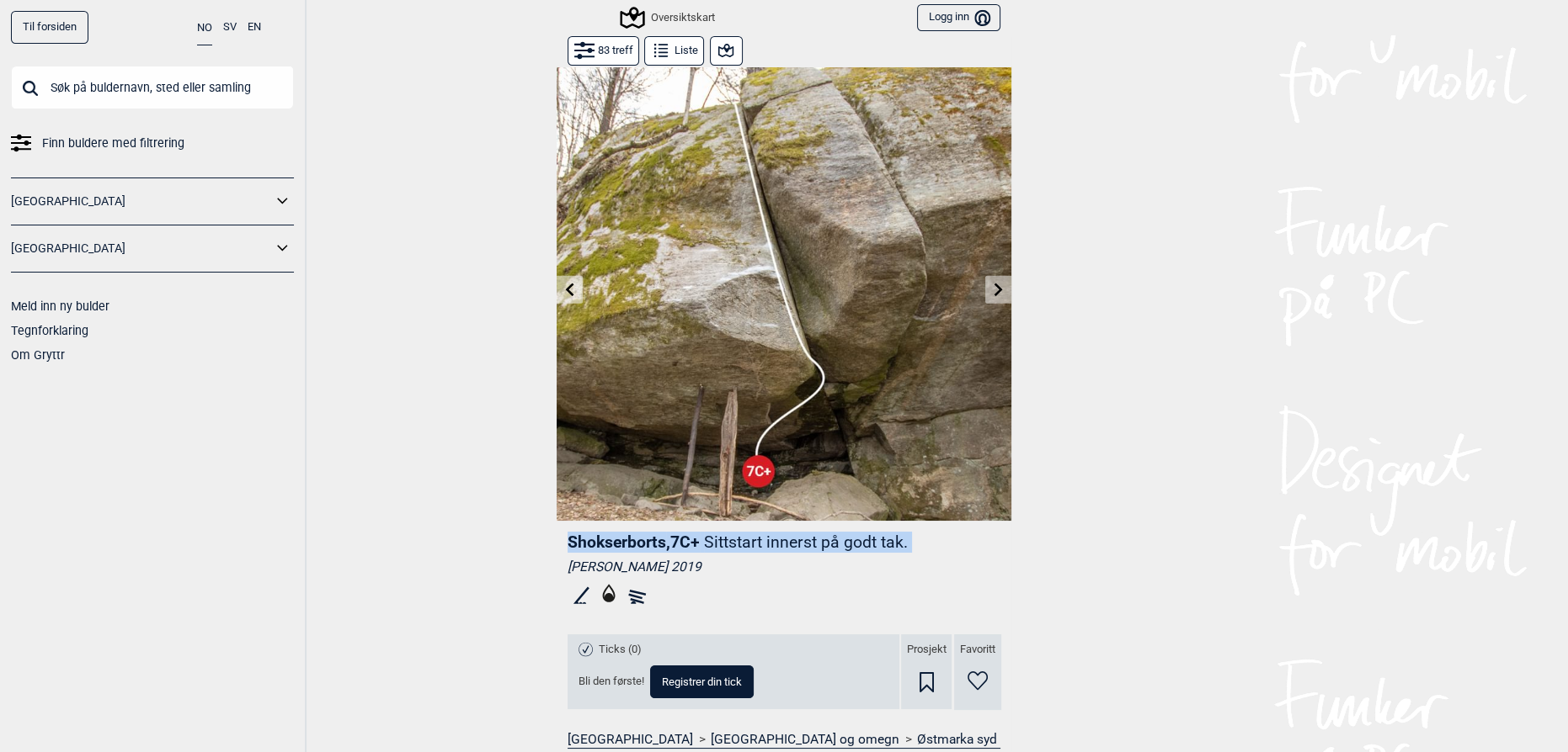
click at [1218, 536] on div "Til forsiden NO SV EN Finn buldere med filtrering Norge Sverige Meld inn ny bul…" at bounding box center [784, 376] width 1568 height 752
drag, startPoint x: 1518, startPoint y: 343, endPoint x: 1477, endPoint y: 357, distance: 43.3
click at [1515, 345] on div "Til forsiden NO SV EN Finn buldere med filtrering Norge Sverige Meld inn ny bul…" at bounding box center [784, 376] width 1568 height 752
click at [995, 276] on button at bounding box center [999, 289] width 26 height 27
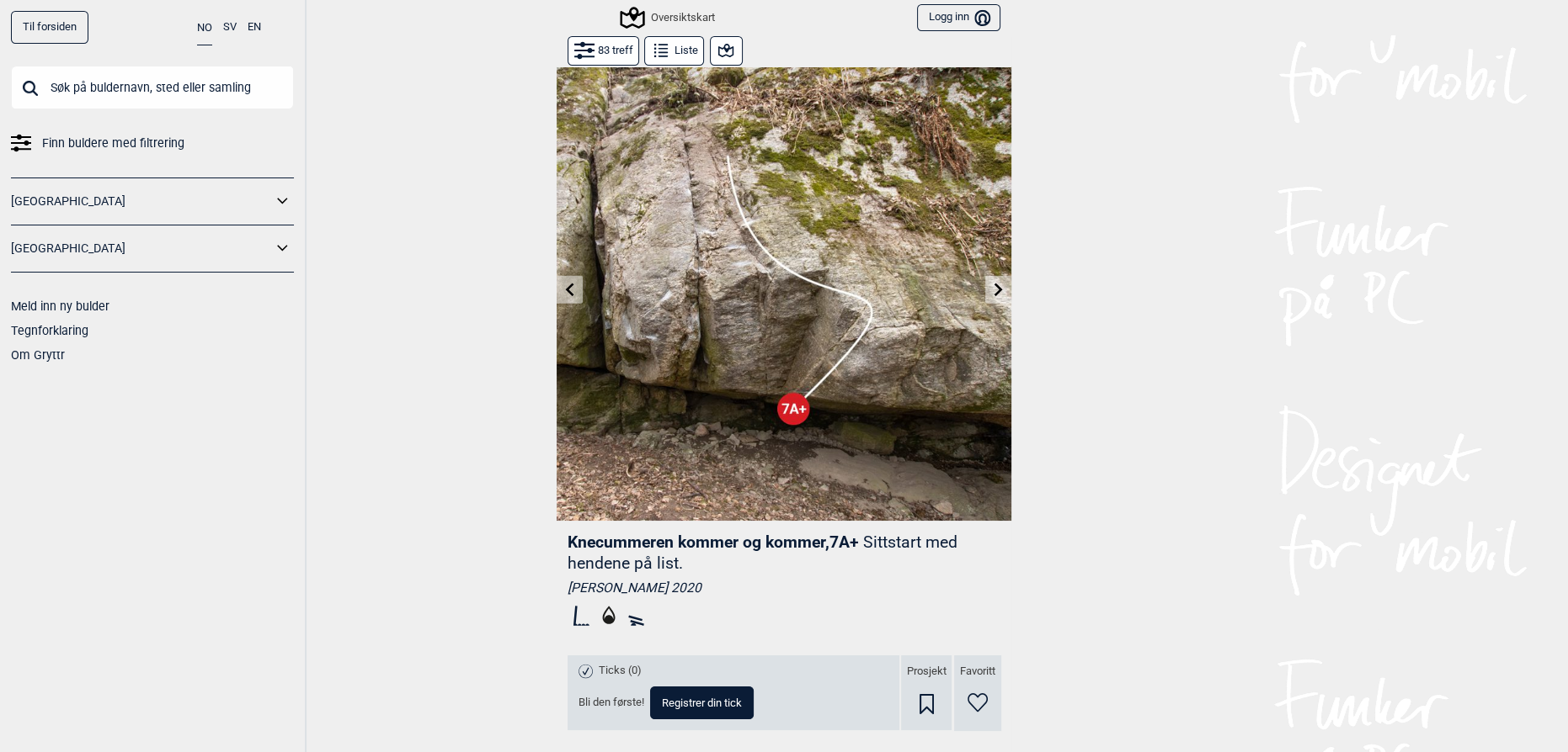
click at [716, 49] on icon at bounding box center [725, 50] width 20 height 20
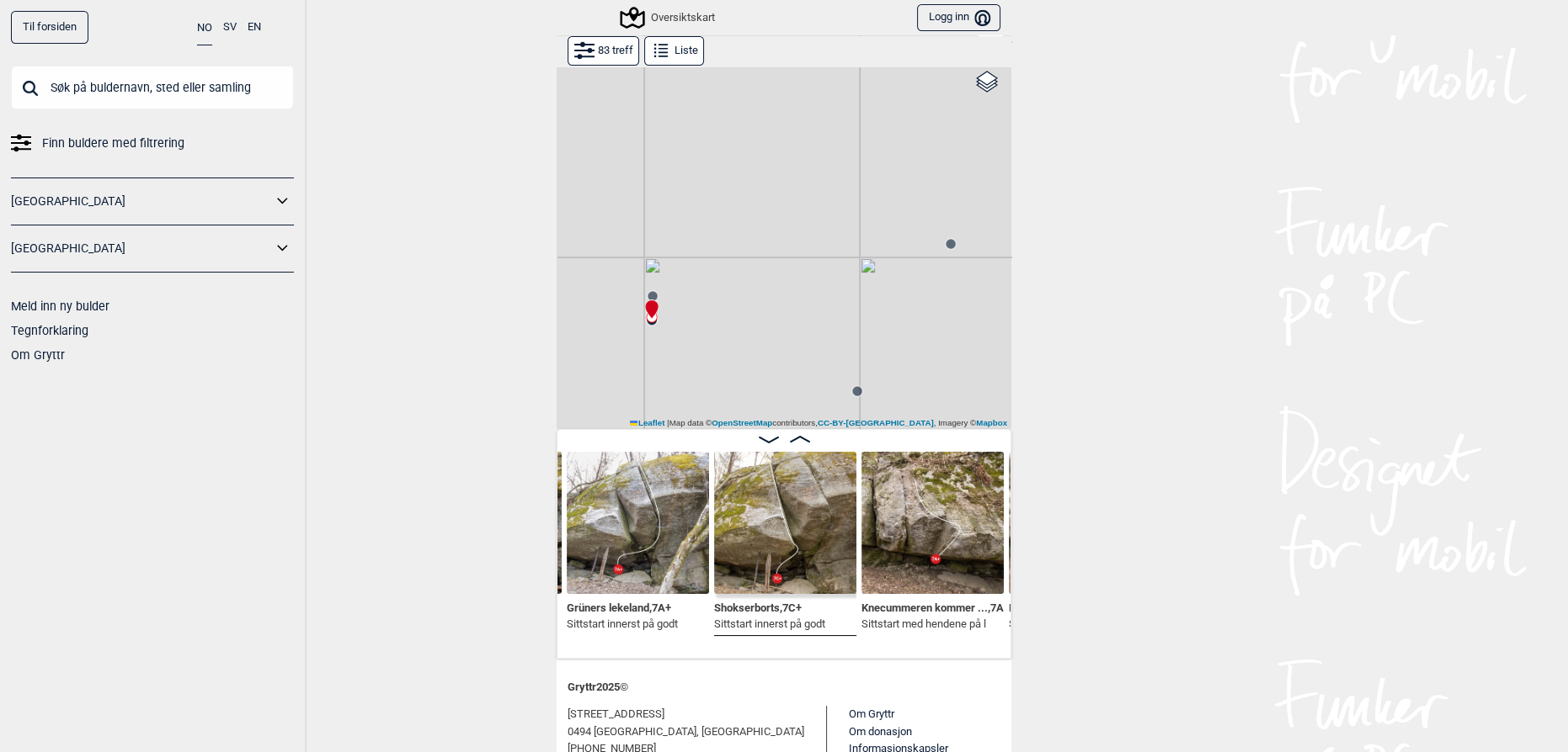
scroll to position [102, 0]
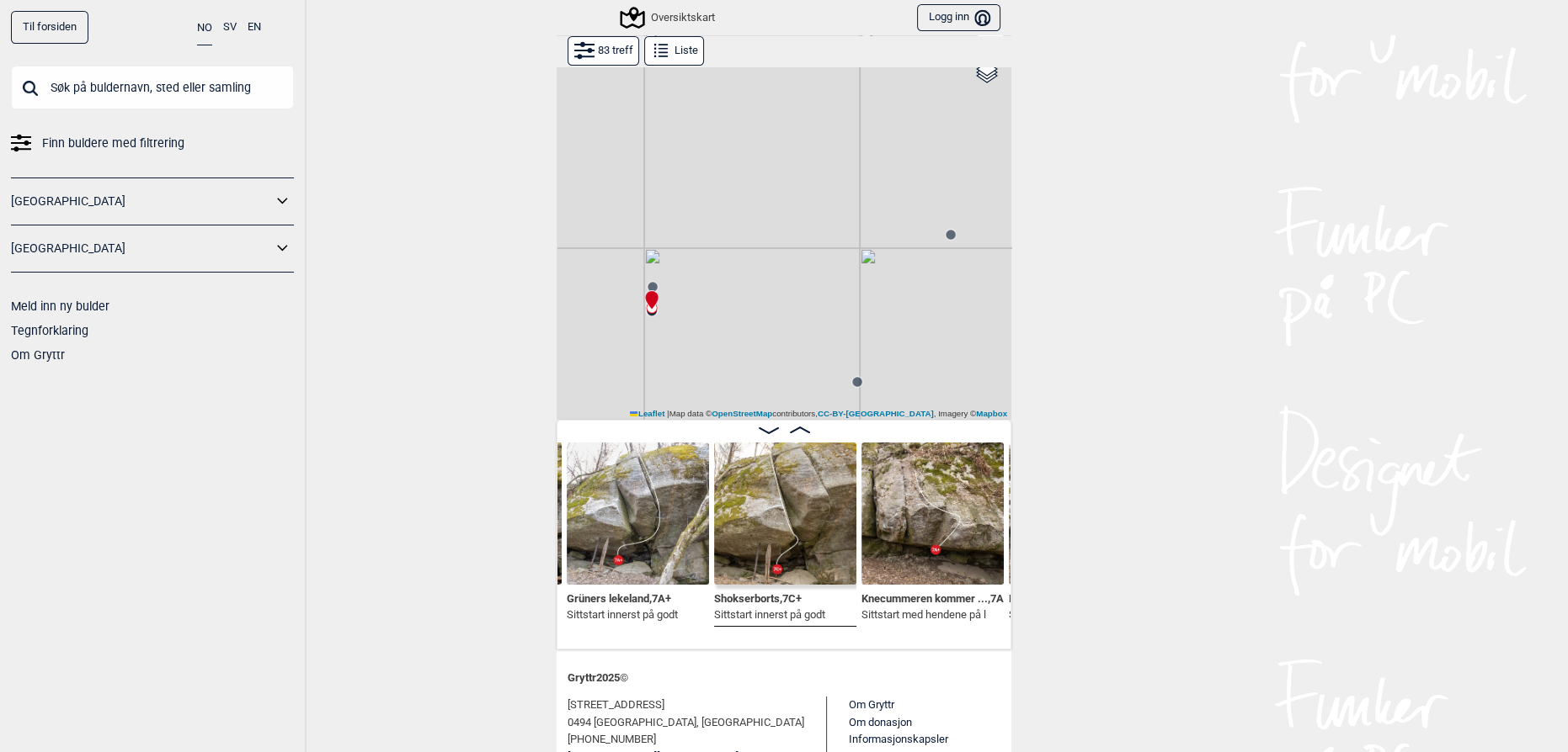
click at [912, 559] on img at bounding box center [933, 514] width 142 height 142
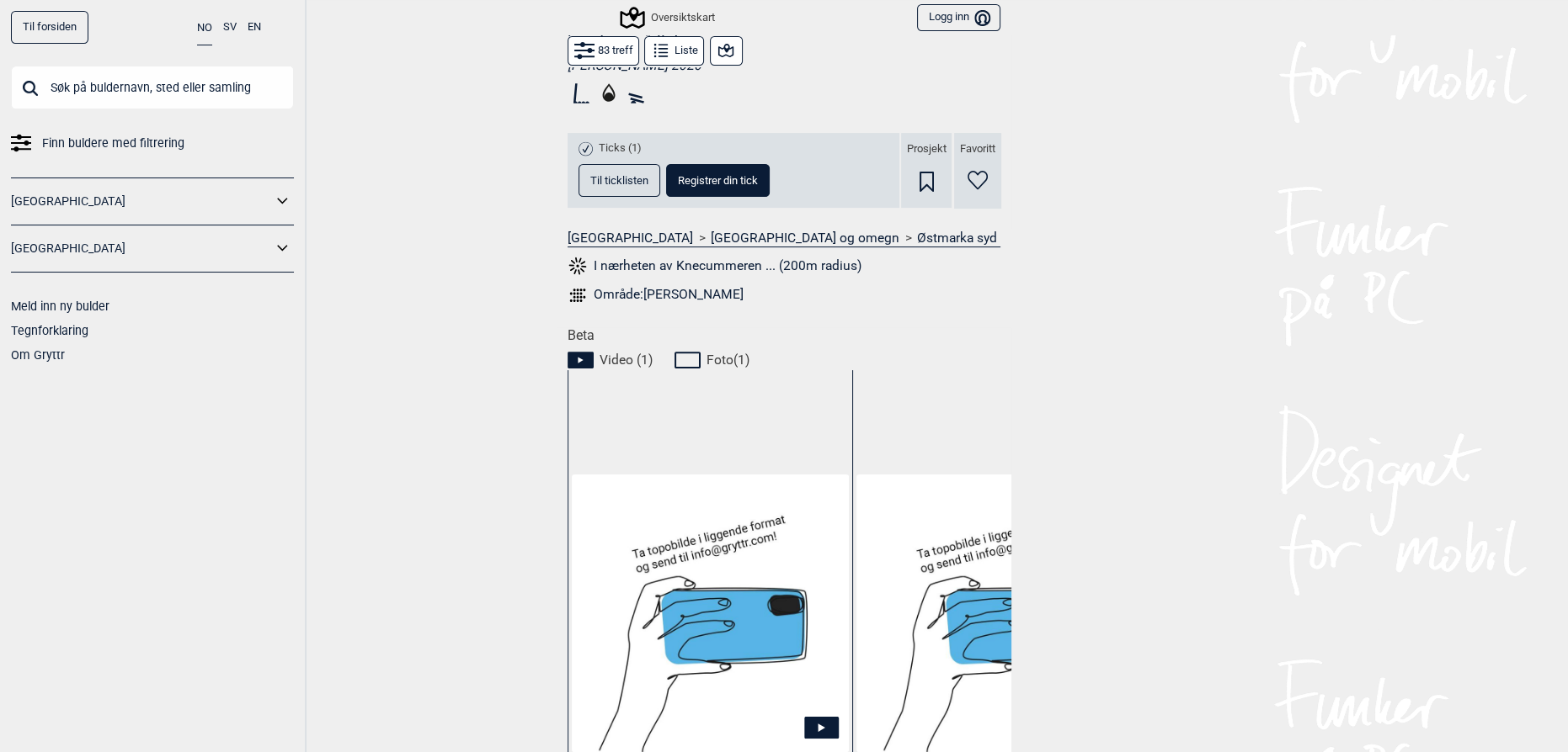
scroll to position [662, 0]
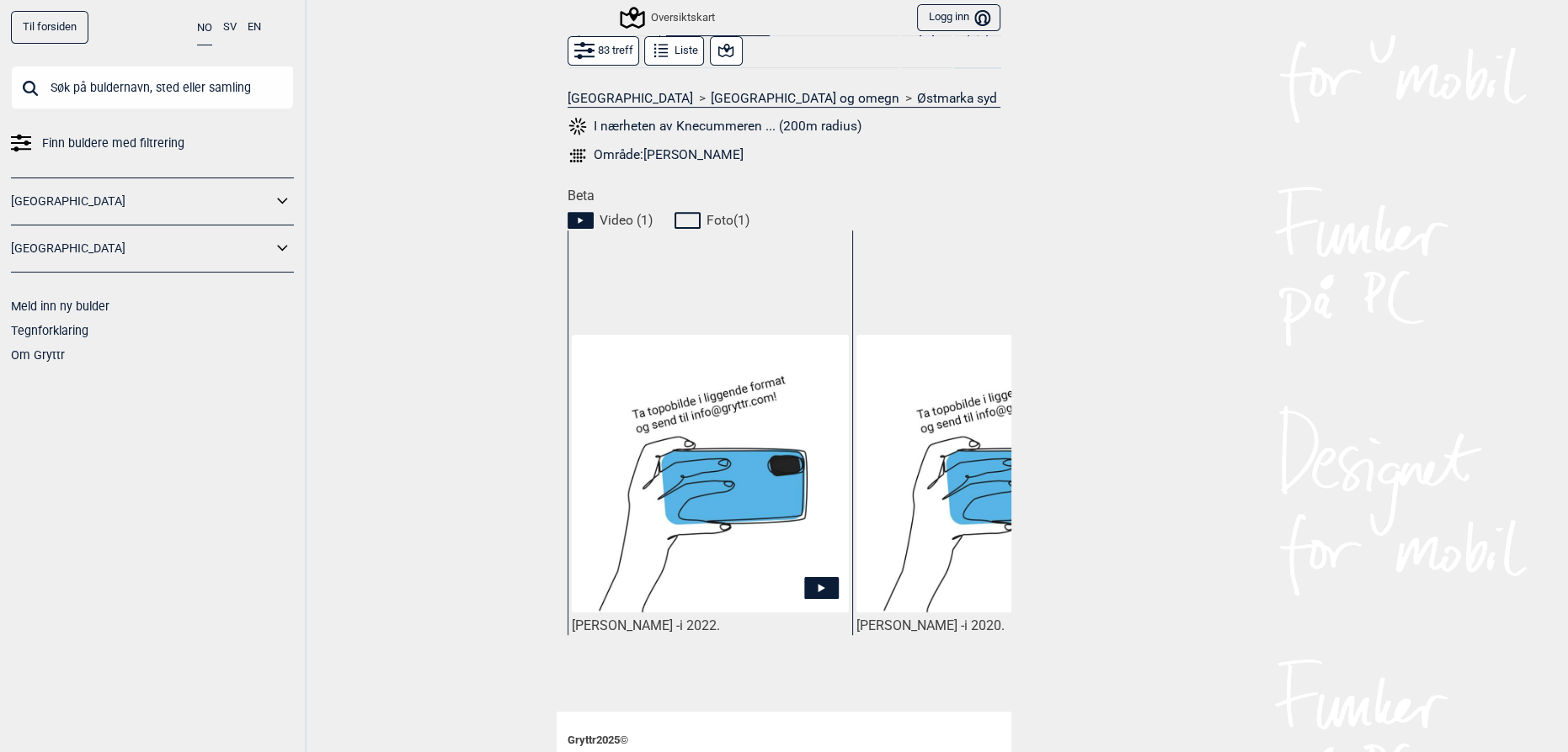
click at [712, 514] on img at bounding box center [710, 473] width 277 height 277
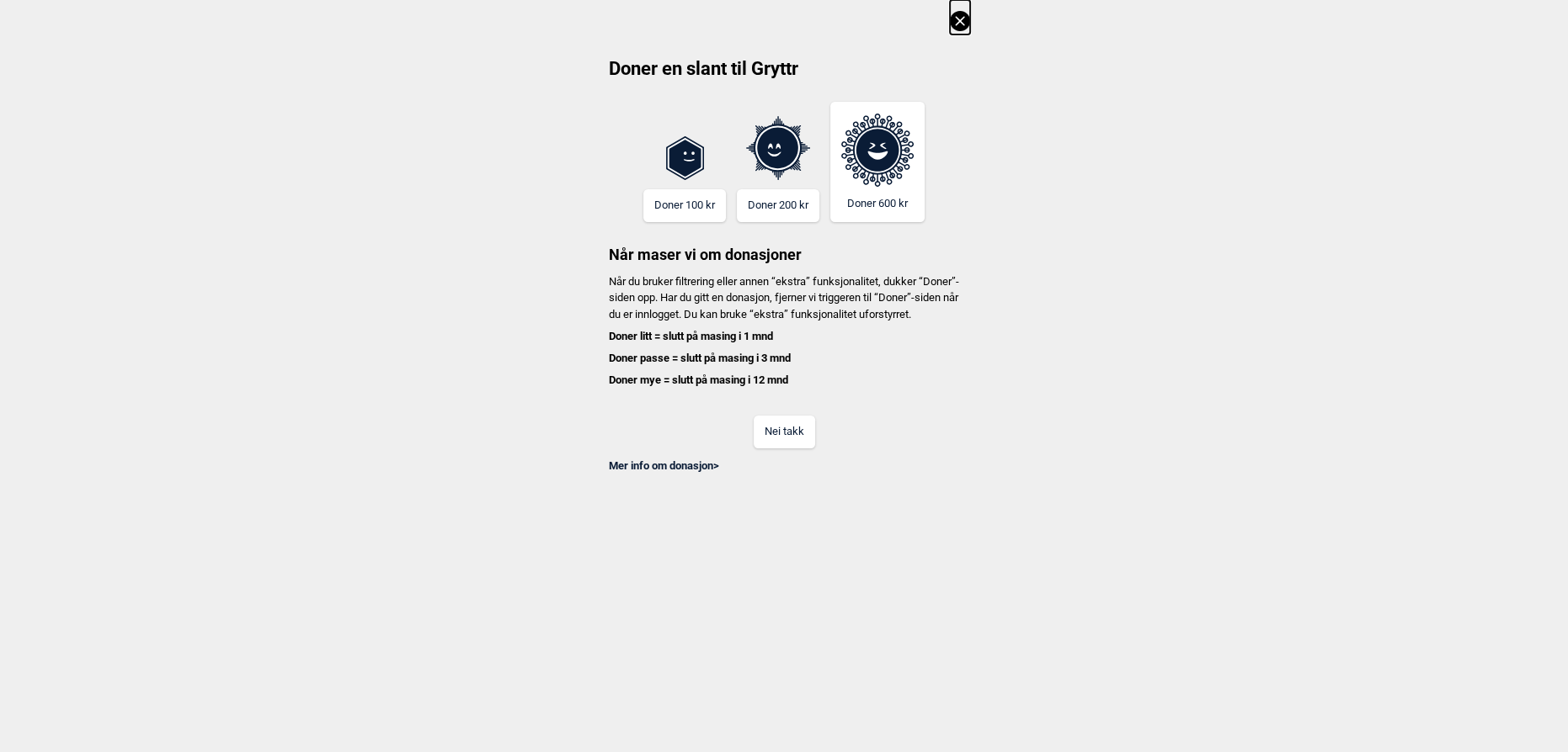
click at [785, 441] on button "Nei takk" at bounding box center [784, 432] width 61 height 33
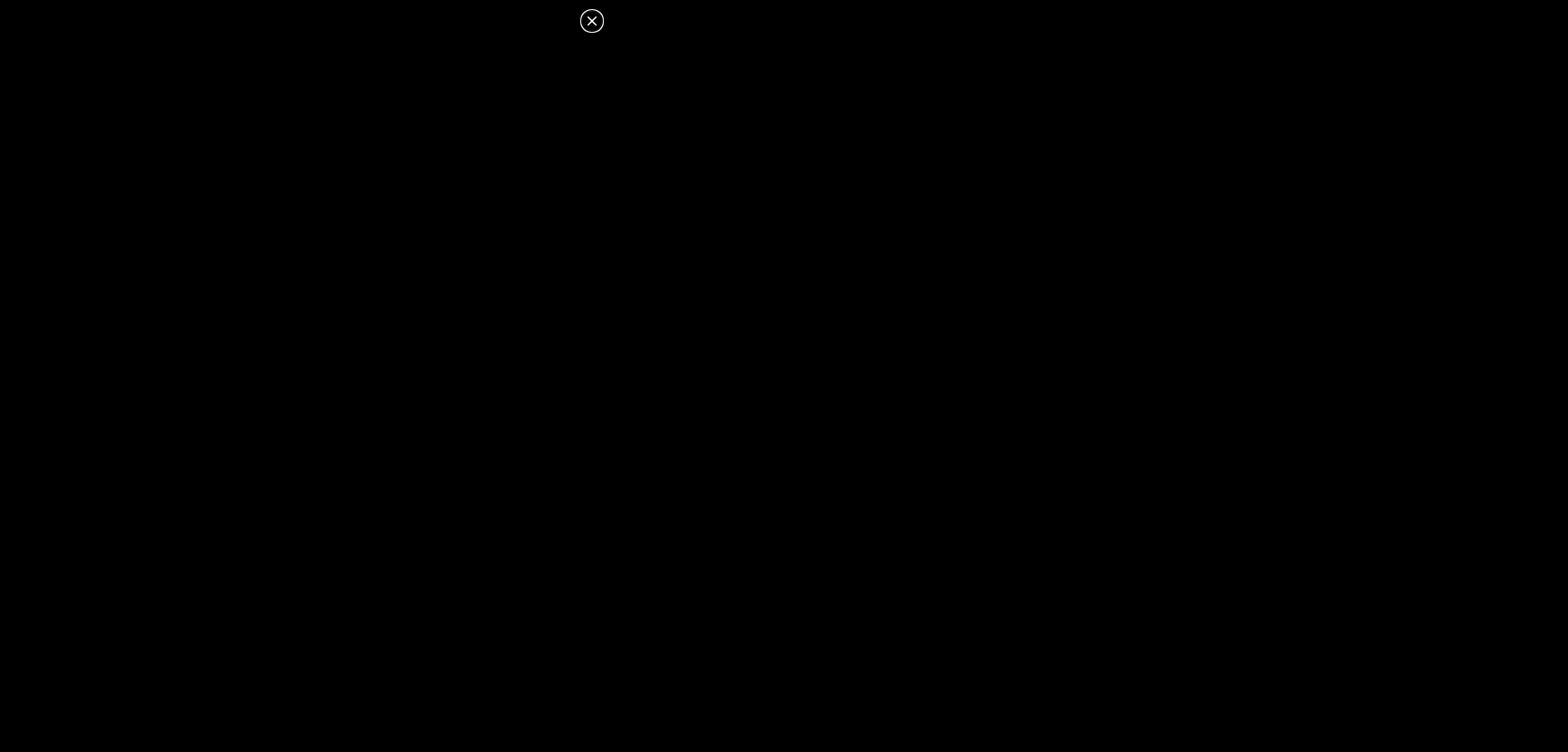
click at [988, 335] on dialog at bounding box center [784, 376] width 1568 height 752
click at [586, 18] on icon at bounding box center [591, 21] width 20 height 20
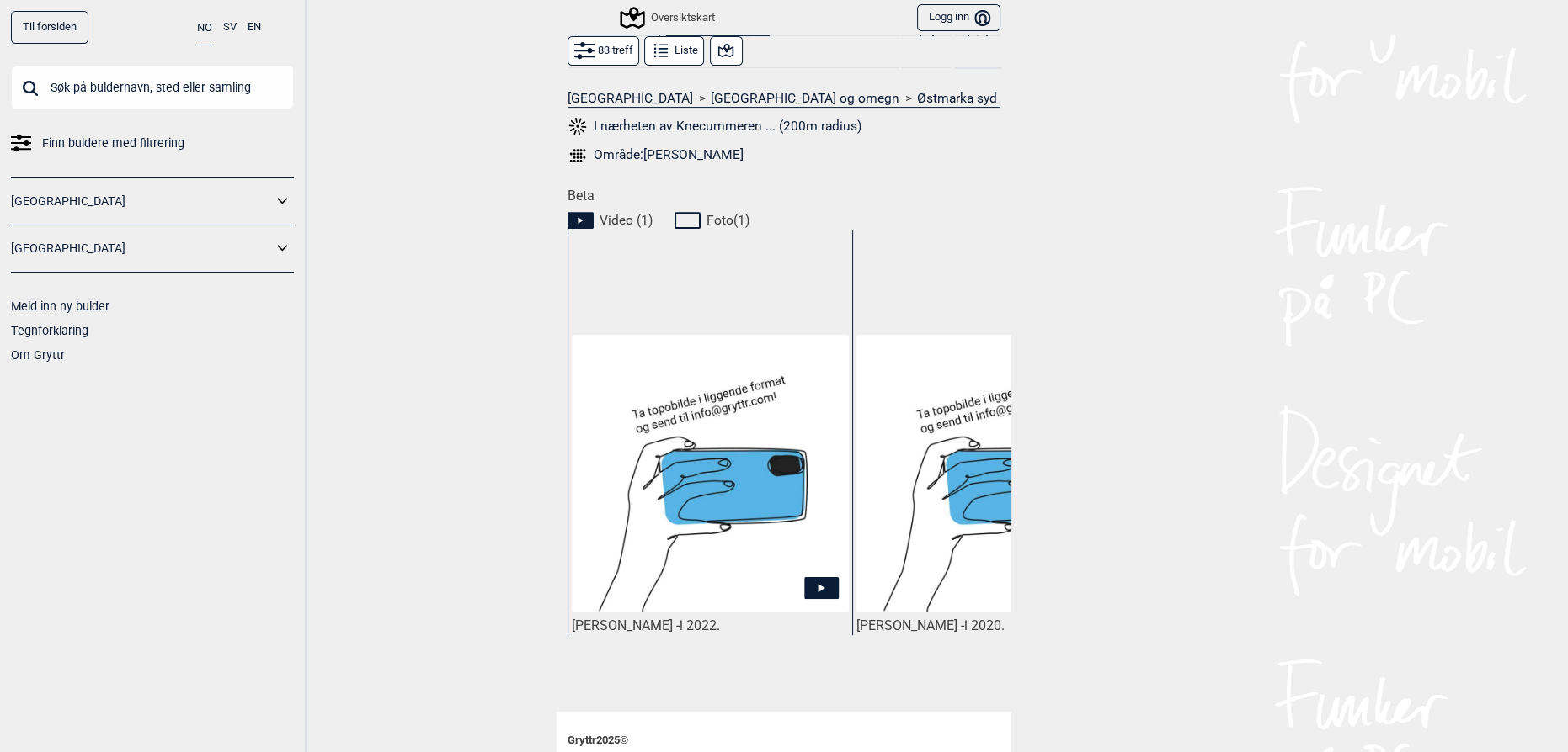
click at [471, 294] on div "Til forsiden NO SV EN Finn buldere med filtrering Norge Sverige Meld inn ny bul…" at bounding box center [784, 376] width 1568 height 752
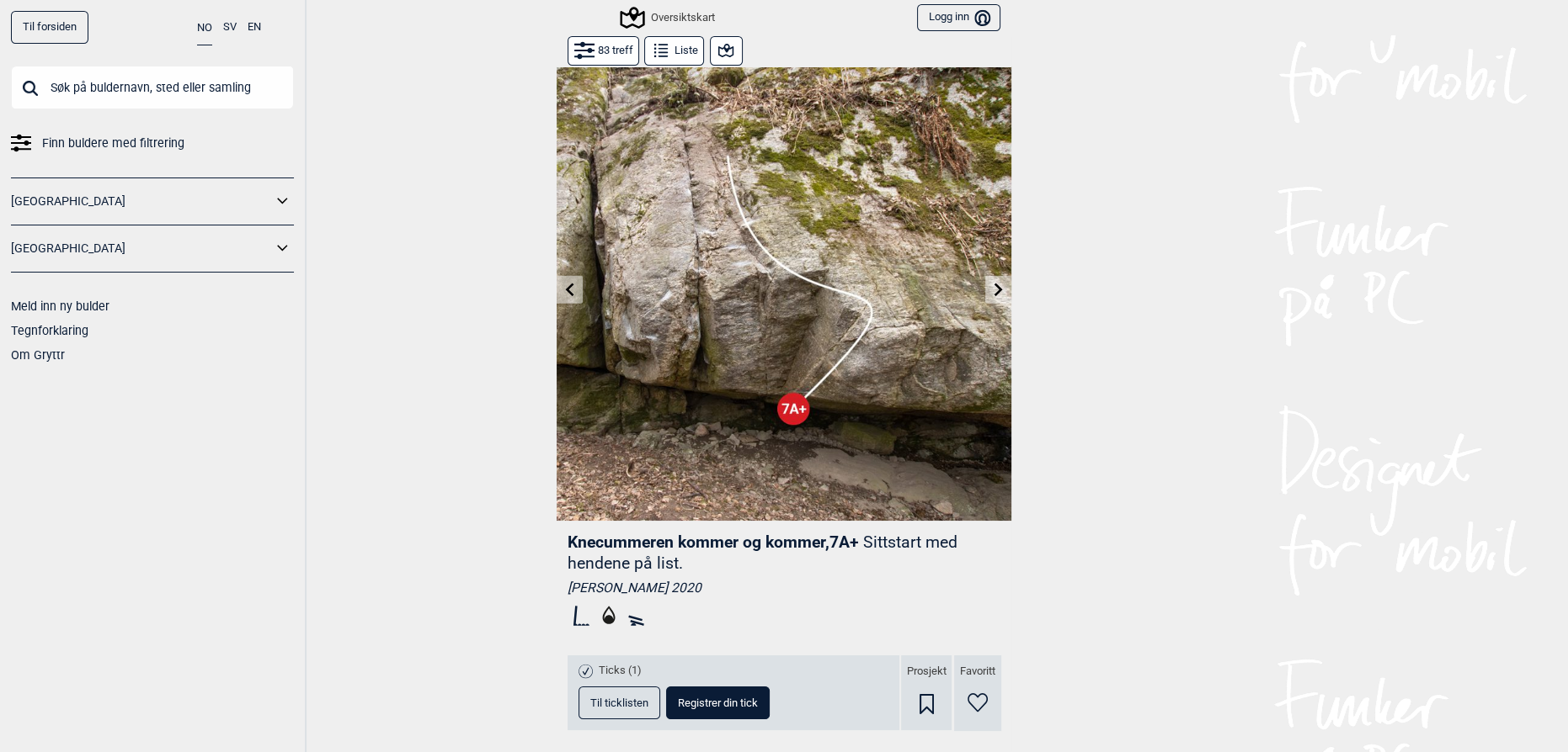
click at [716, 53] on icon at bounding box center [725, 50] width 20 height 20
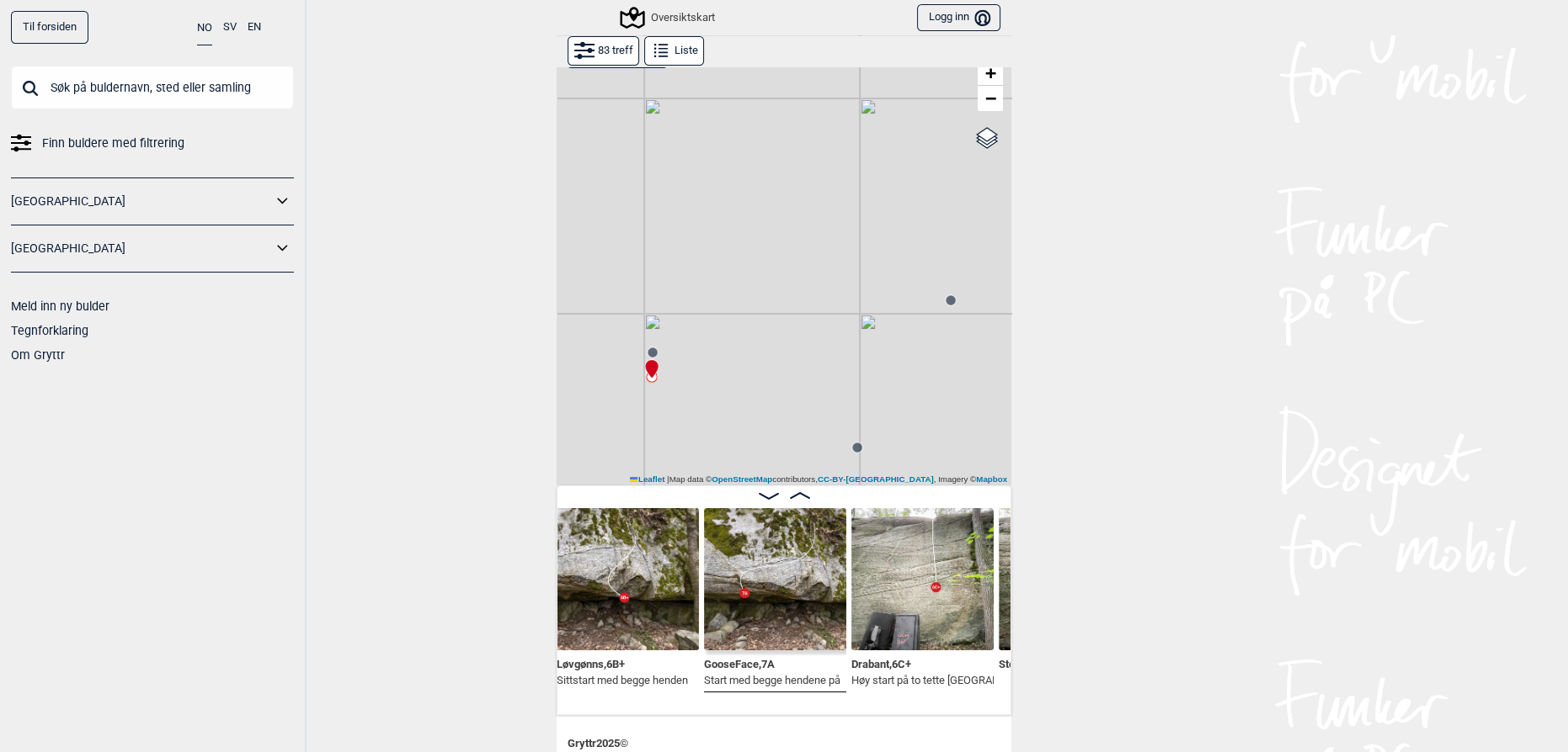
scroll to position [0, 1608]
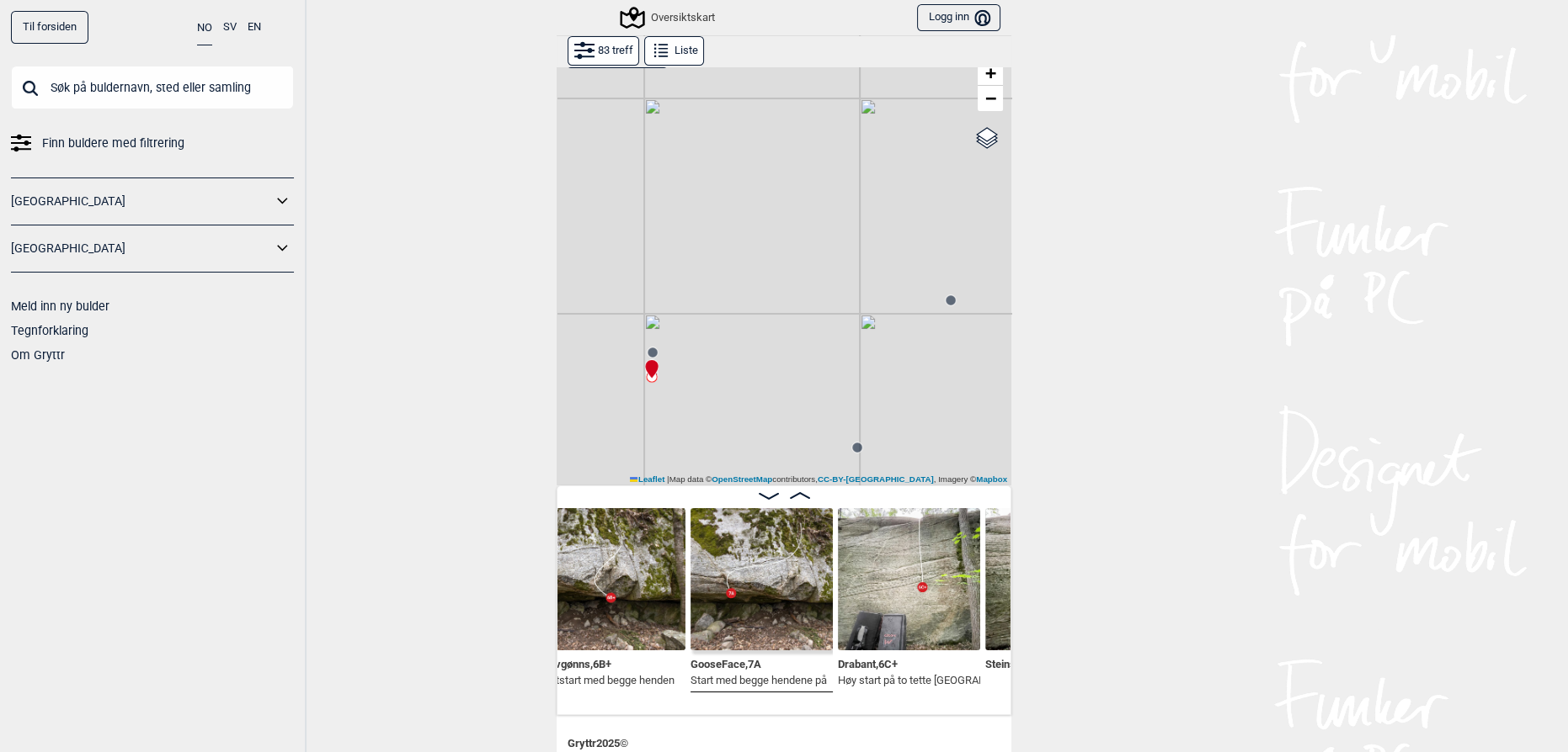
click at [750, 614] on img at bounding box center [761, 579] width 142 height 142
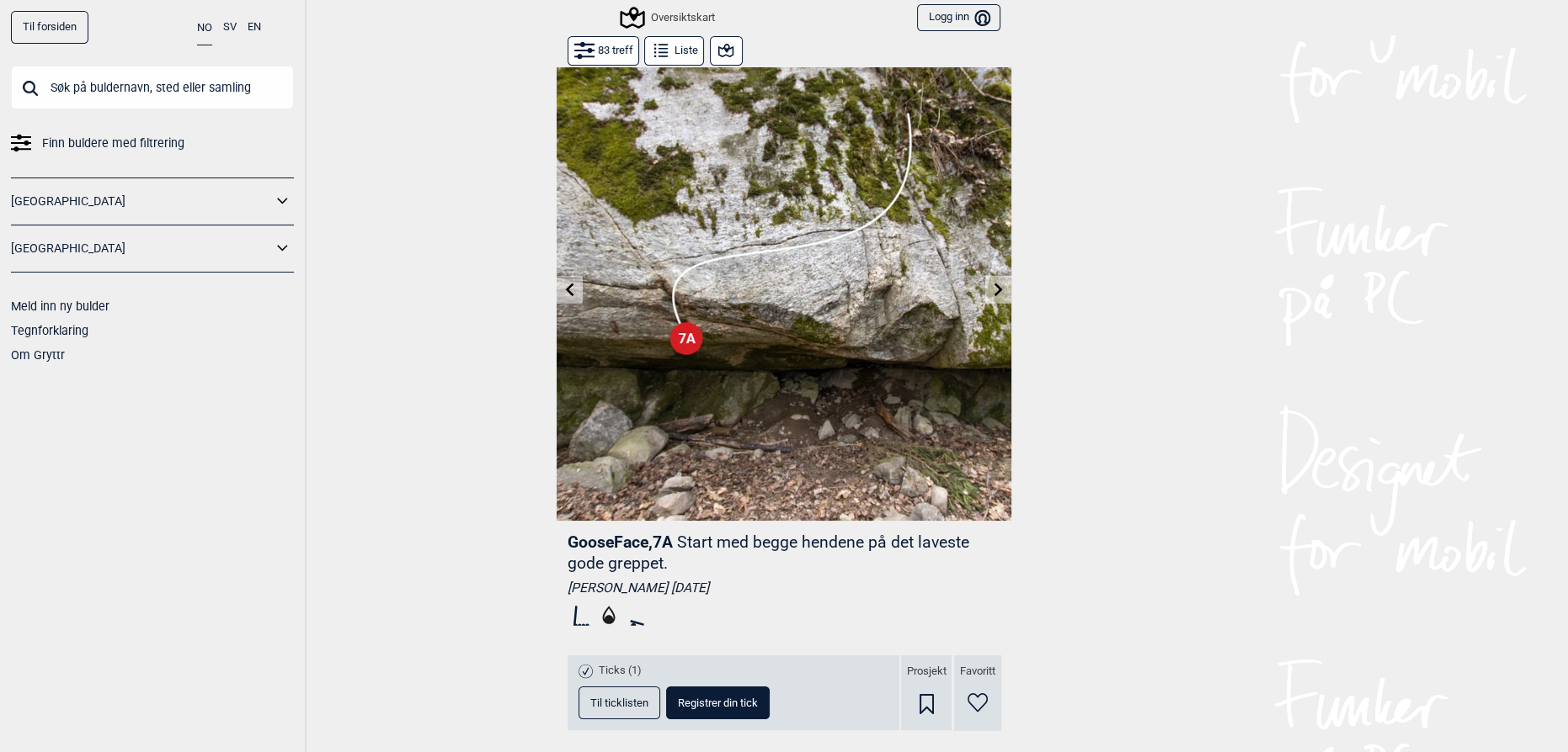
click at [1137, 501] on div "Til forsiden NO SV EN Finn buldere med filtrering Norge Sverige Meld inn ny bul…" at bounding box center [784, 376] width 1568 height 752
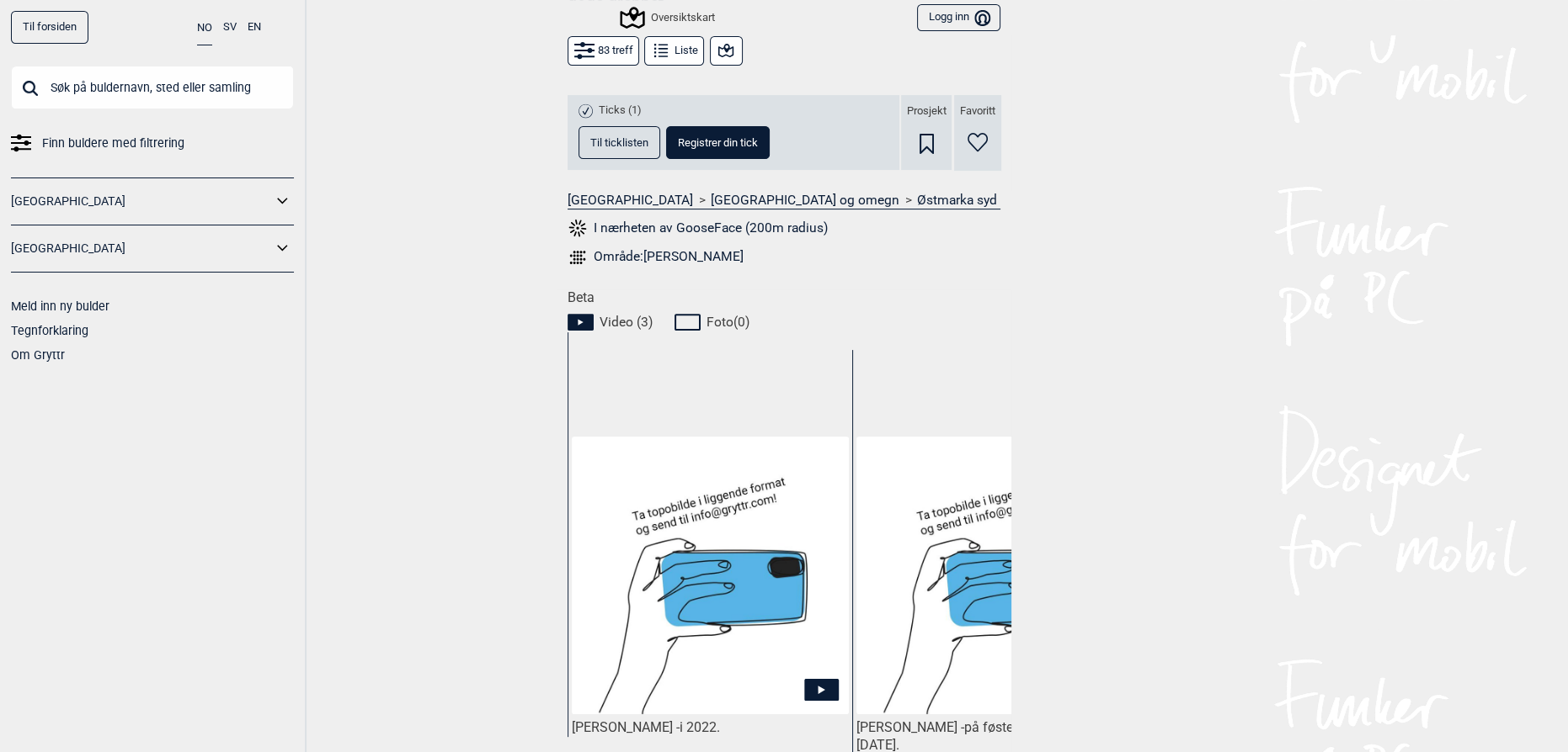
scroll to position [662, 0]
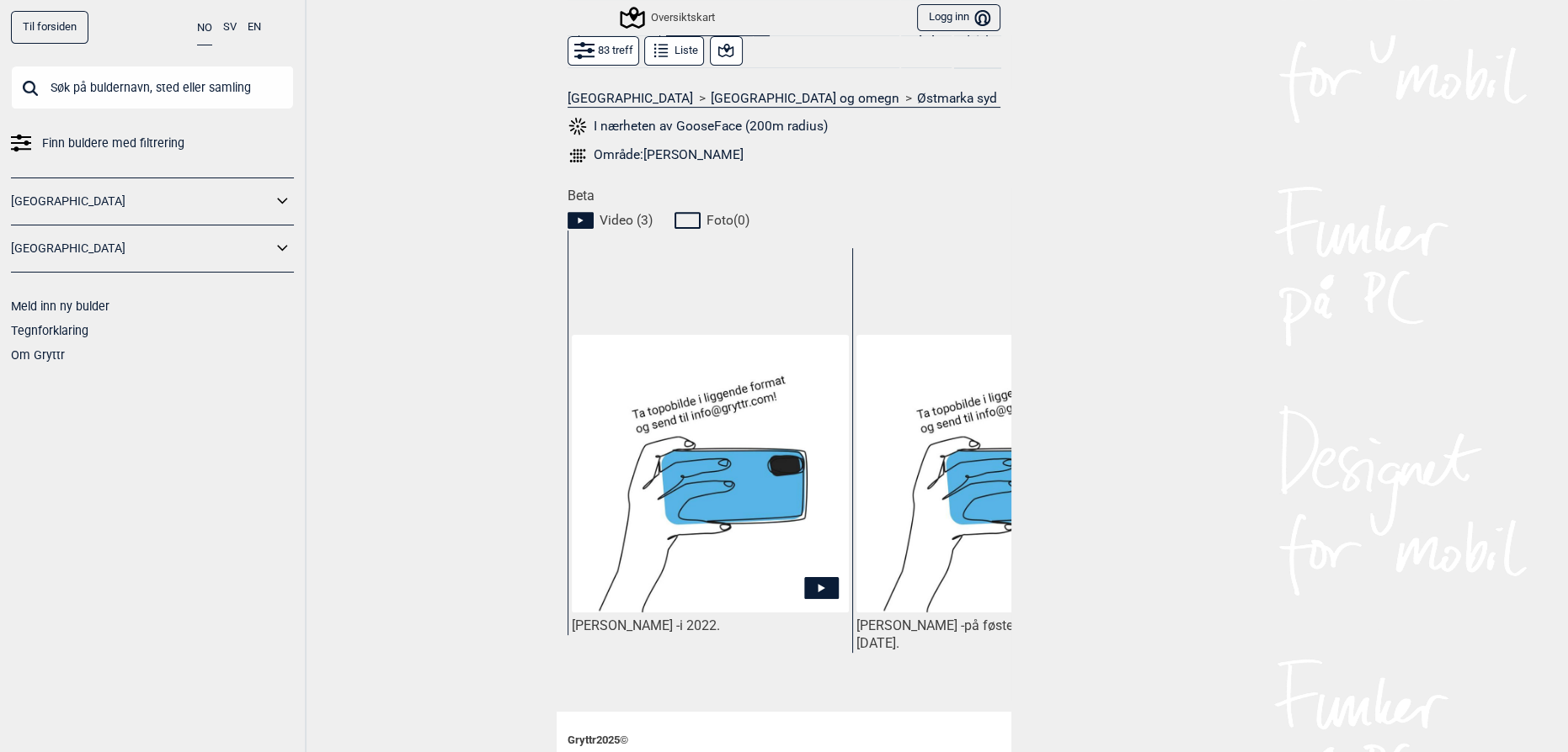
click at [690, 502] on img at bounding box center [710, 473] width 277 height 277
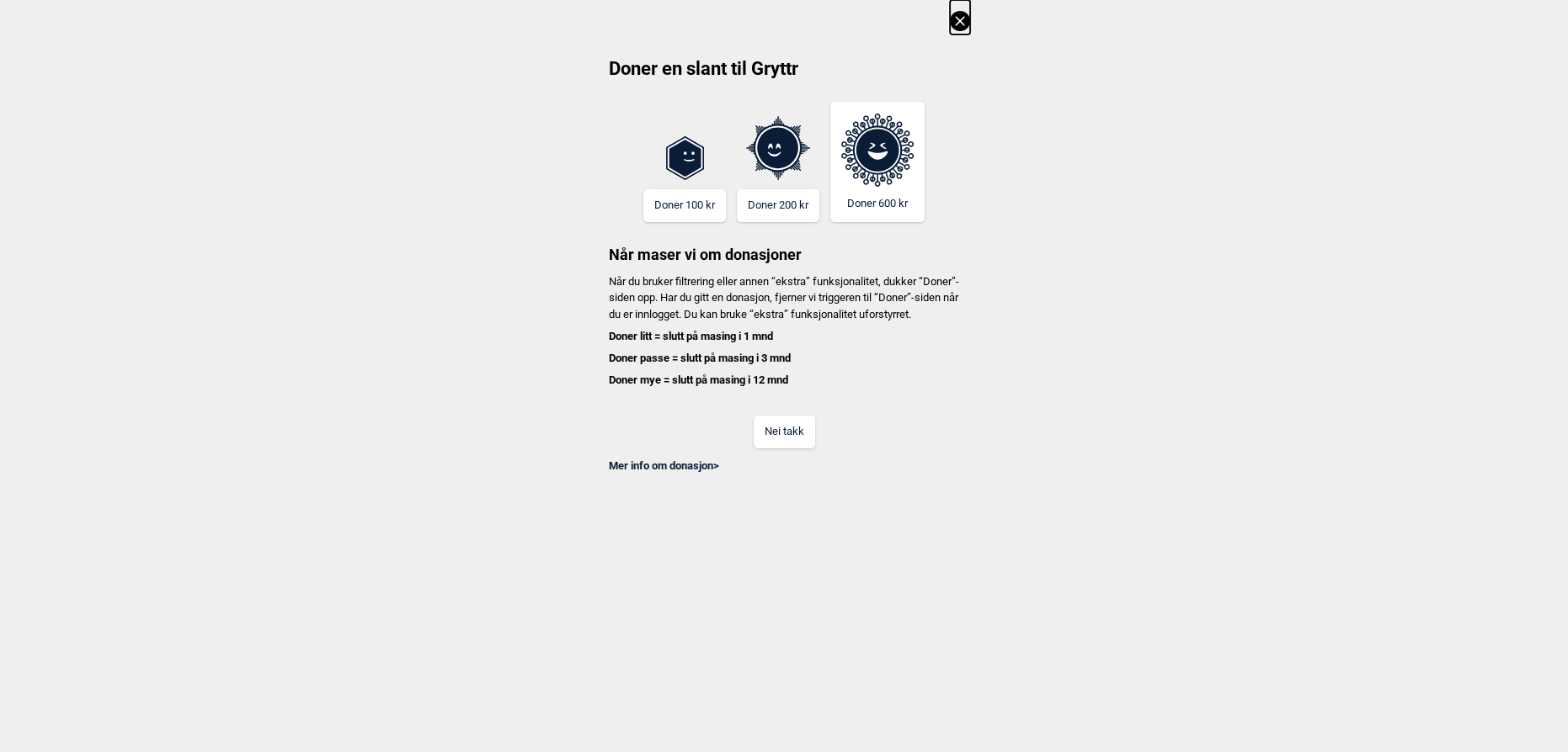
click at [756, 449] on button "Nei takk" at bounding box center [784, 432] width 61 height 33
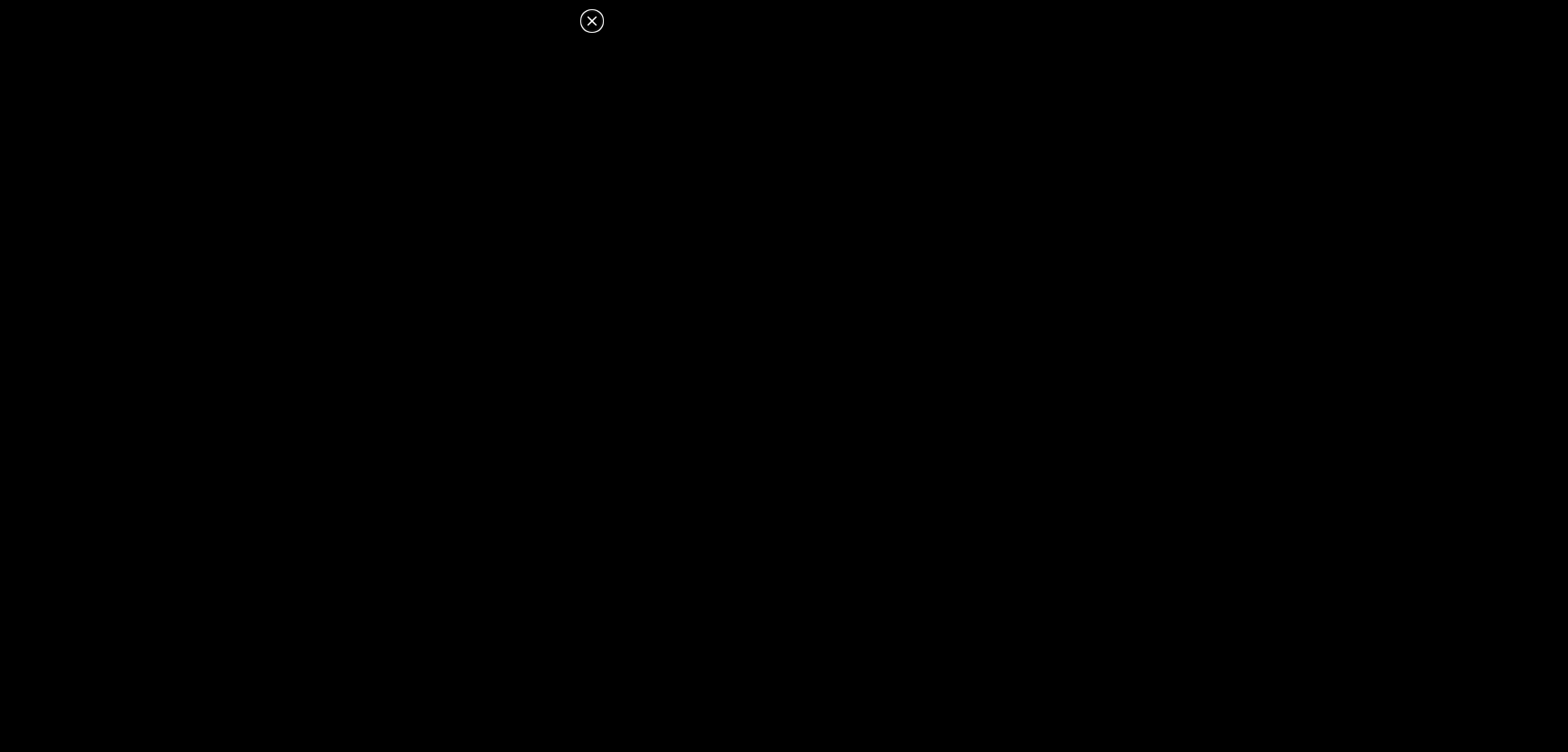
click at [835, 197] on dialog at bounding box center [784, 376] width 1568 height 752
click at [592, 25] on icon at bounding box center [591, 21] width 20 height 20
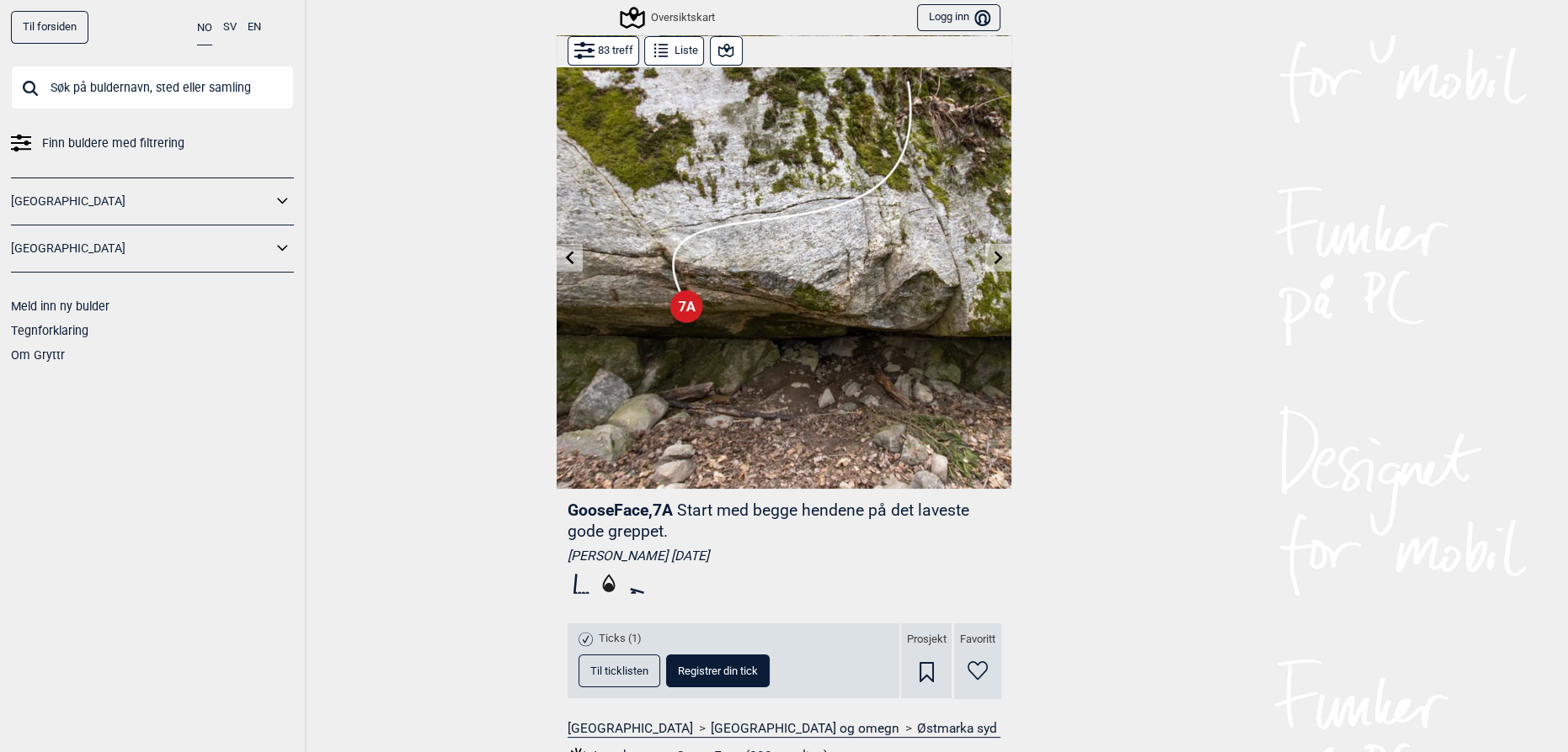
scroll to position [0, 0]
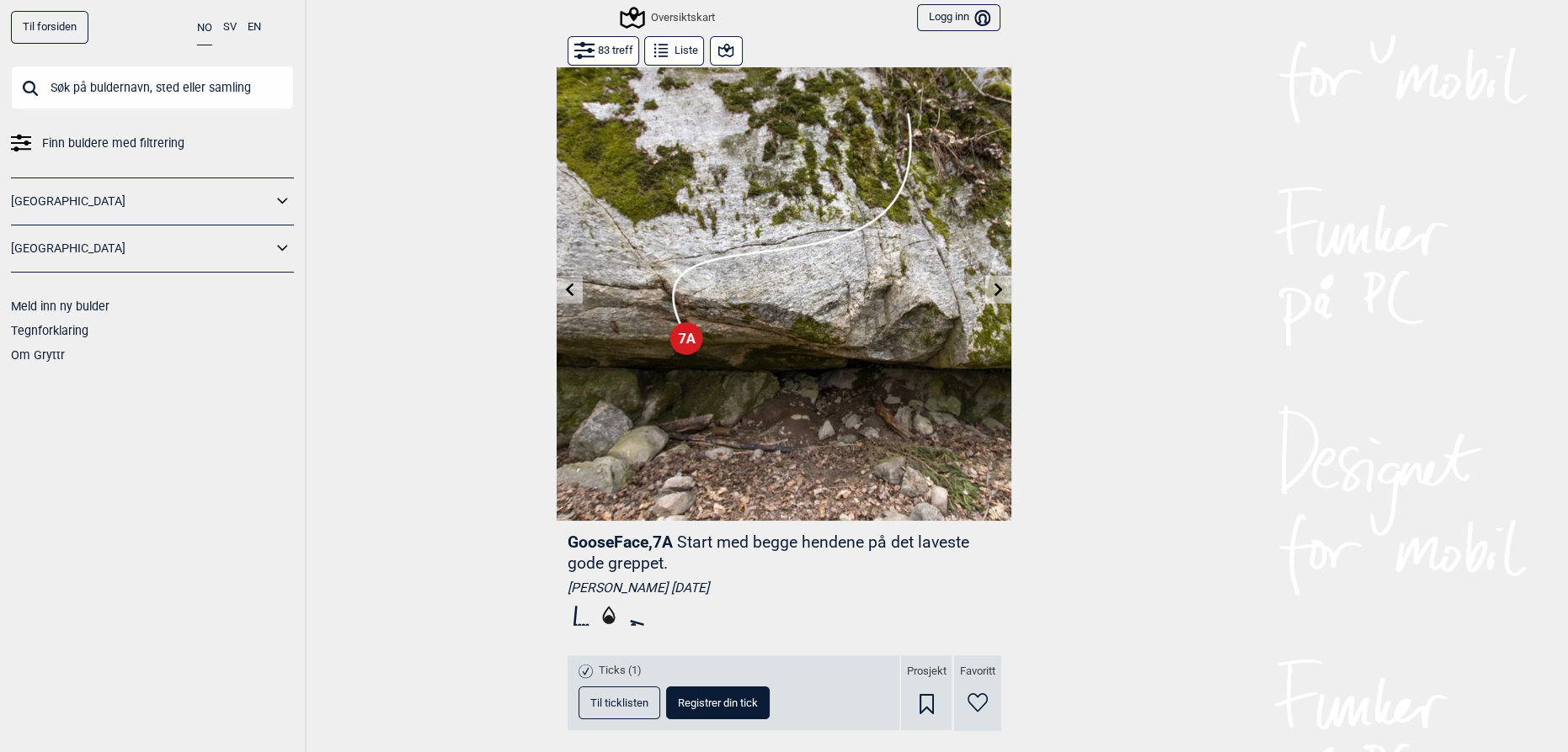
click at [718, 26] on div "Oversiktskart Logg inn Bruker" at bounding box center [784, 18] width 454 height 36
click at [718, 39] on button at bounding box center [726, 50] width 33 height 29
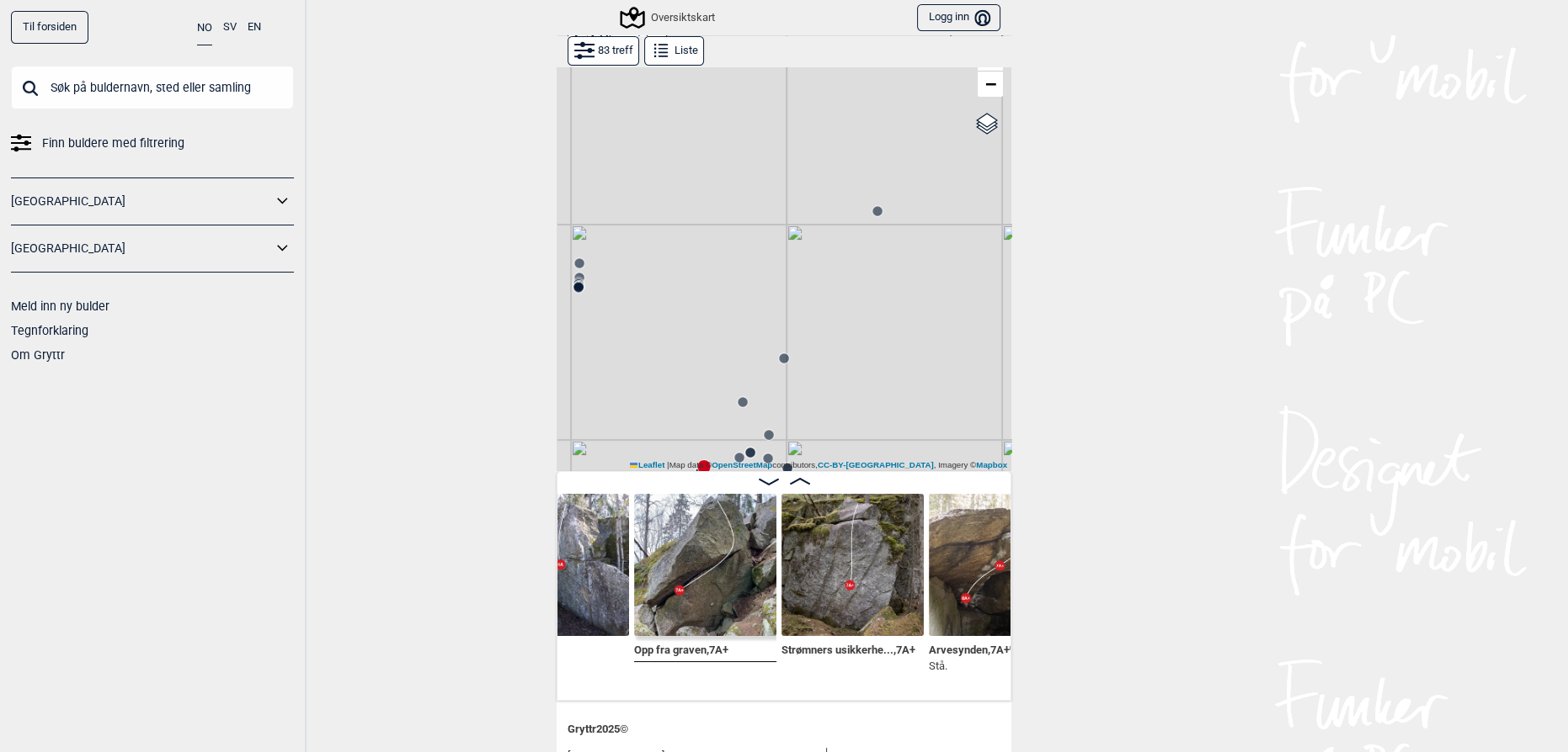
scroll to position [0, 4013]
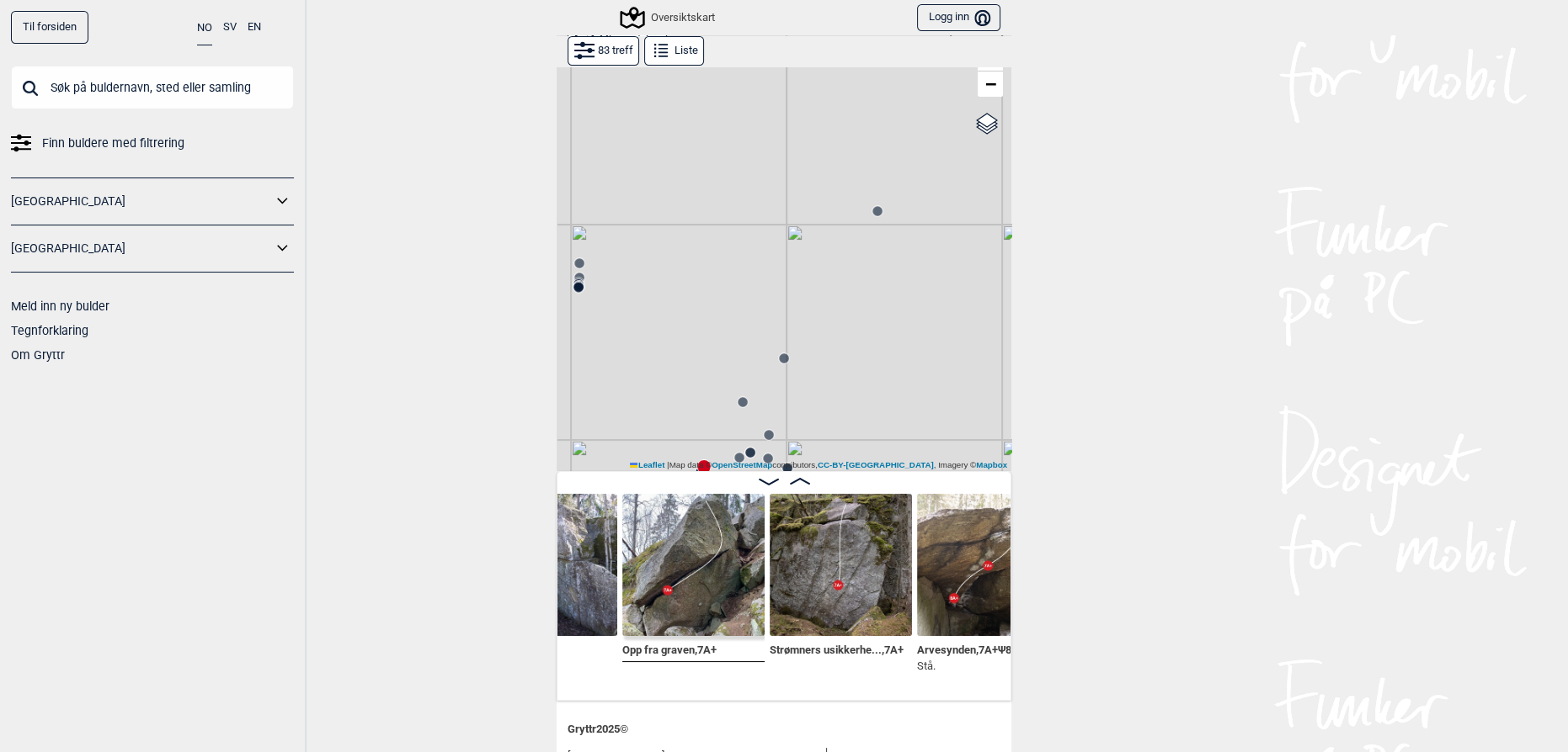
click at [842, 605] on img at bounding box center [840, 564] width 142 height 142
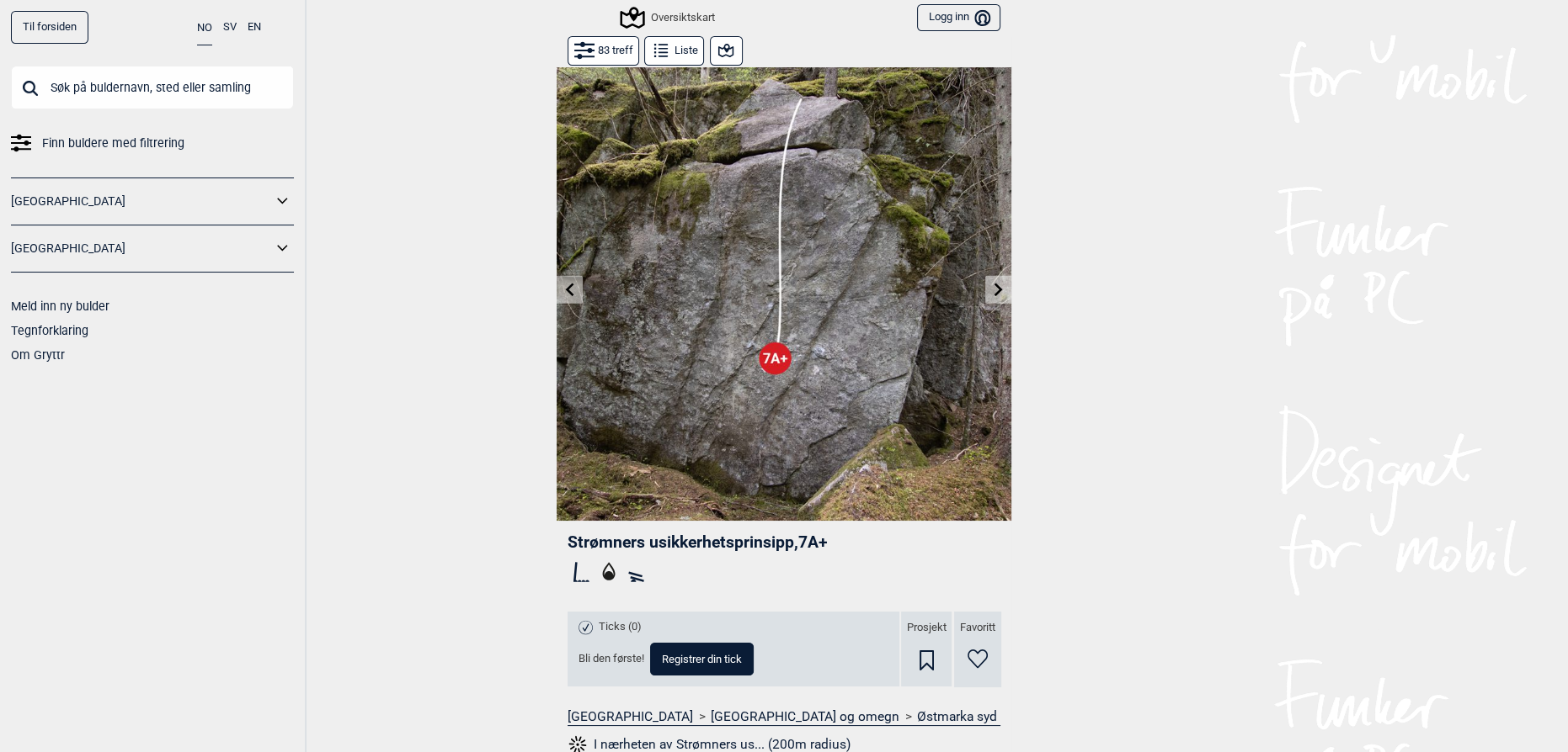
click at [716, 53] on icon at bounding box center [725, 50] width 20 height 20
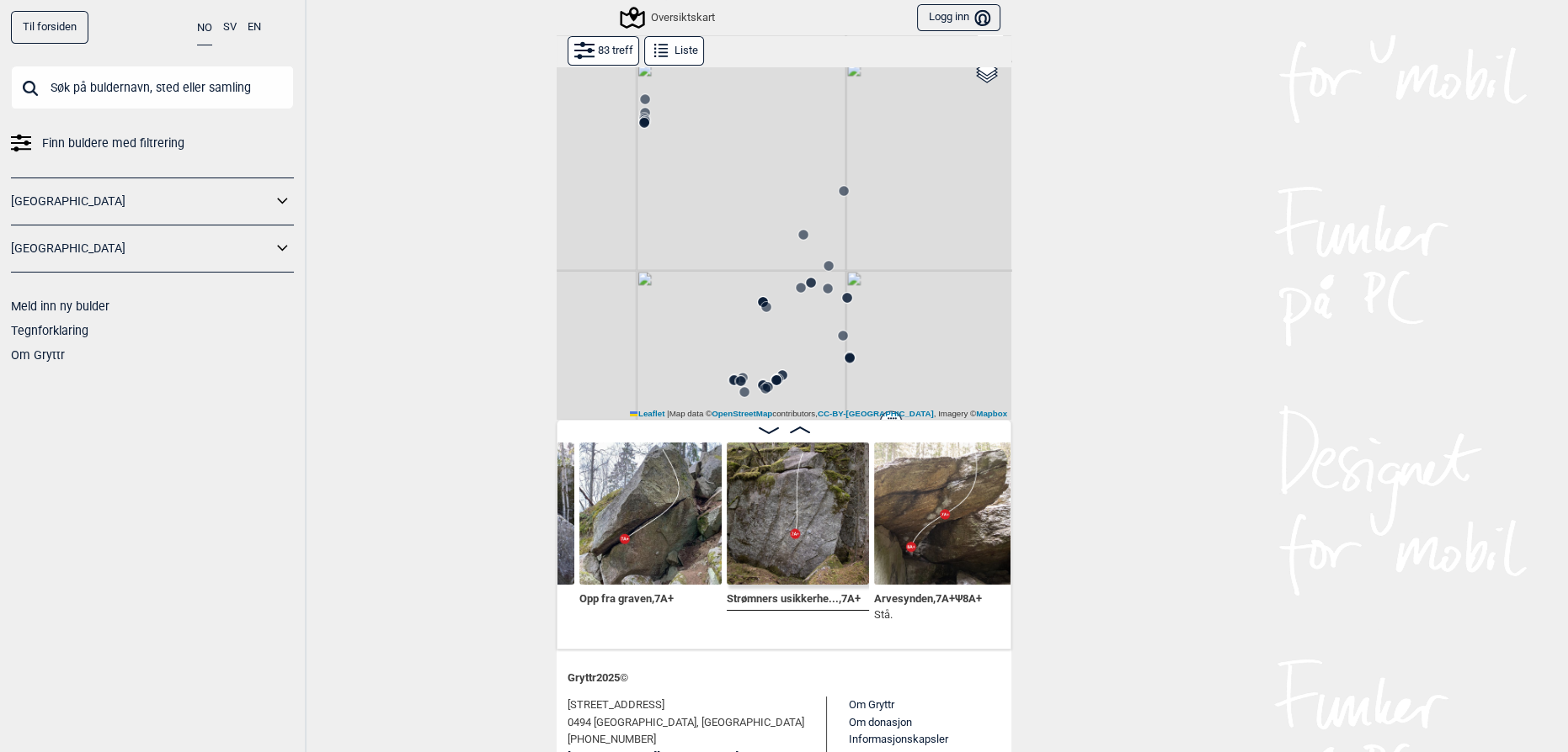
scroll to position [0, 4001]
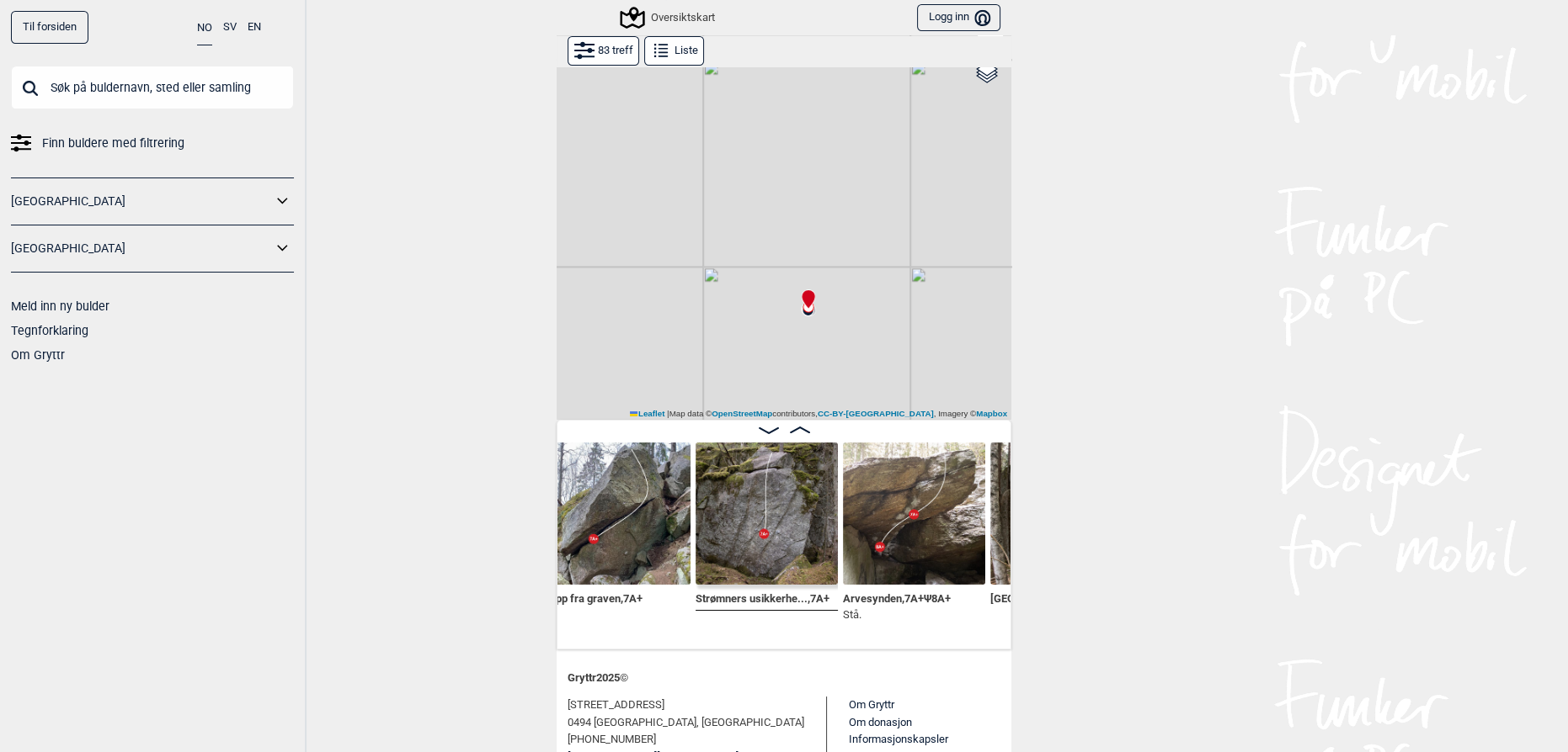
click at [897, 542] on img at bounding box center [914, 514] width 142 height 142
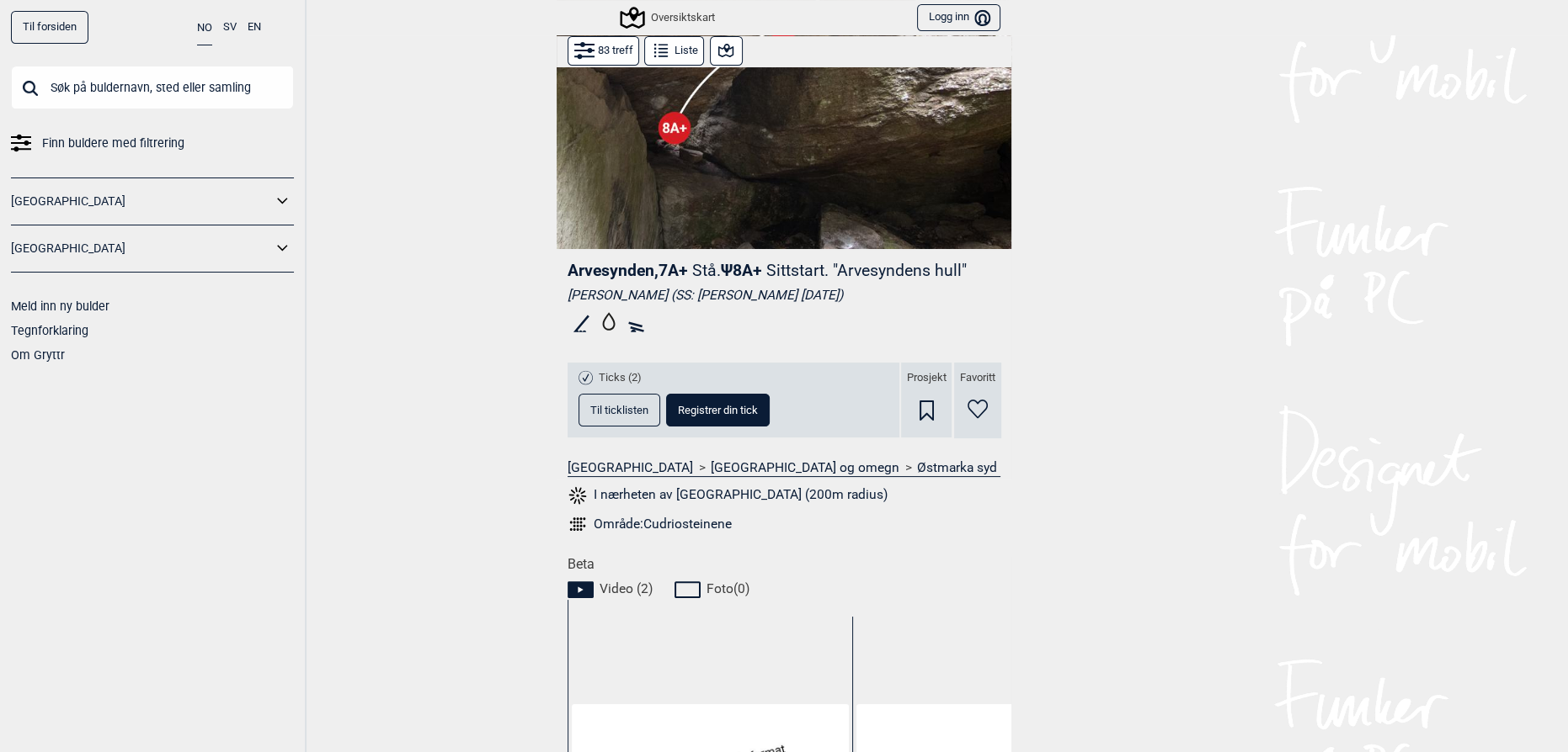
scroll to position [408, 0]
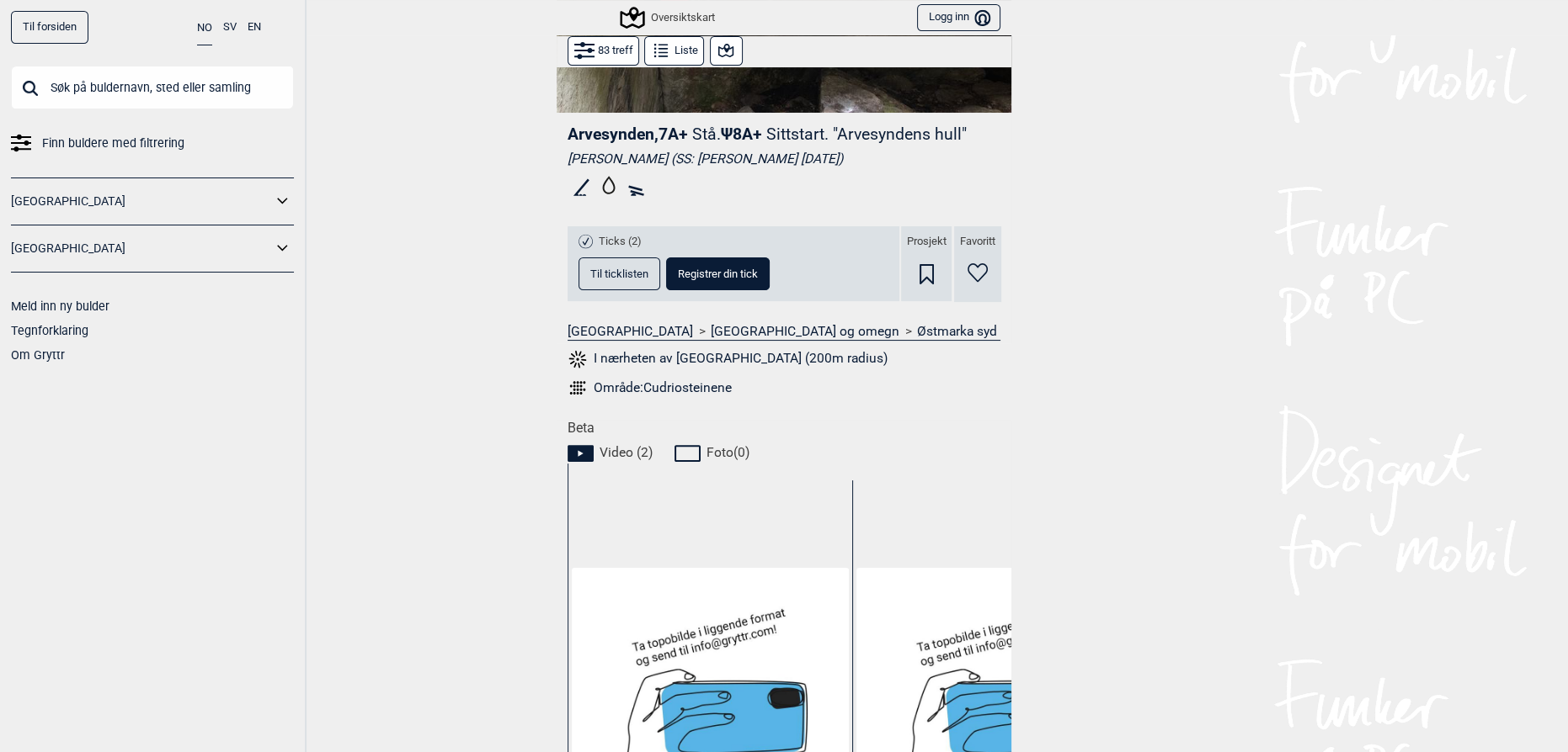
click at [617, 269] on span "Til ticklisten" at bounding box center [619, 274] width 58 height 11
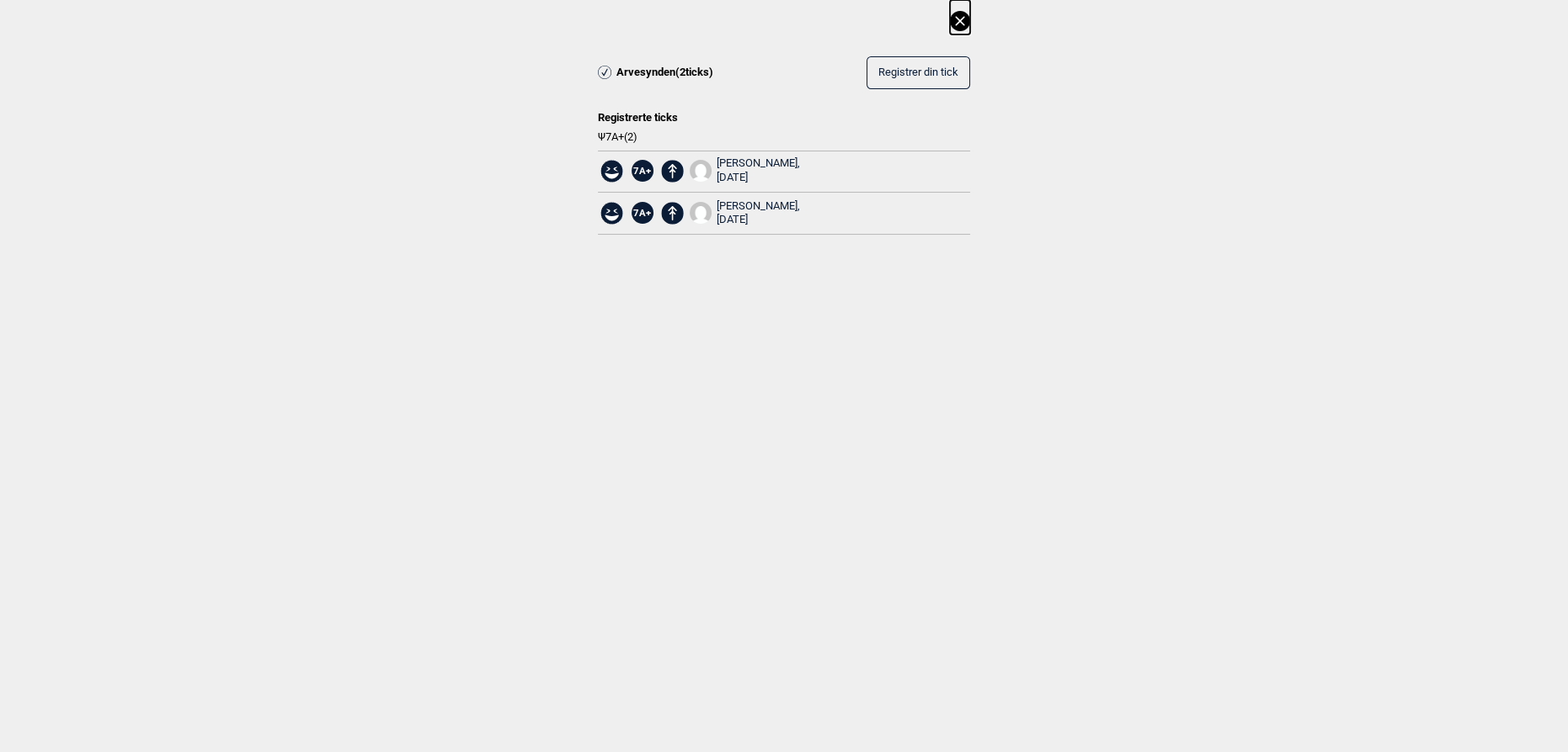
click at [961, 27] on icon at bounding box center [959, 21] width 20 height 20
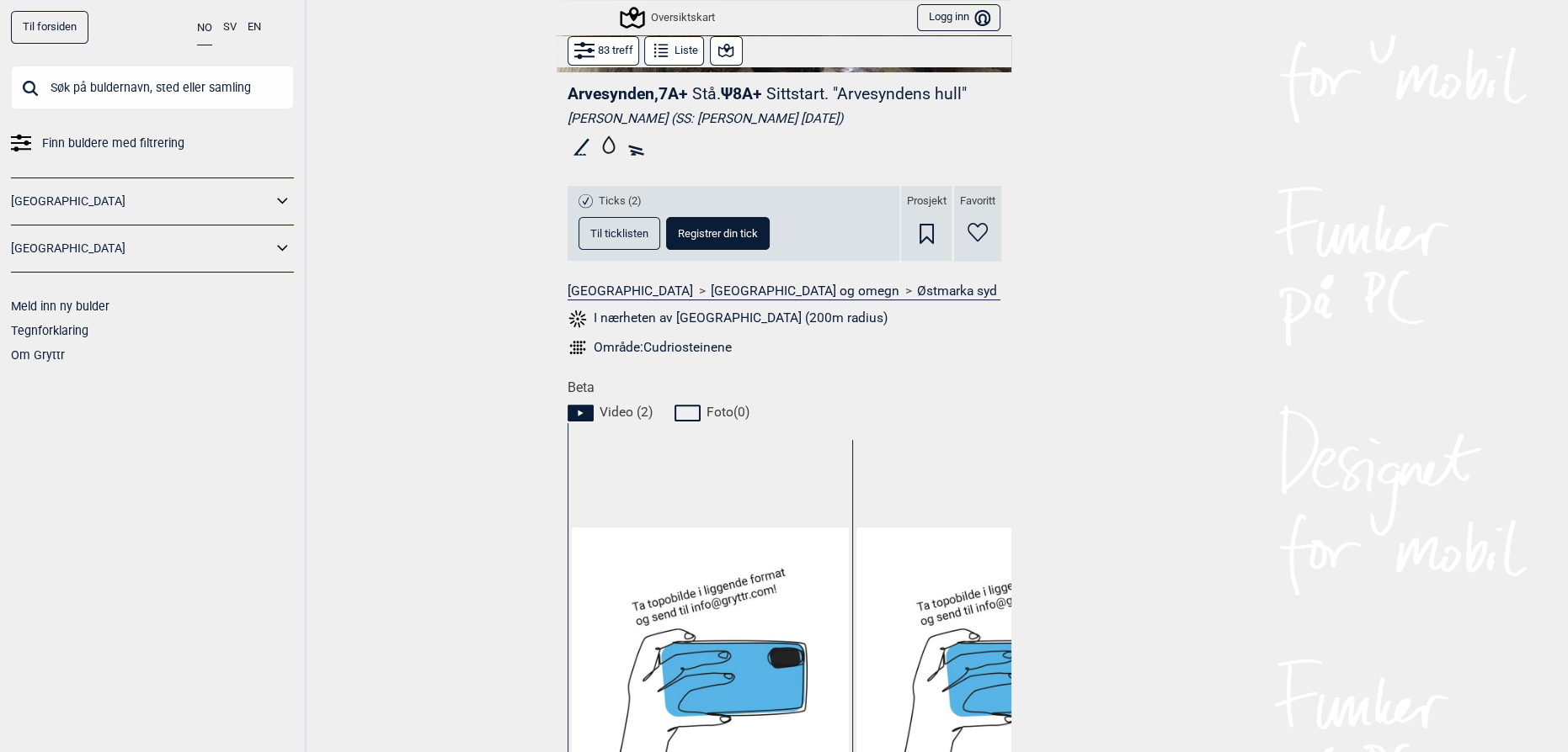
scroll to position [612, 0]
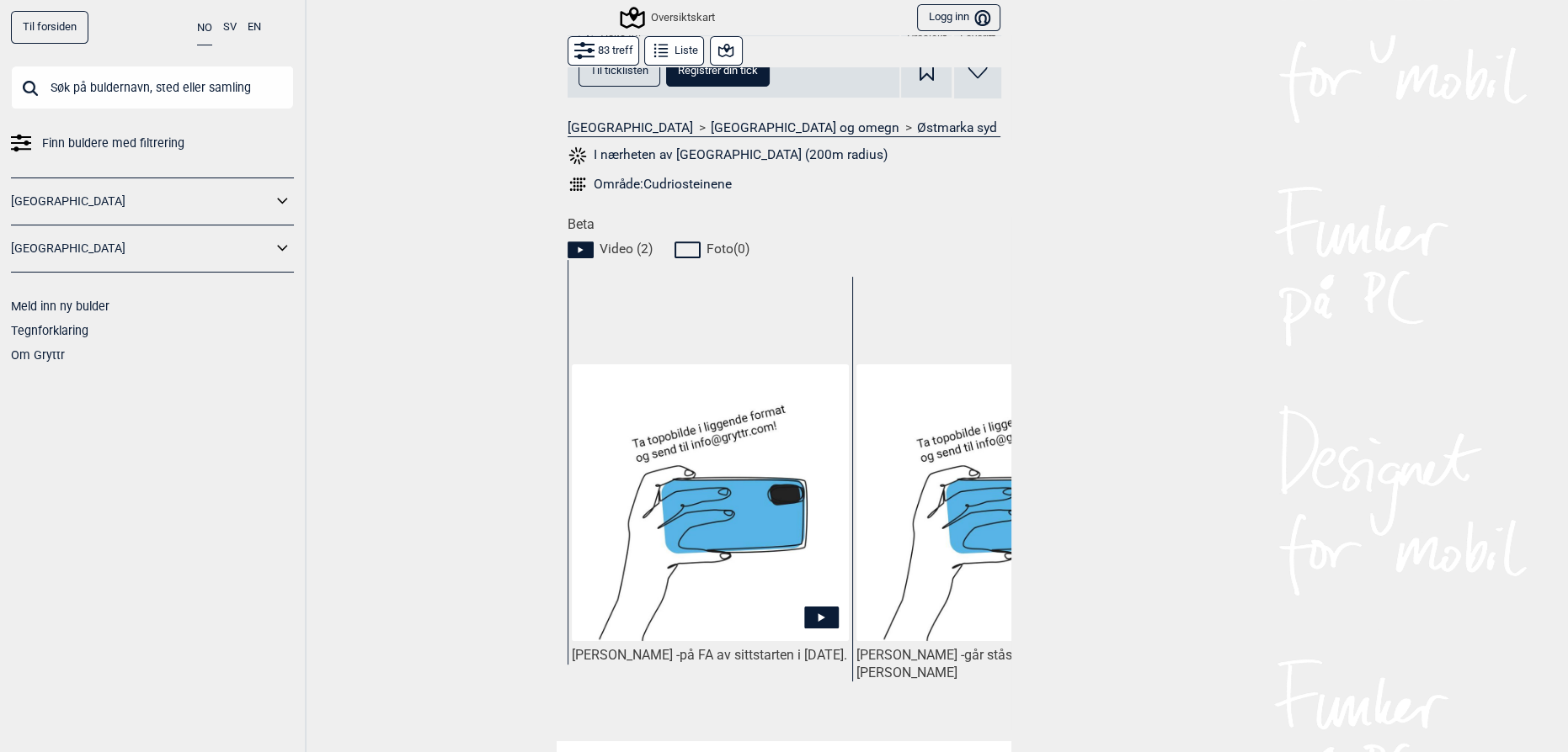
click at [656, 389] on img at bounding box center [710, 503] width 277 height 277
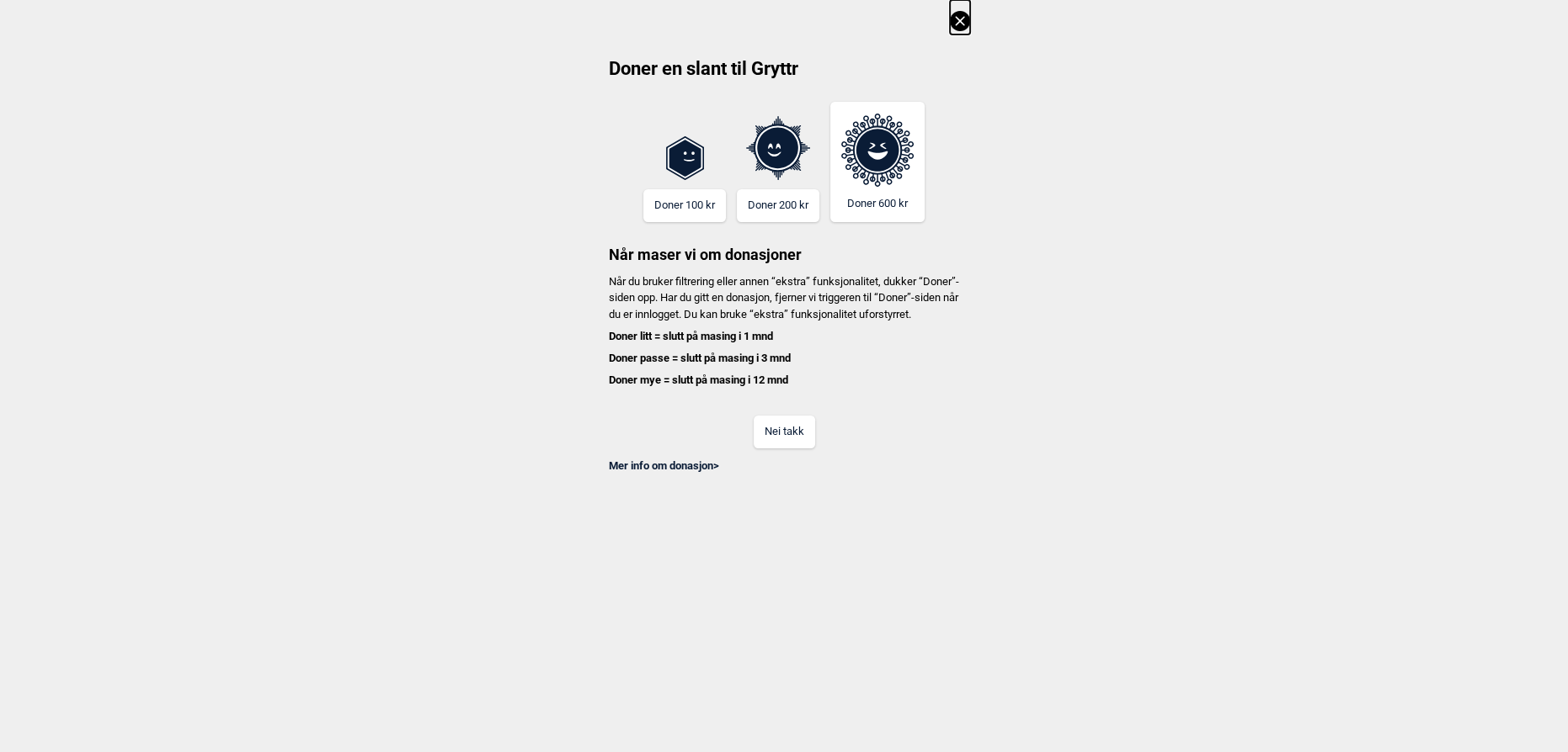
click at [759, 441] on button "Nei takk" at bounding box center [784, 432] width 61 height 33
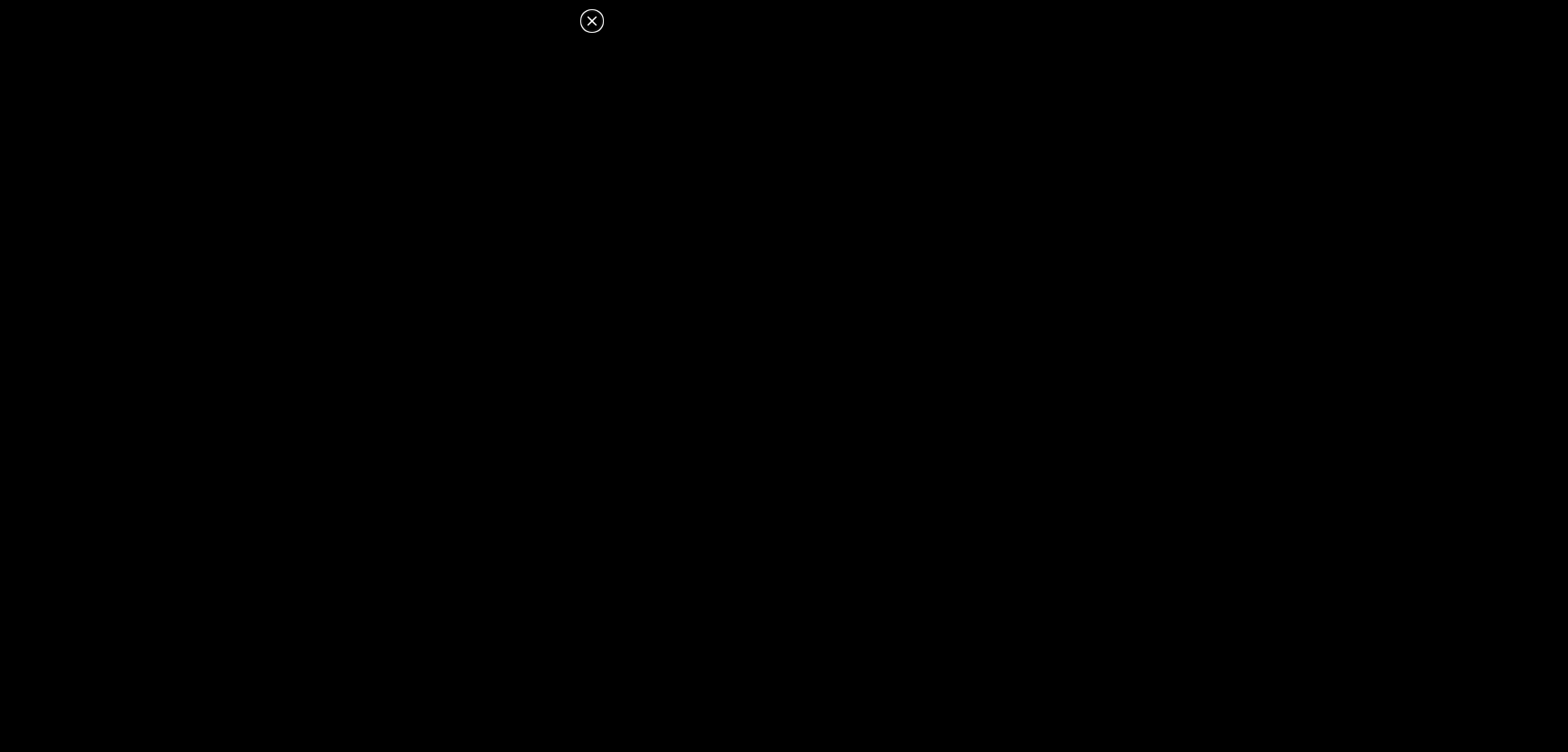
click at [941, 272] on dialog at bounding box center [784, 376] width 1568 height 752
click at [939, 302] on dialog at bounding box center [784, 376] width 1568 height 752
click at [586, 20] on icon at bounding box center [591, 21] width 20 height 20
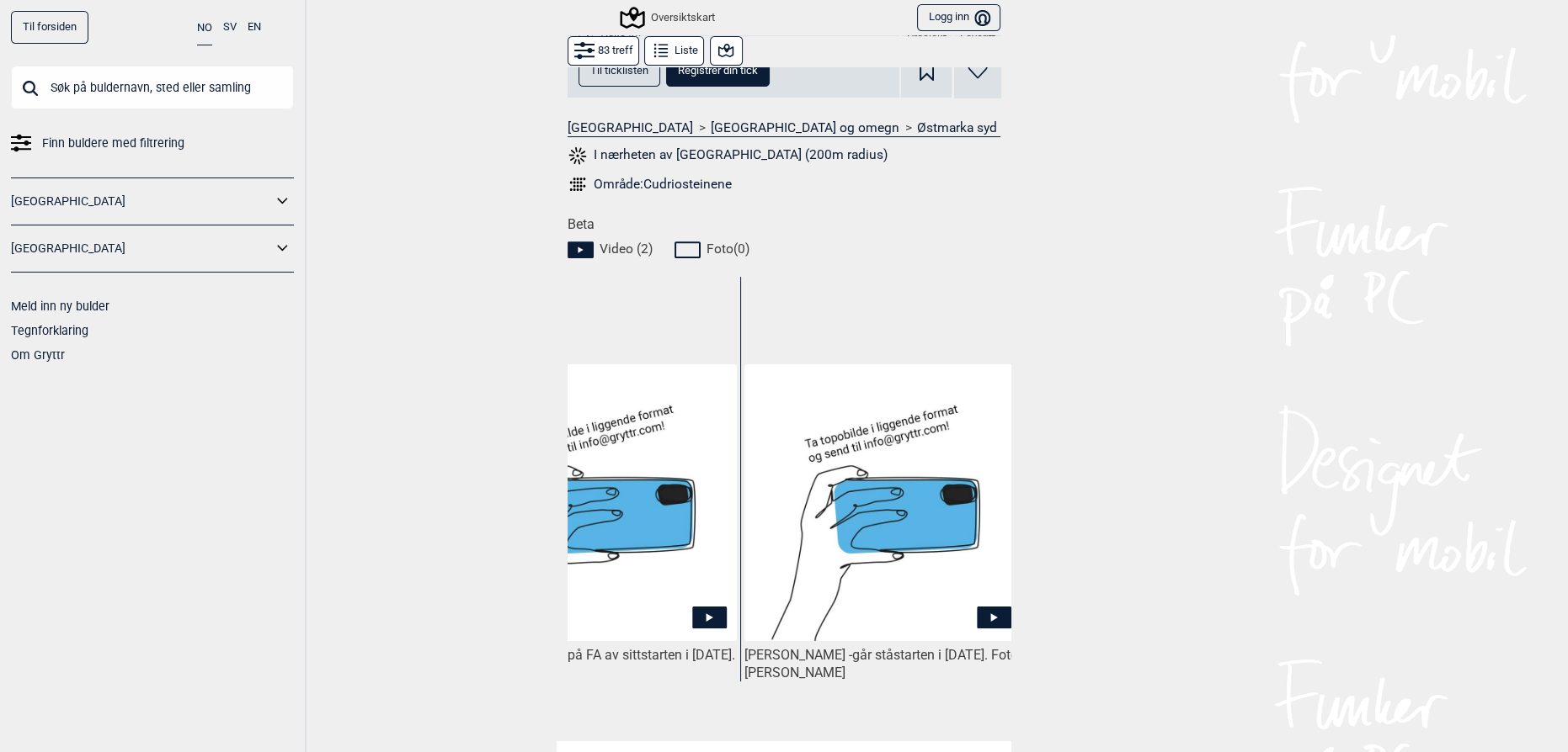
scroll to position [0, 125]
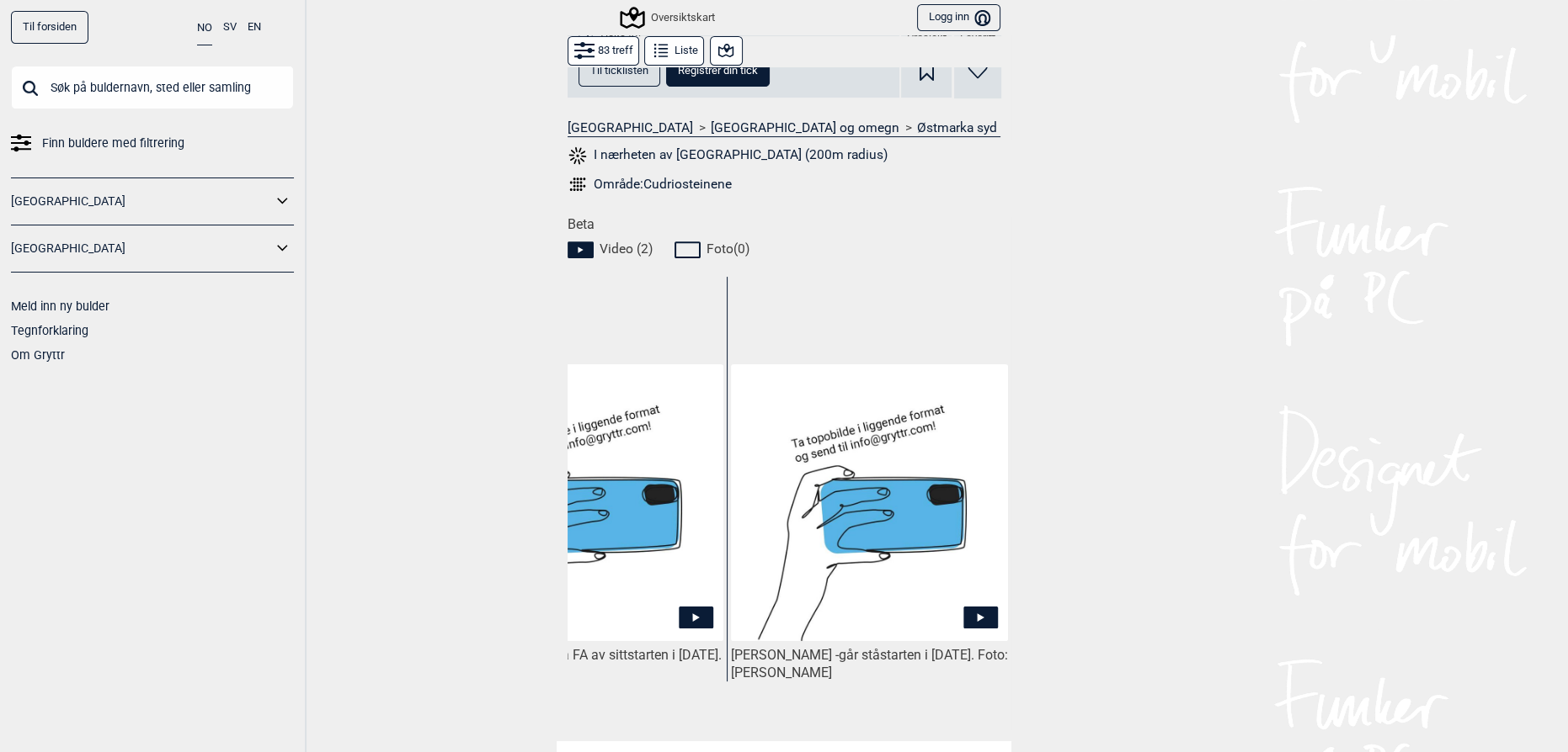
click at [916, 512] on img at bounding box center [869, 503] width 277 height 277
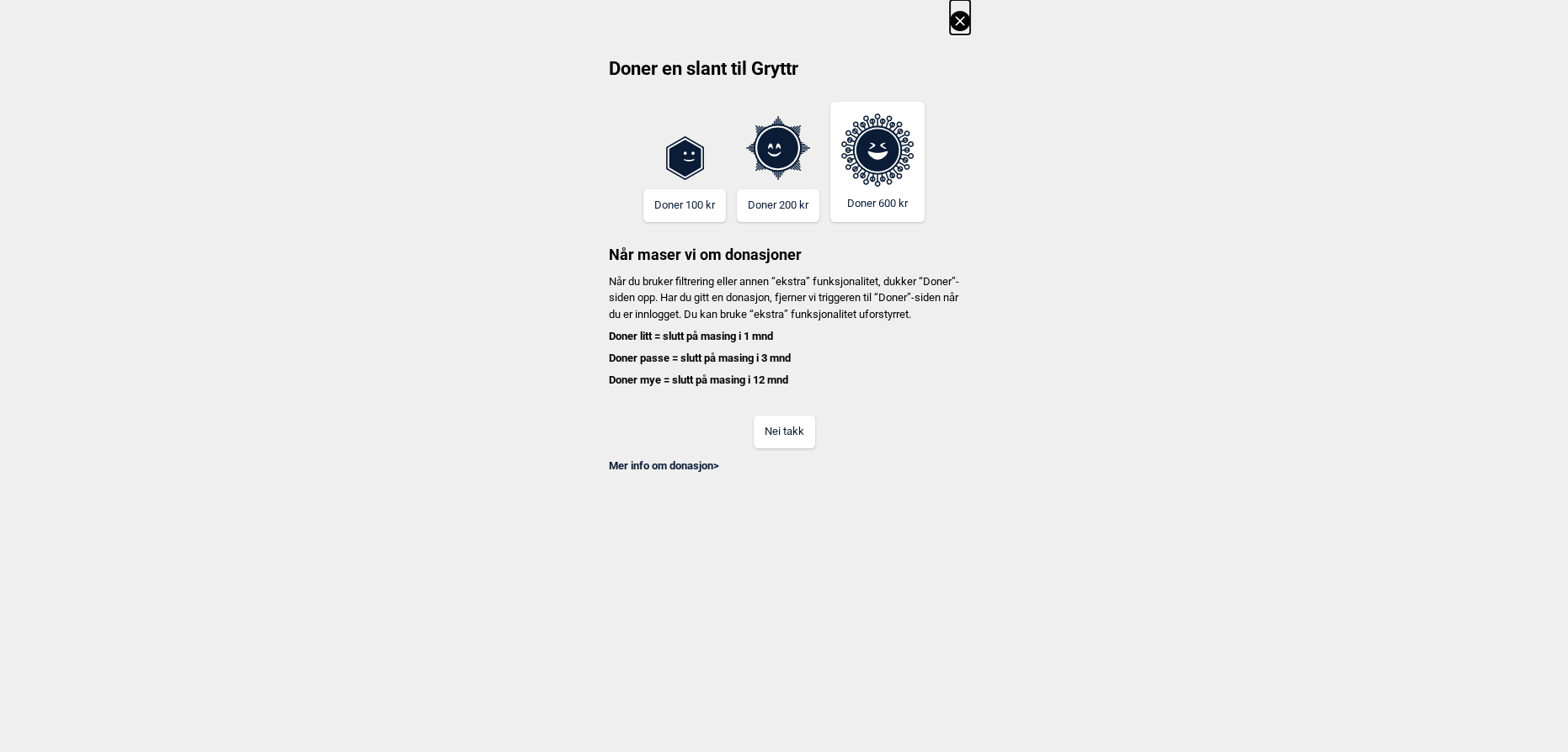
click at [806, 449] on button "Nei takk" at bounding box center [784, 432] width 61 height 33
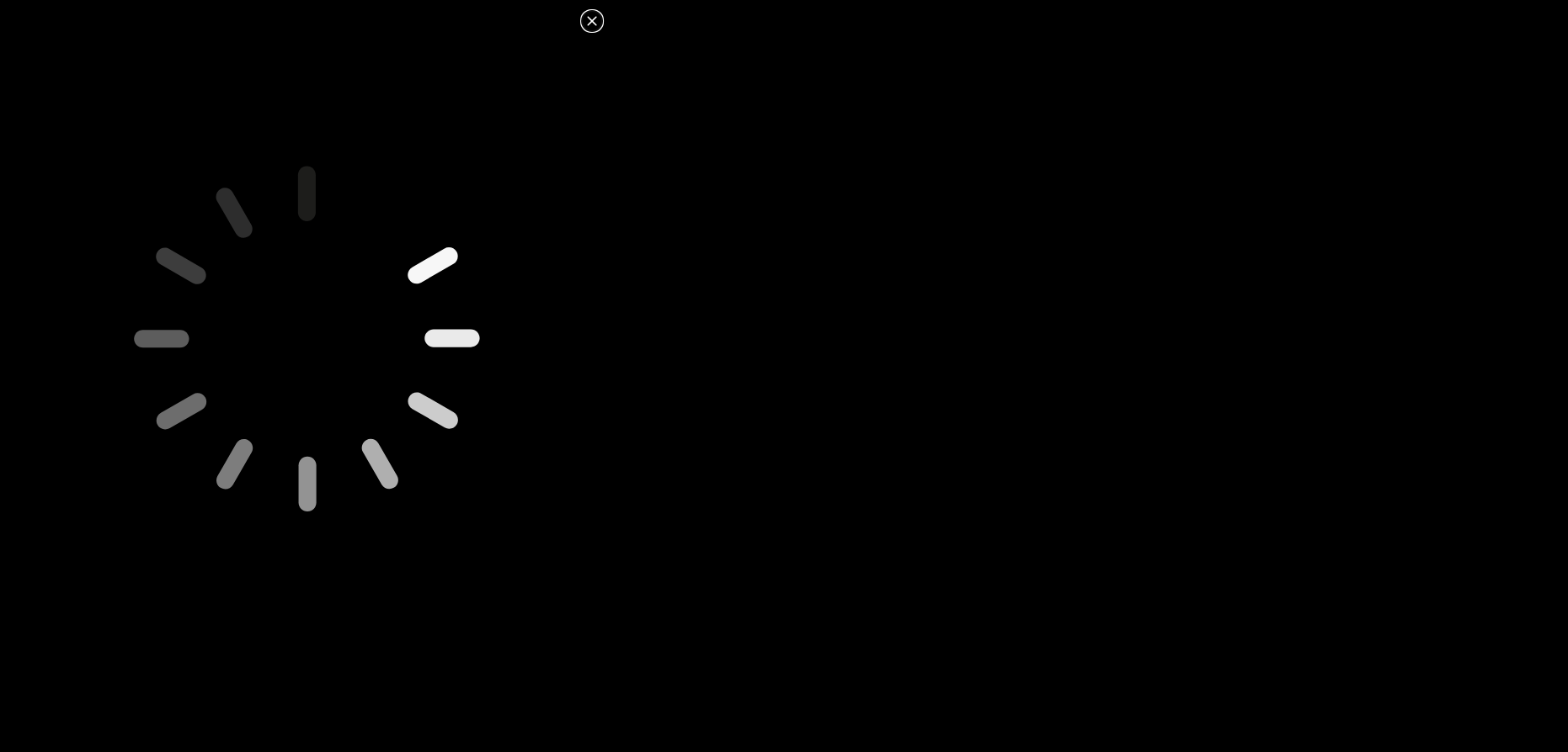
click at [586, 11] on icon at bounding box center [591, 21] width 20 height 20
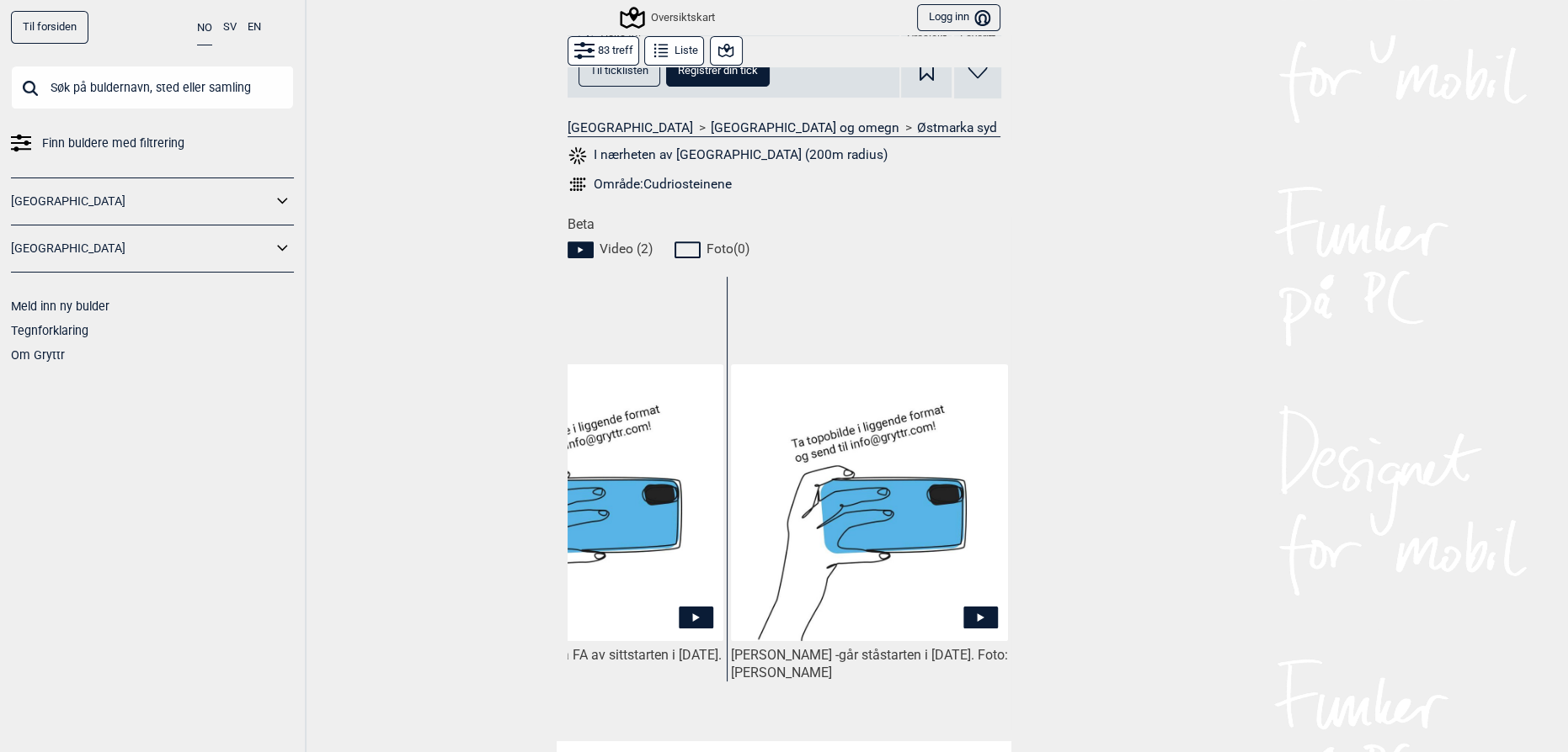
click at [840, 479] on img at bounding box center [869, 503] width 277 height 277
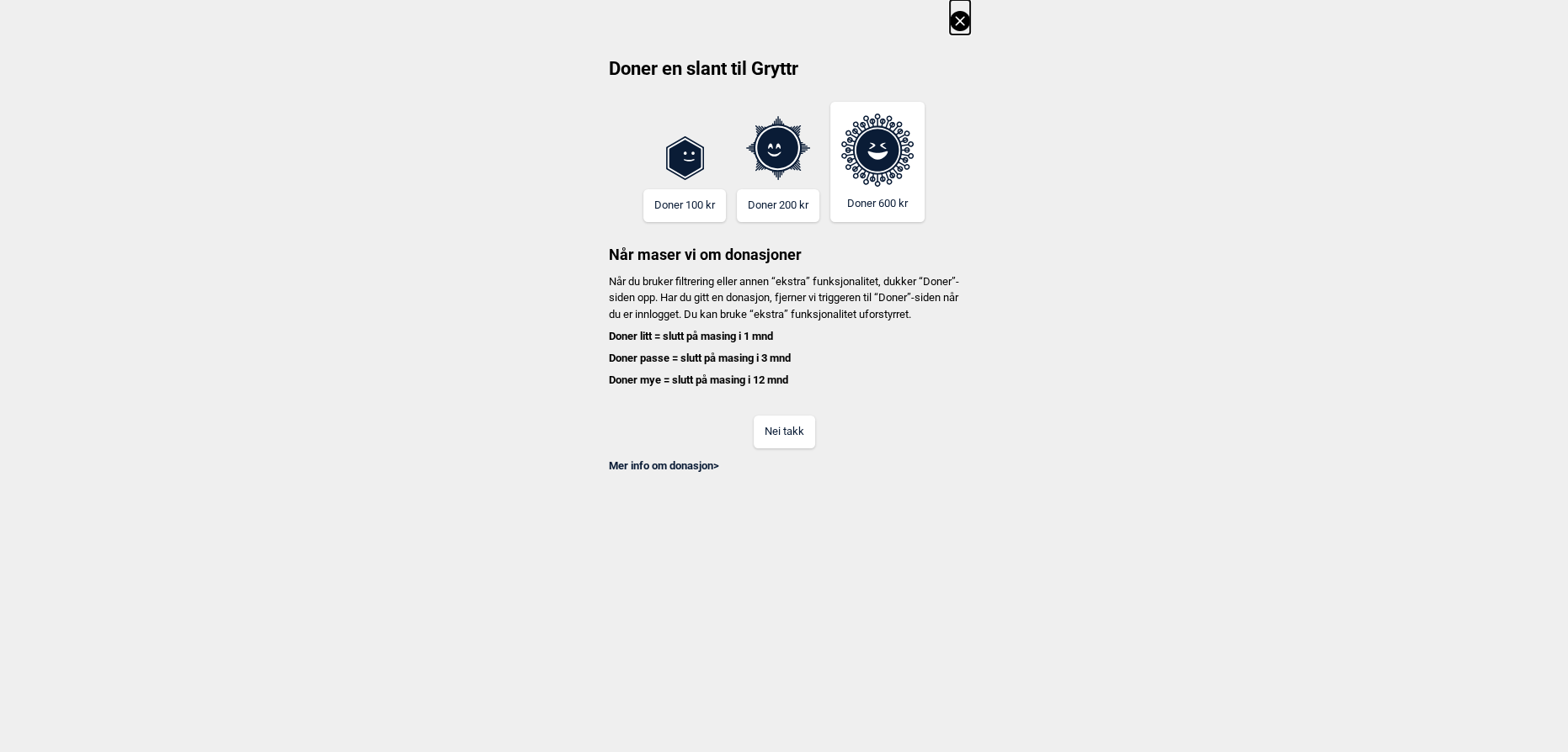
click at [792, 432] on button "Nei takk" at bounding box center [784, 432] width 61 height 33
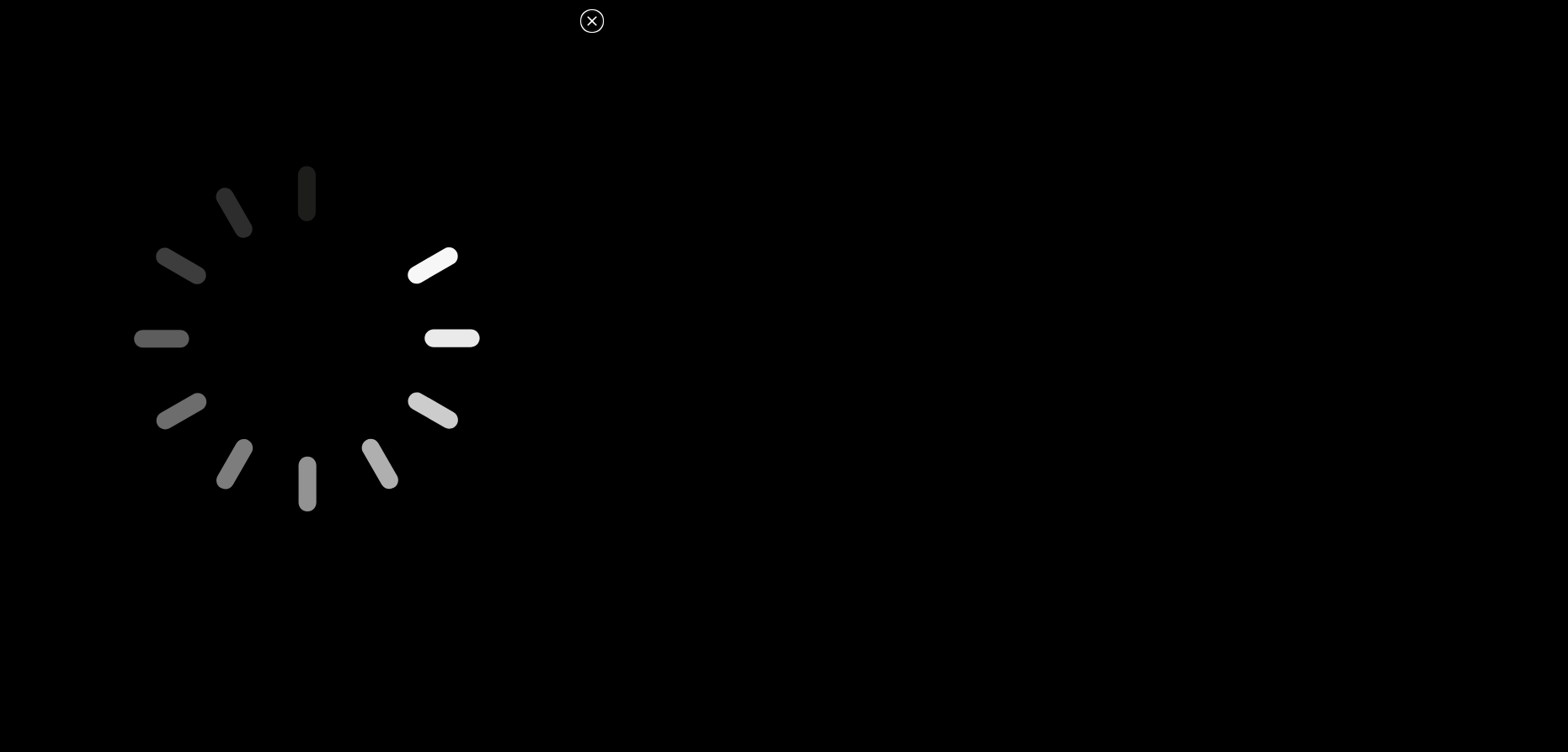
click at [586, 24] on icon at bounding box center [591, 21] width 20 height 20
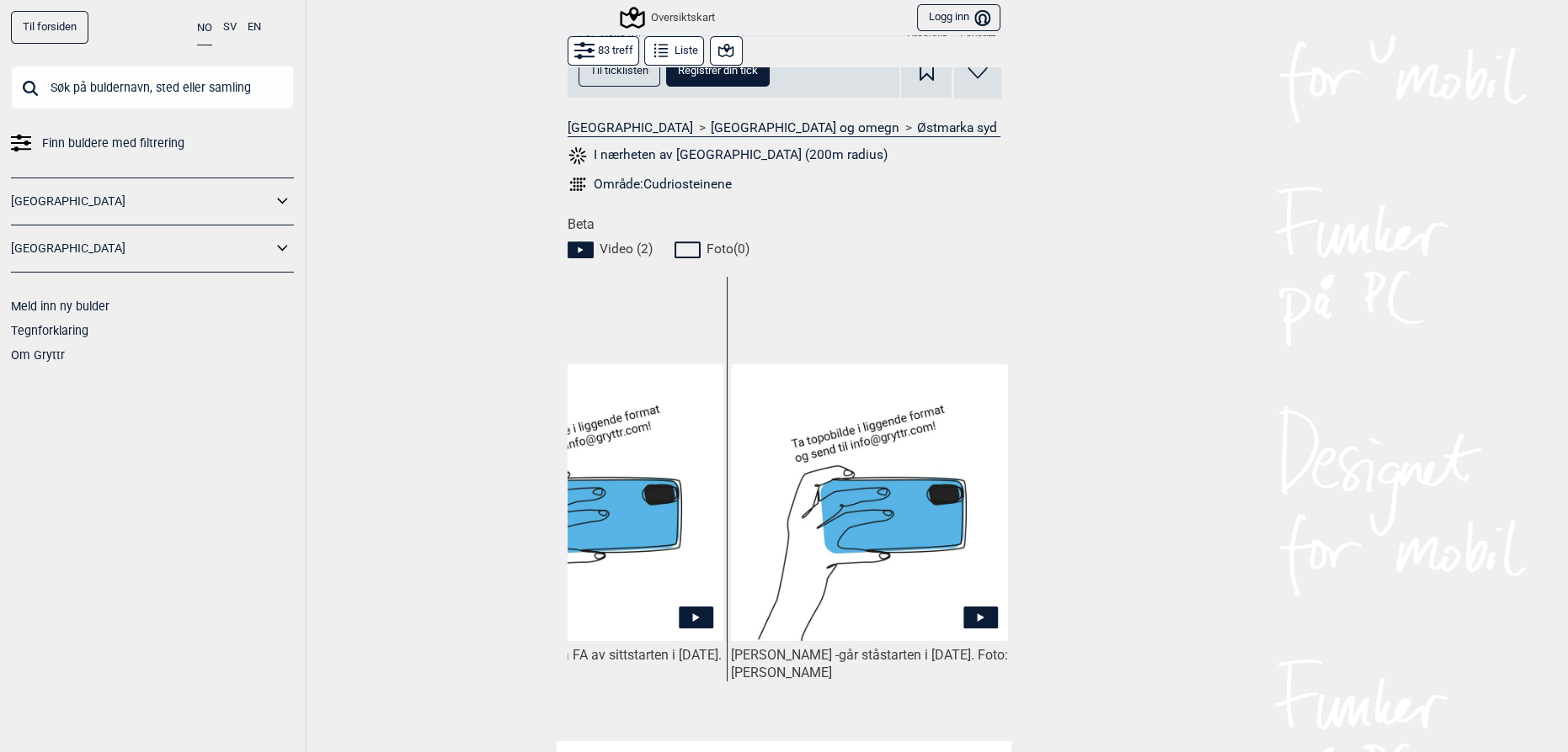
click at [1218, 347] on div "Til forsiden NO SV EN Finn buldere med filtrering Norge Sverige Meld inn ny bul…" at bounding box center [784, 376] width 1568 height 752
click at [961, 555] on img at bounding box center [869, 503] width 277 height 277
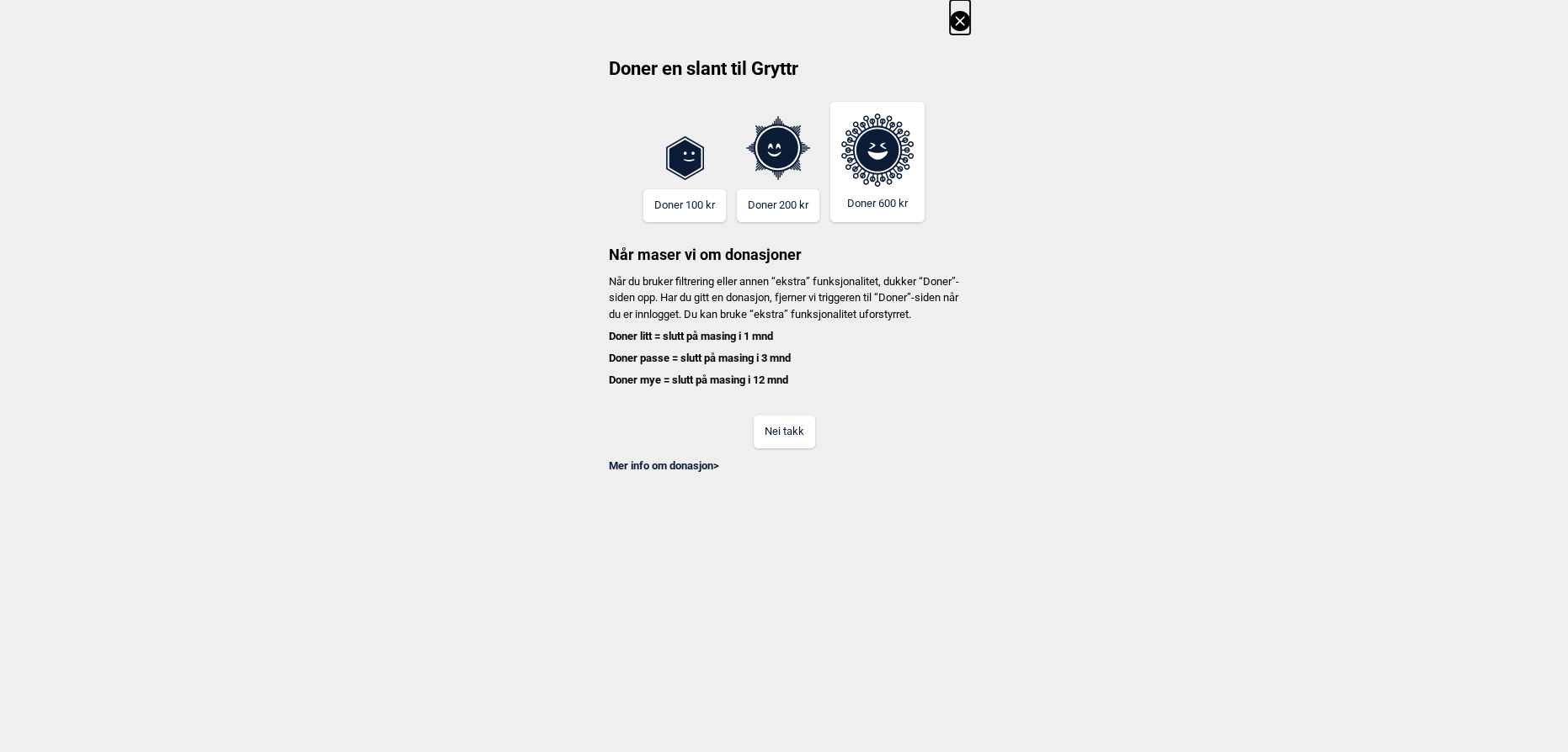
click at [782, 467] on div "Mer info om donasjon >" at bounding box center [784, 461] width 372 height 25
click at [785, 449] on button "Nei takk" at bounding box center [784, 432] width 61 height 33
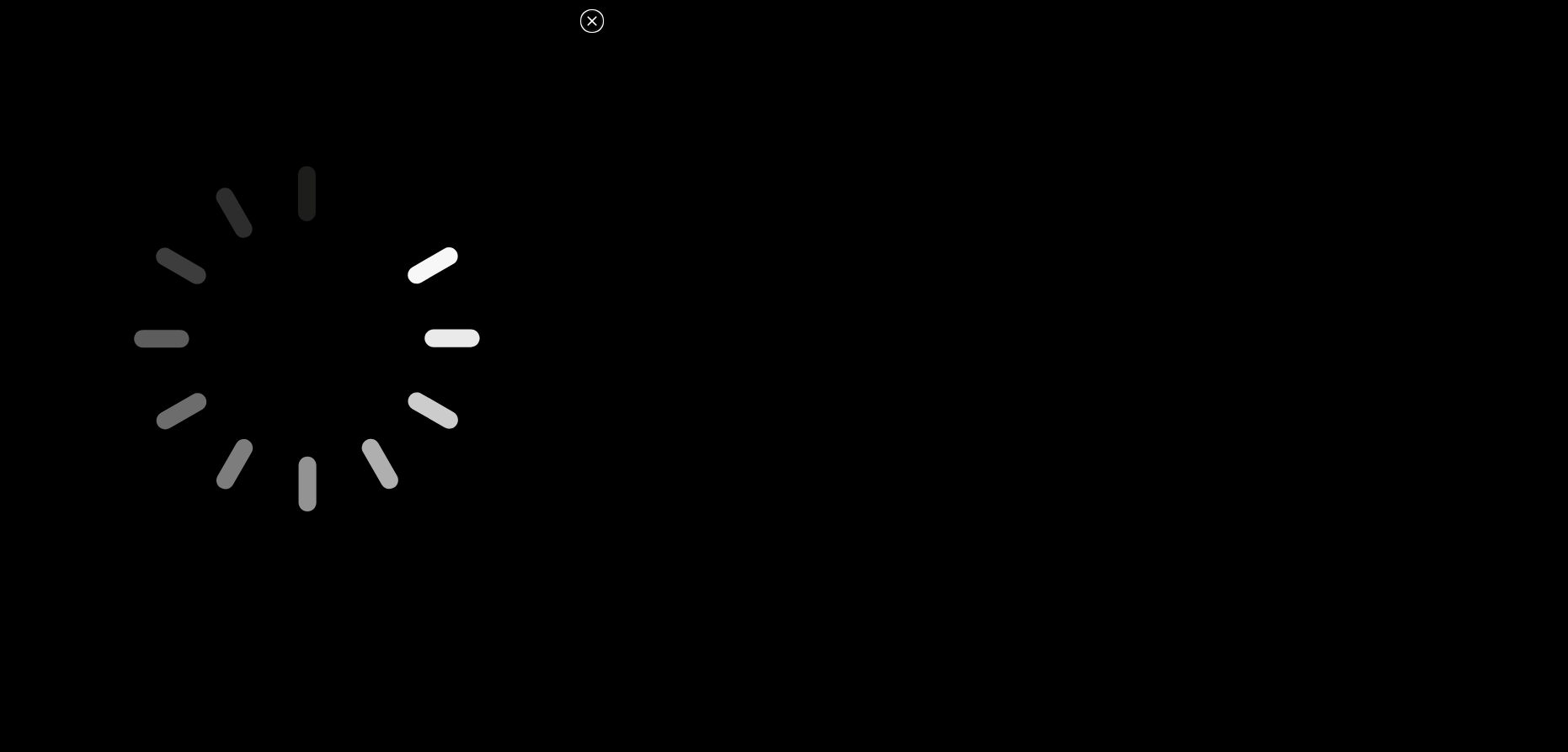
drag, startPoint x: 785, startPoint y: 461, endPoint x: 814, endPoint y: 445, distance: 33.1
click at [791, 457] on dialog at bounding box center [784, 376] width 1568 height 752
click at [597, 16] on icon at bounding box center [591, 21] width 20 height 20
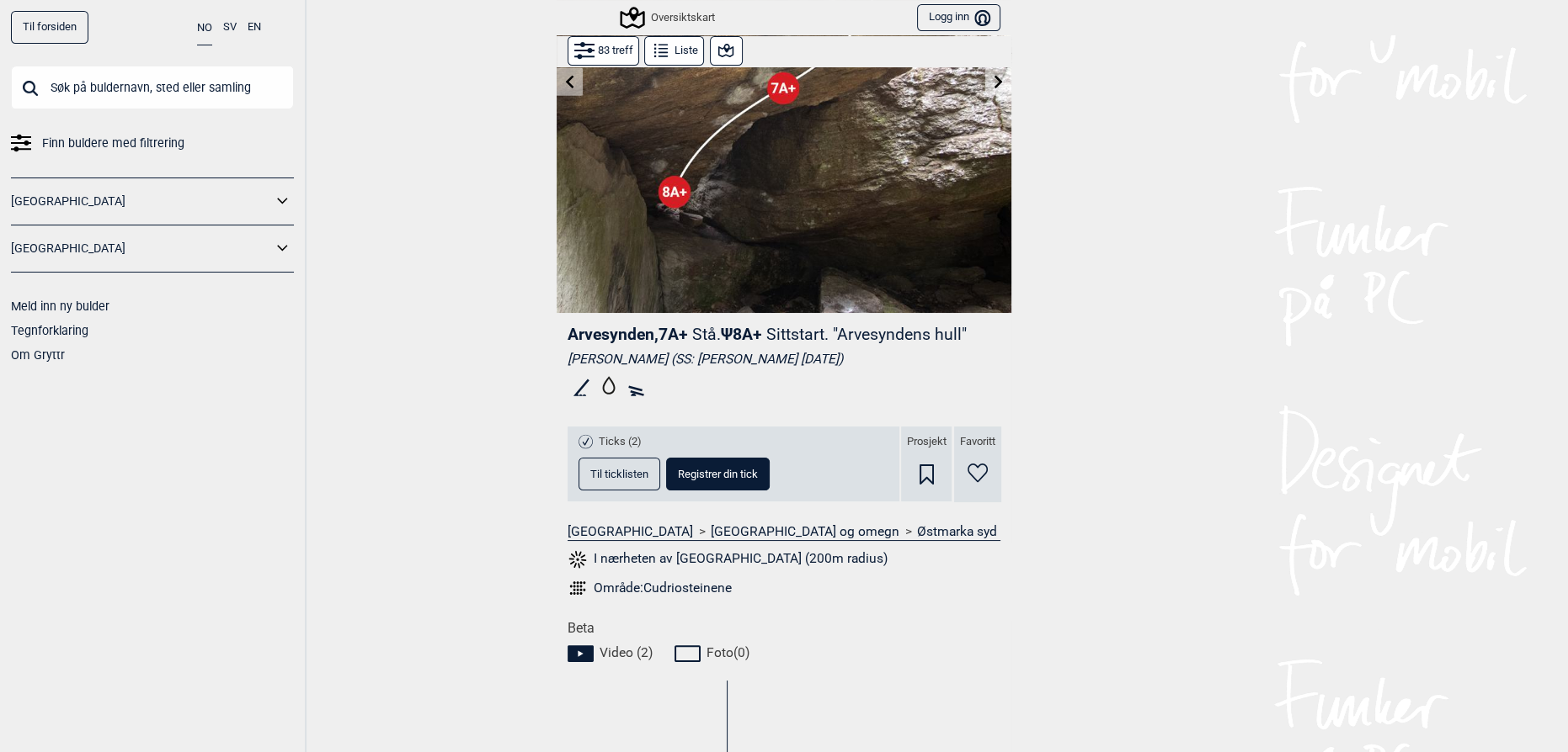
scroll to position [200, 0]
